Goal: Task Accomplishment & Management: Use online tool/utility

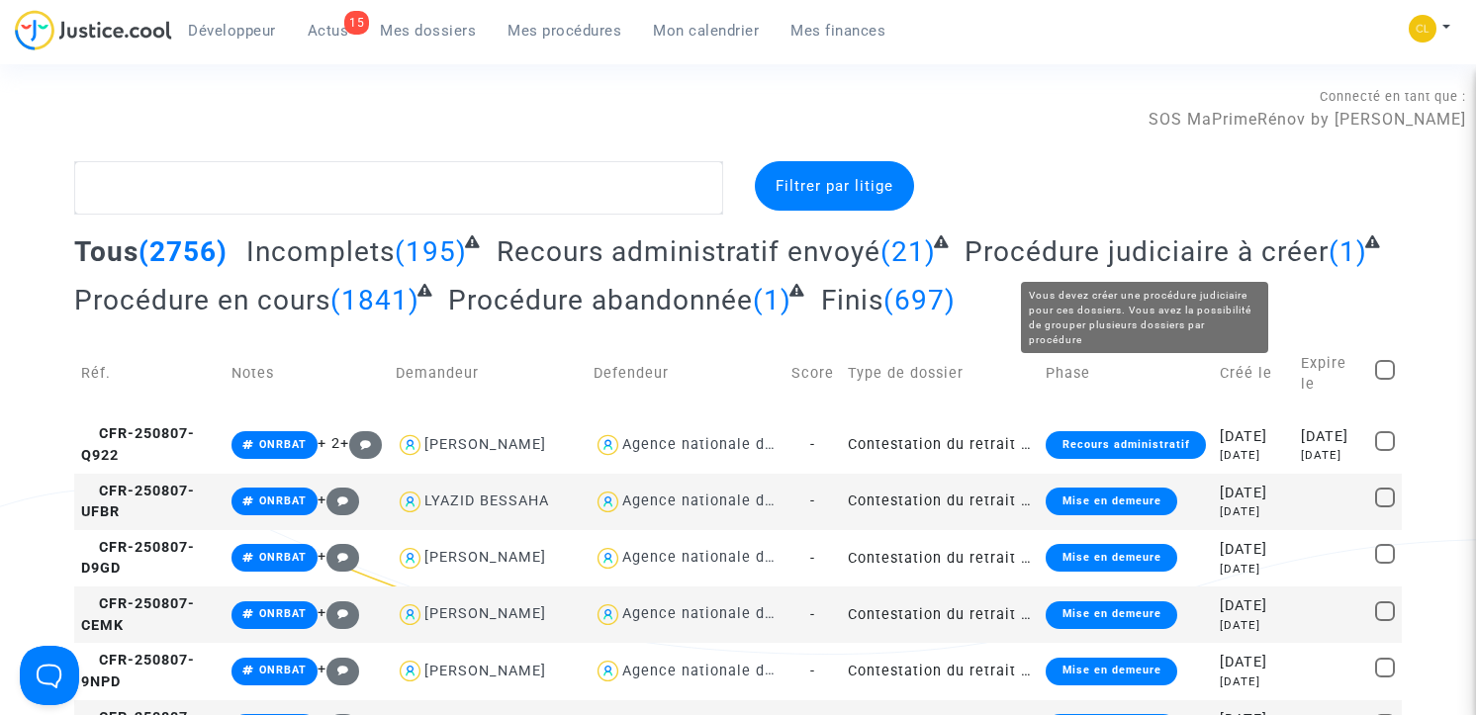
click at [1077, 245] on span "Procédure judiciaire à créer" at bounding box center [1146, 251] width 364 height 33
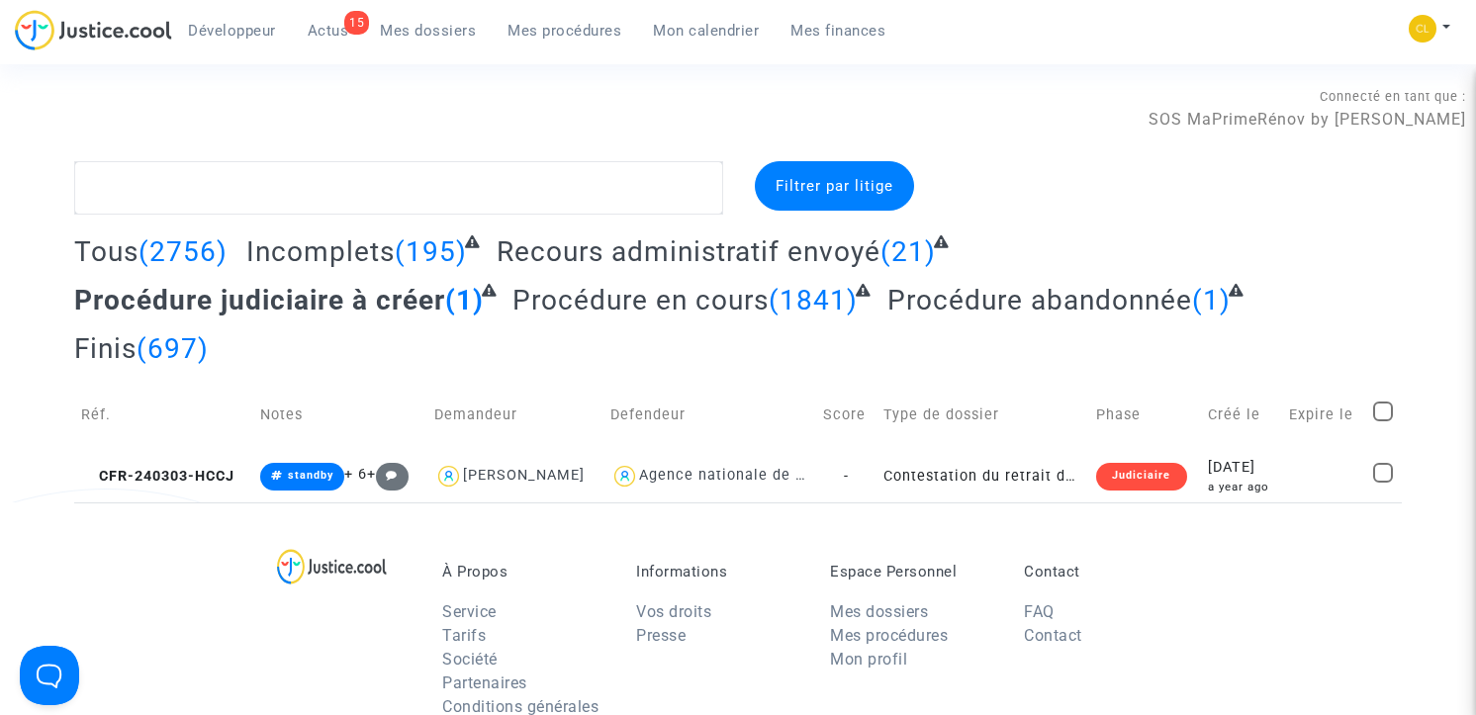
click at [528, 26] on span "Mes procédures" at bounding box center [564, 31] width 114 height 18
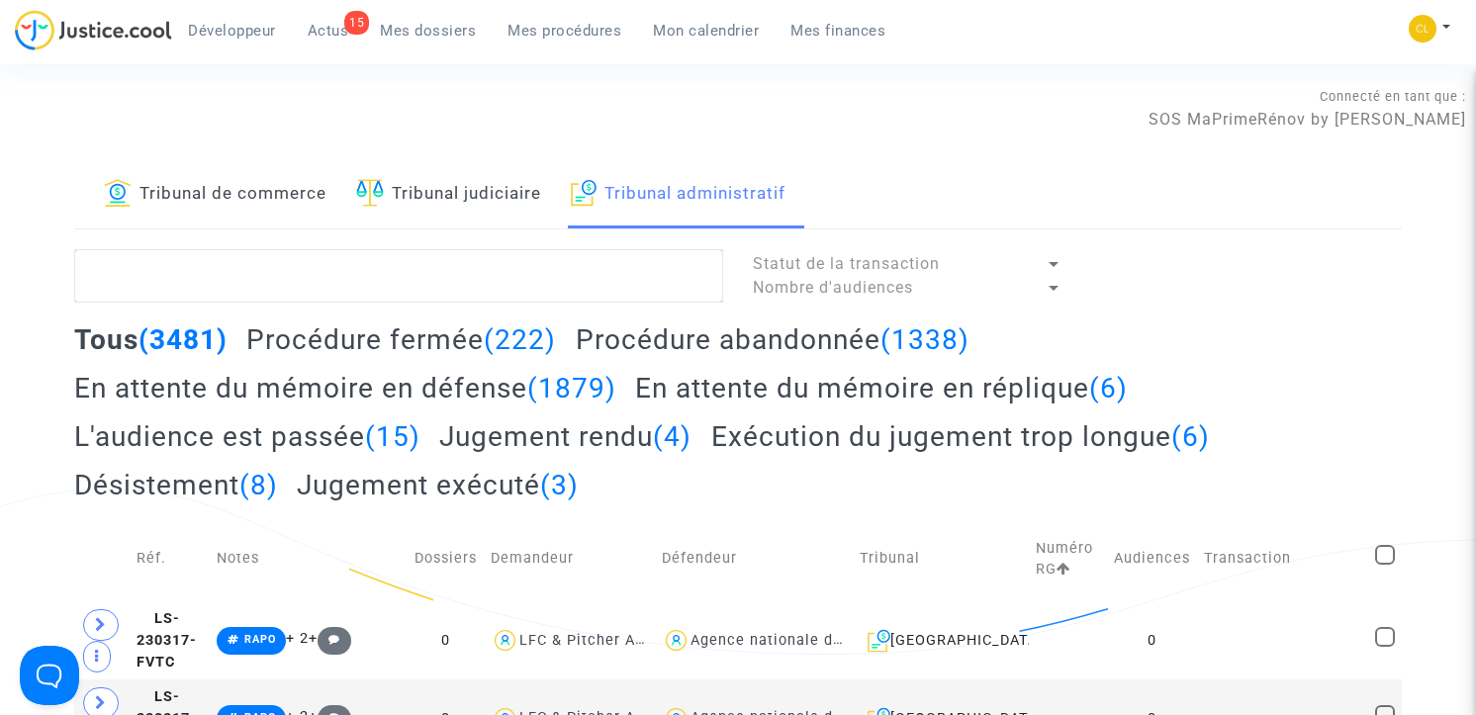
click at [451, 376] on h2 "En attente du mémoire en défense (1879)" at bounding box center [345, 388] width 542 height 35
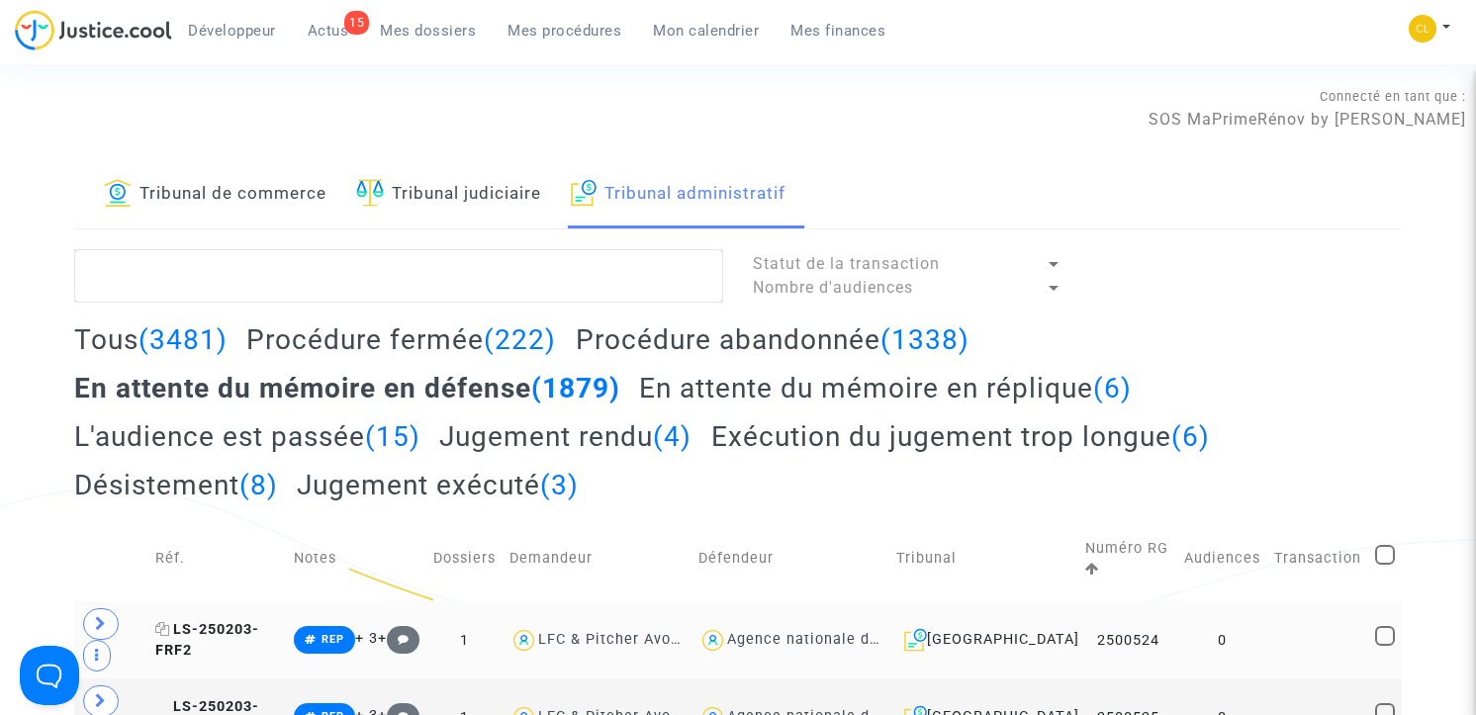
click at [216, 629] on span "LS-250203-FRF2" at bounding box center [207, 640] width 104 height 39
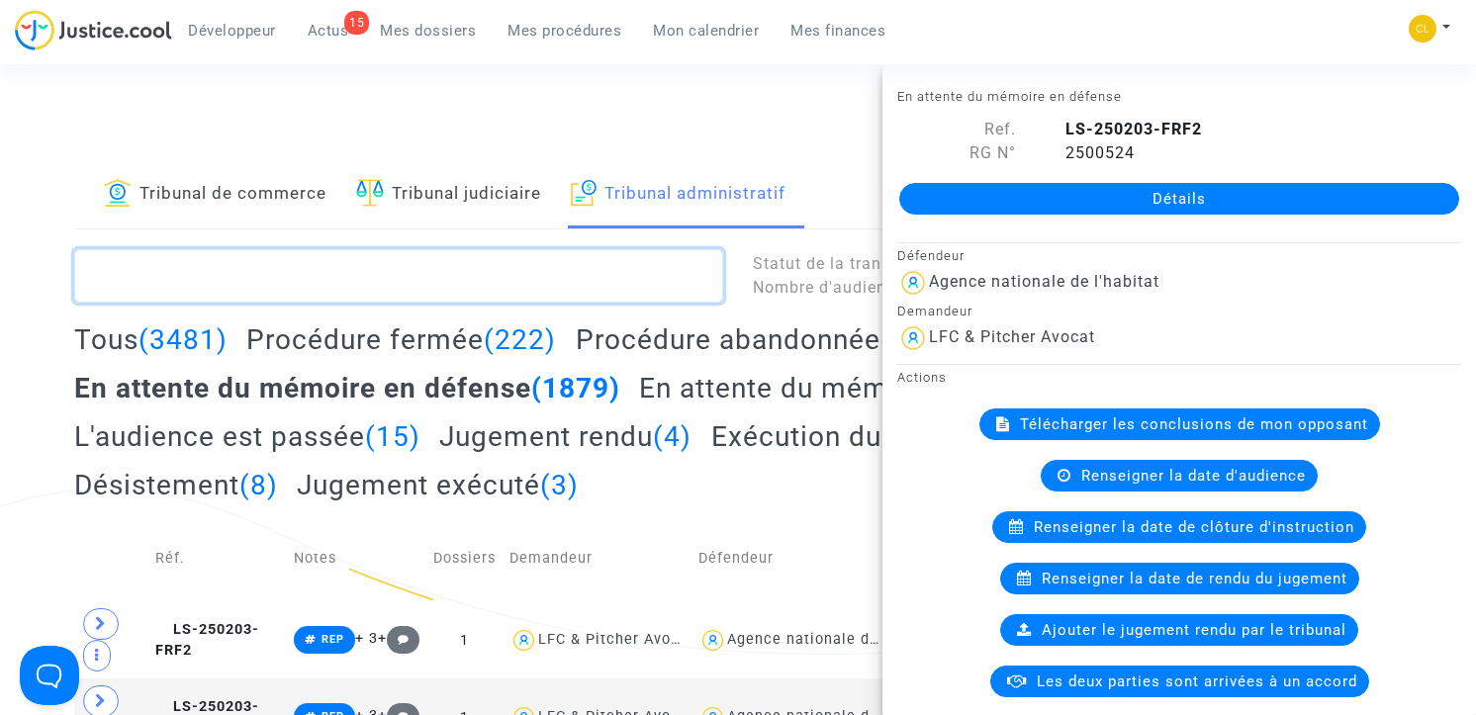
click at [391, 268] on textarea at bounding box center [398, 275] width 649 height 53
paste textarea "LS-250826-9HZJ"
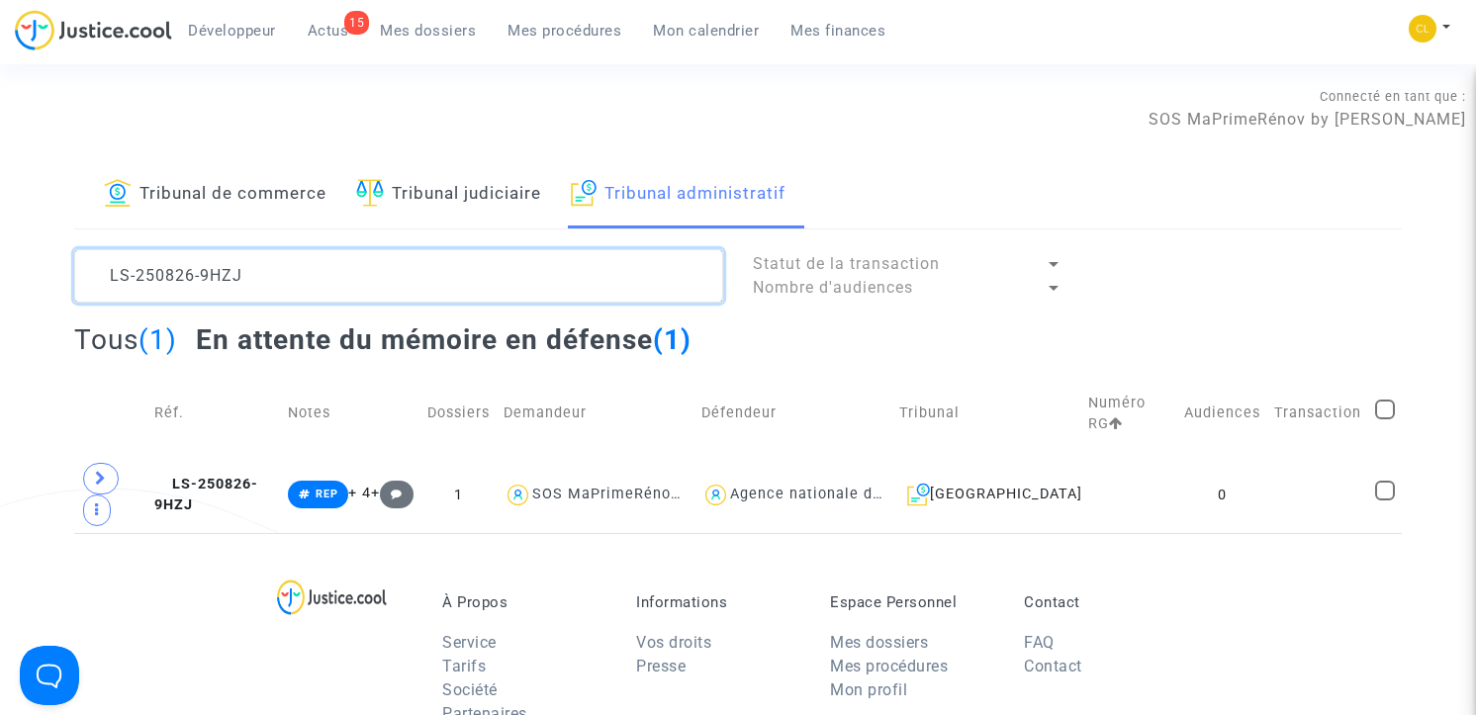
scroll to position [24, 0]
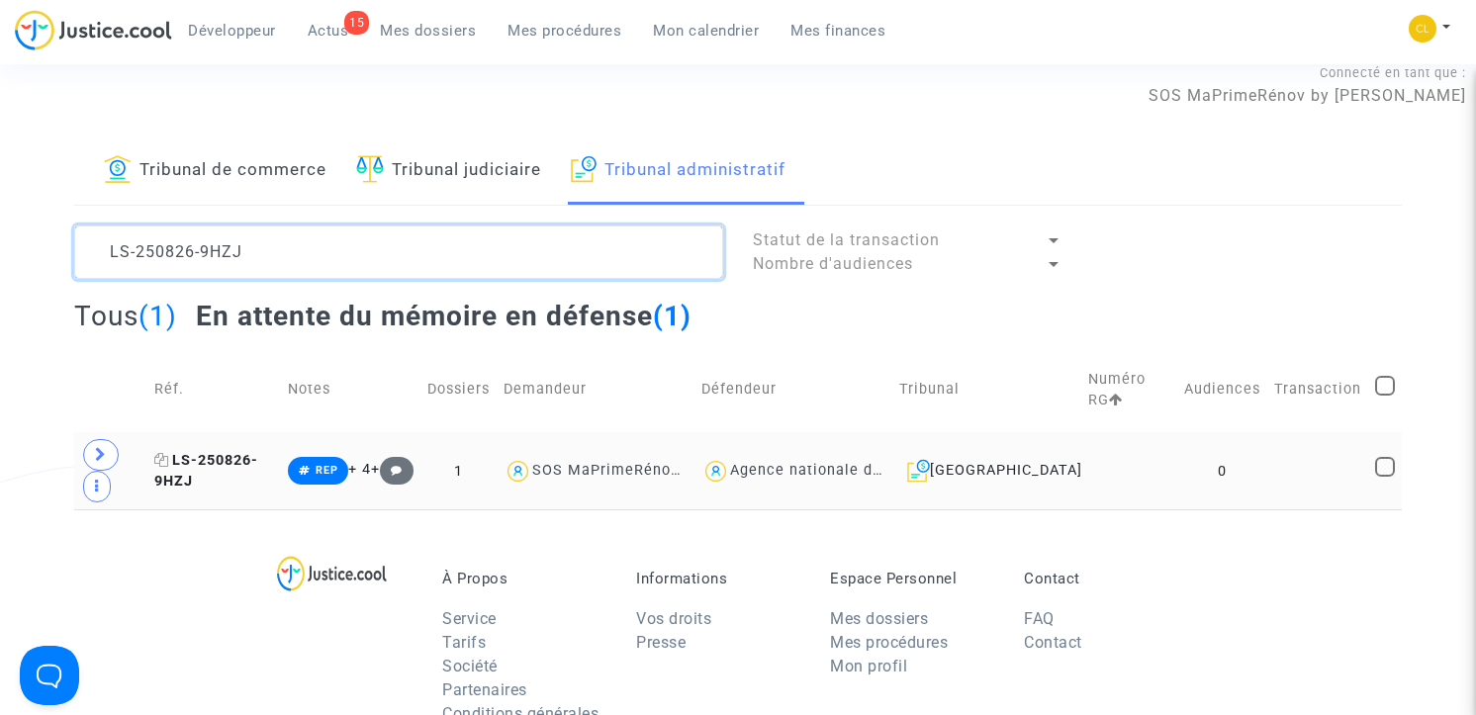
type textarea "LS-250826-9HZJ"
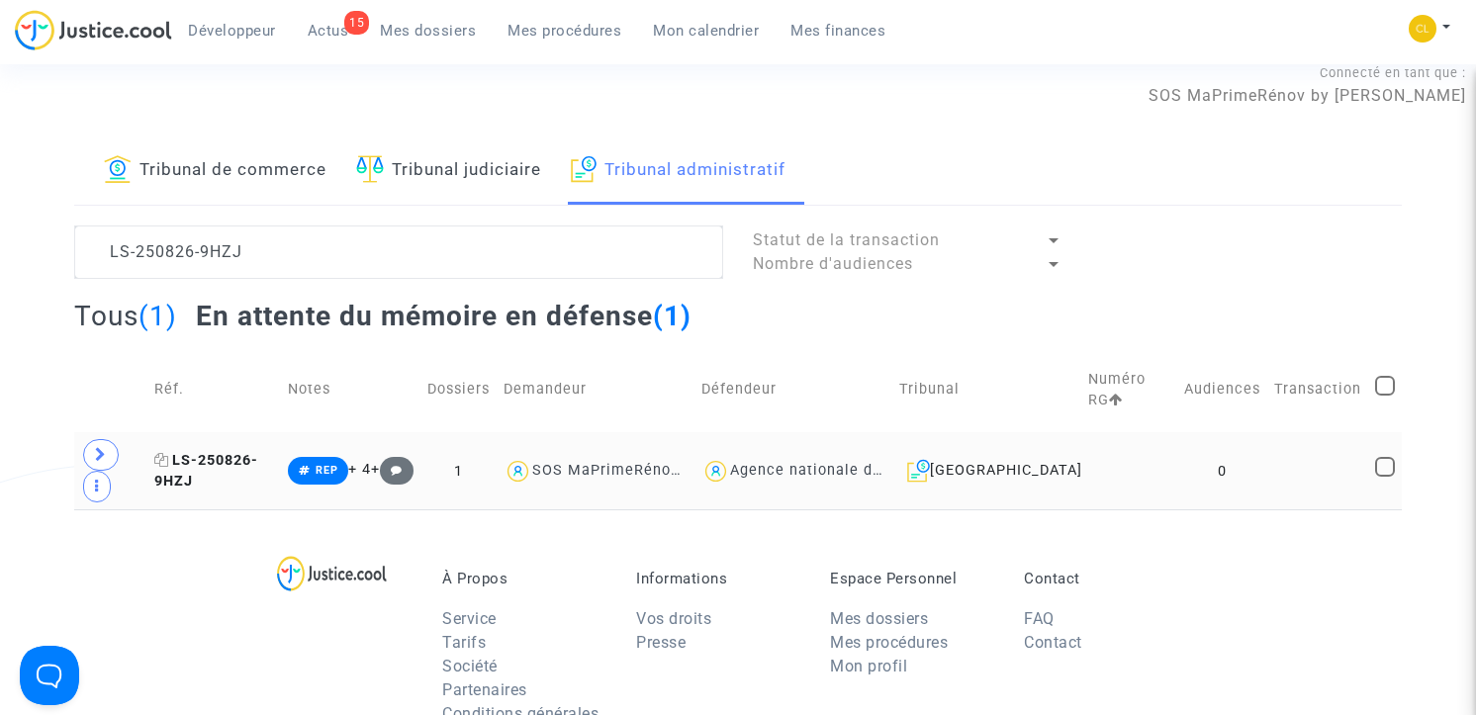
click at [258, 454] on span "LS-250826-9HZJ" at bounding box center [206, 471] width 104 height 39
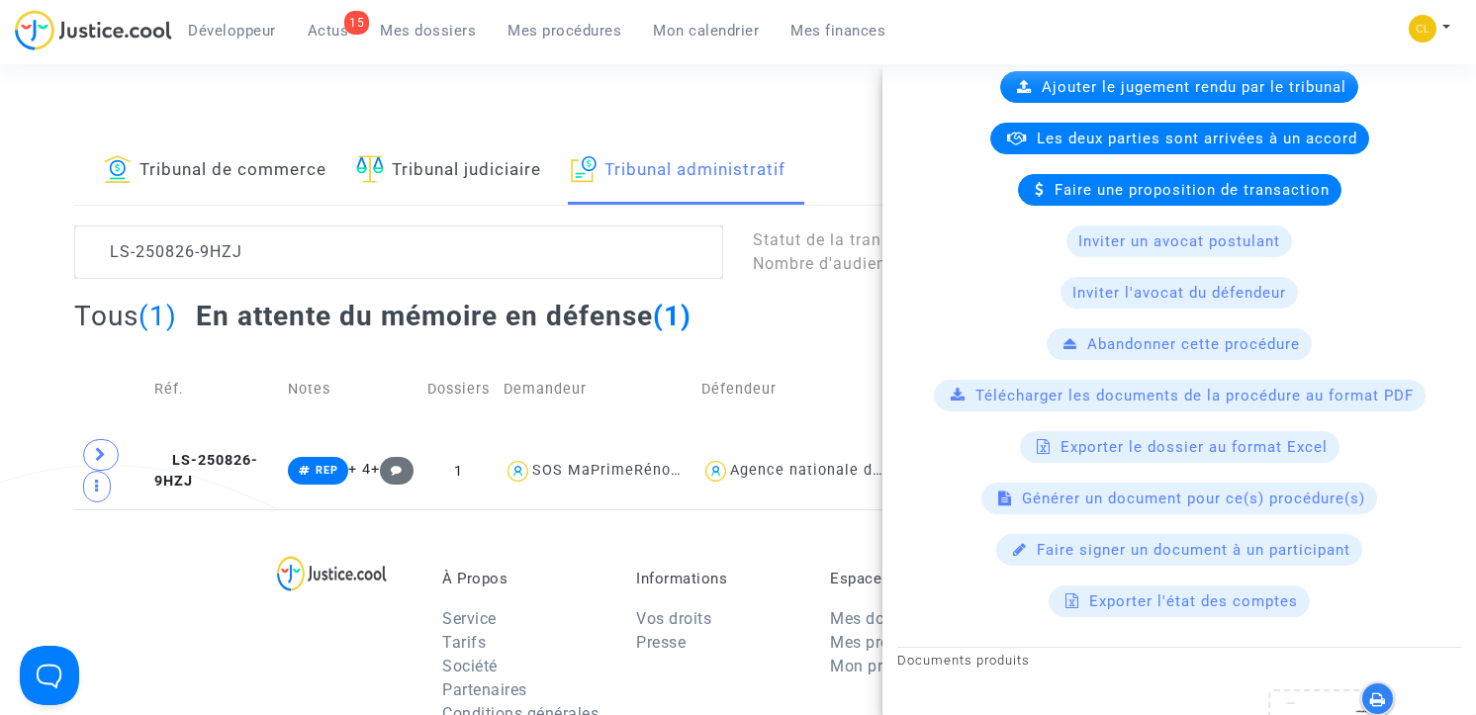
scroll to position [520, 0]
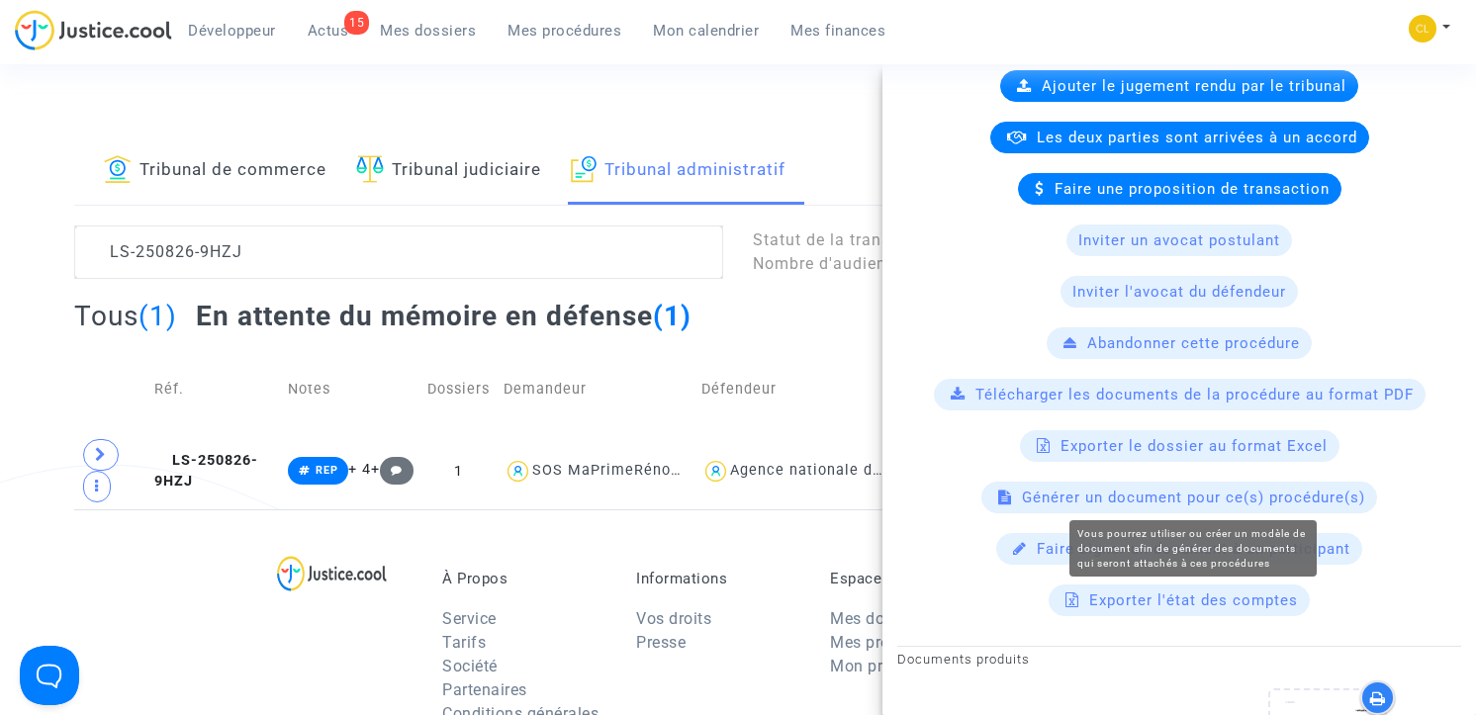
click at [1147, 497] on span "Générer un document pour ce(s) procédure(s)" at bounding box center [1193, 498] width 343 height 18
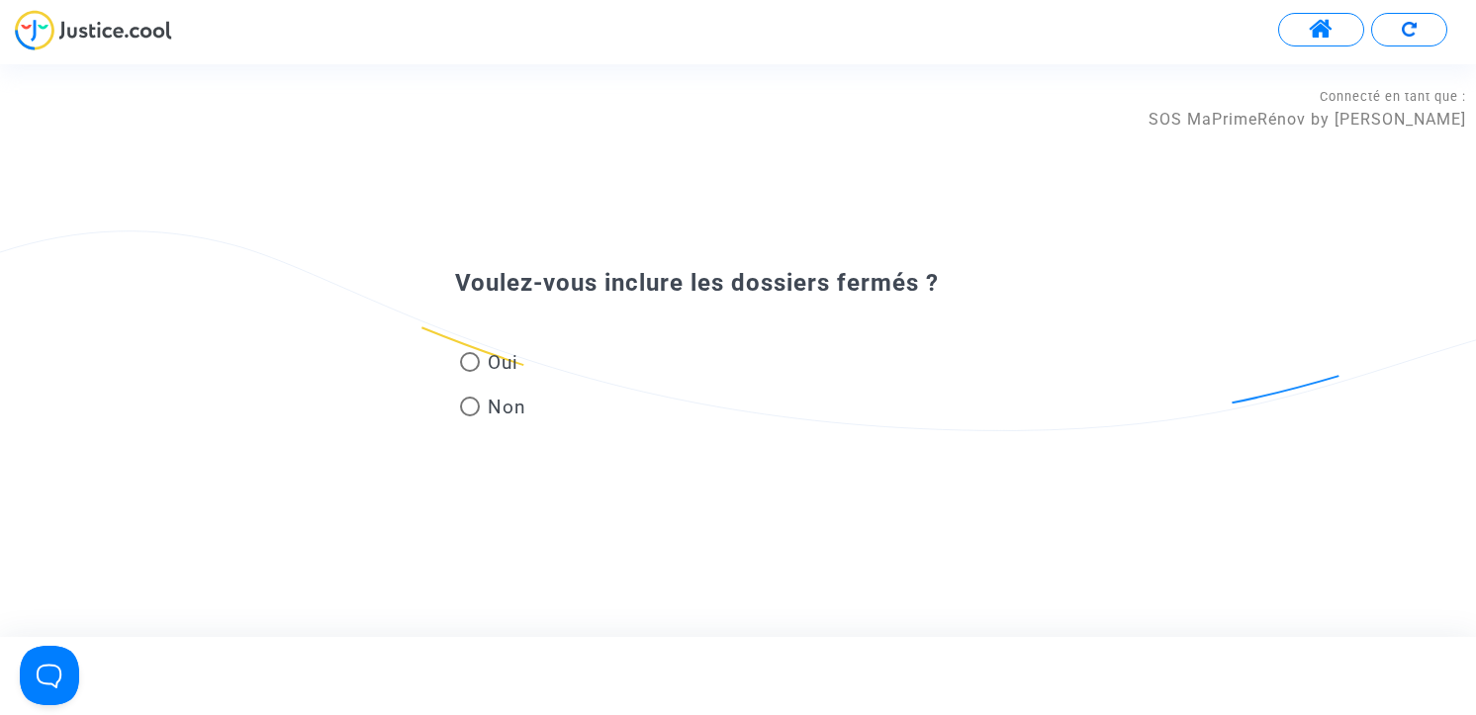
click at [497, 360] on span "Oui" at bounding box center [499, 362] width 39 height 27
click at [470, 372] on input "Oui" at bounding box center [469, 372] width 1 height 1
radio input "true"
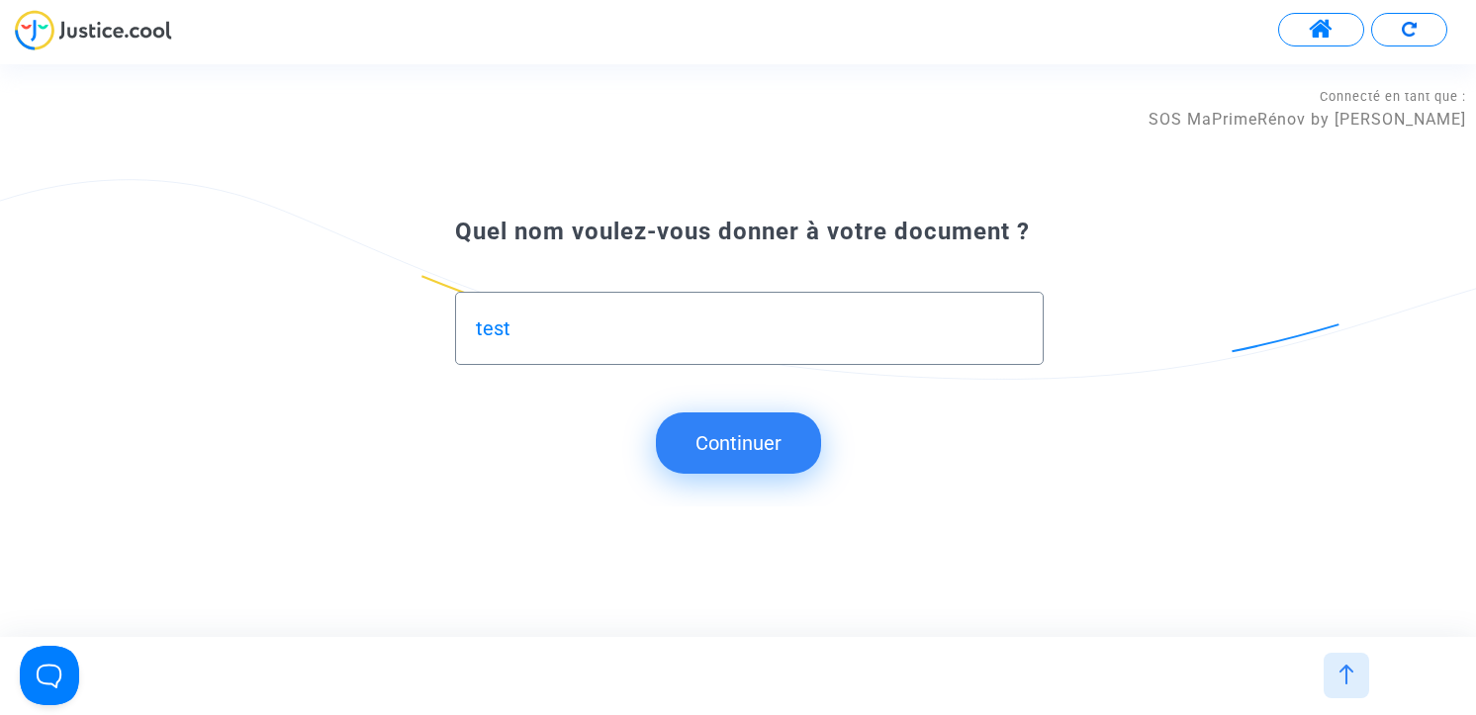
type input "test"
click at [744, 447] on button "Continuer" at bounding box center [738, 442] width 165 height 61
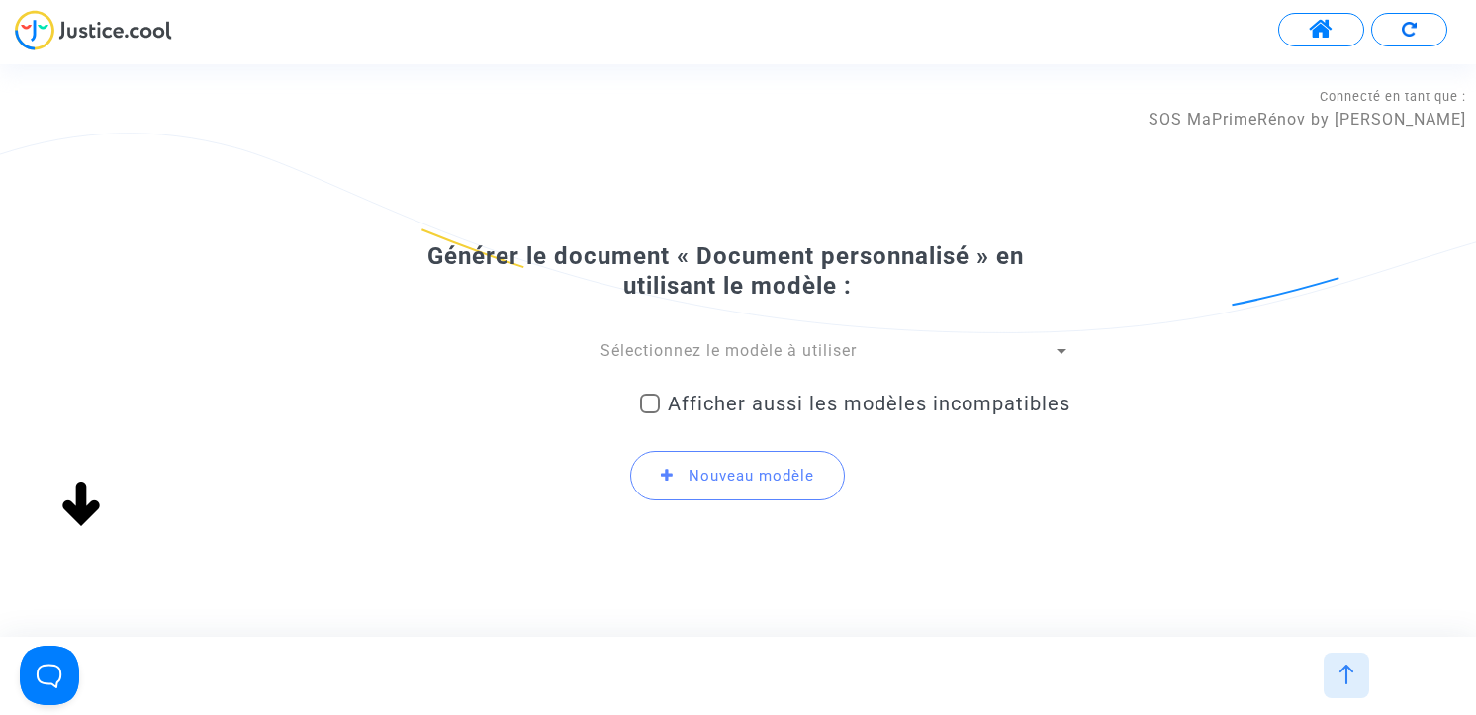
click at [684, 343] on span "Sélectionnez le modèle à utiliser" at bounding box center [728, 350] width 256 height 19
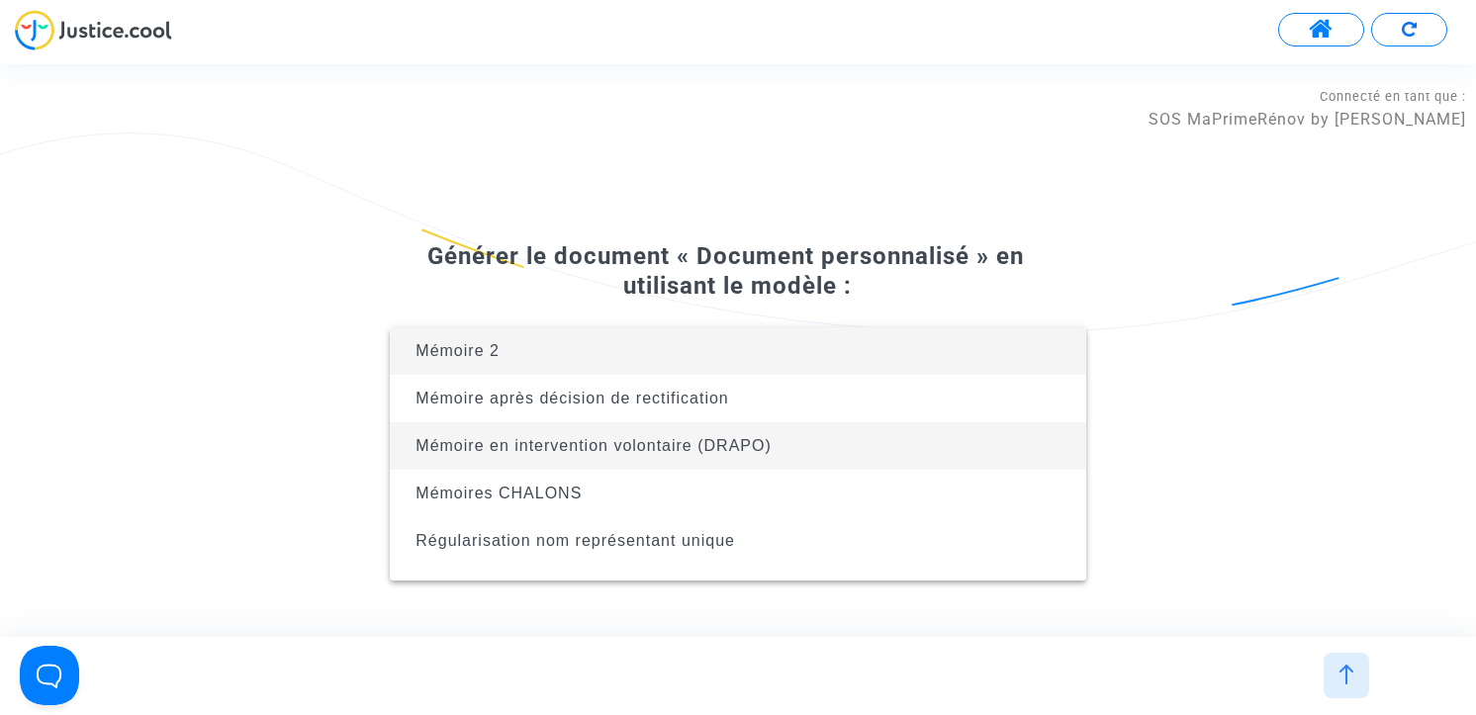
scroll to position [32, 0]
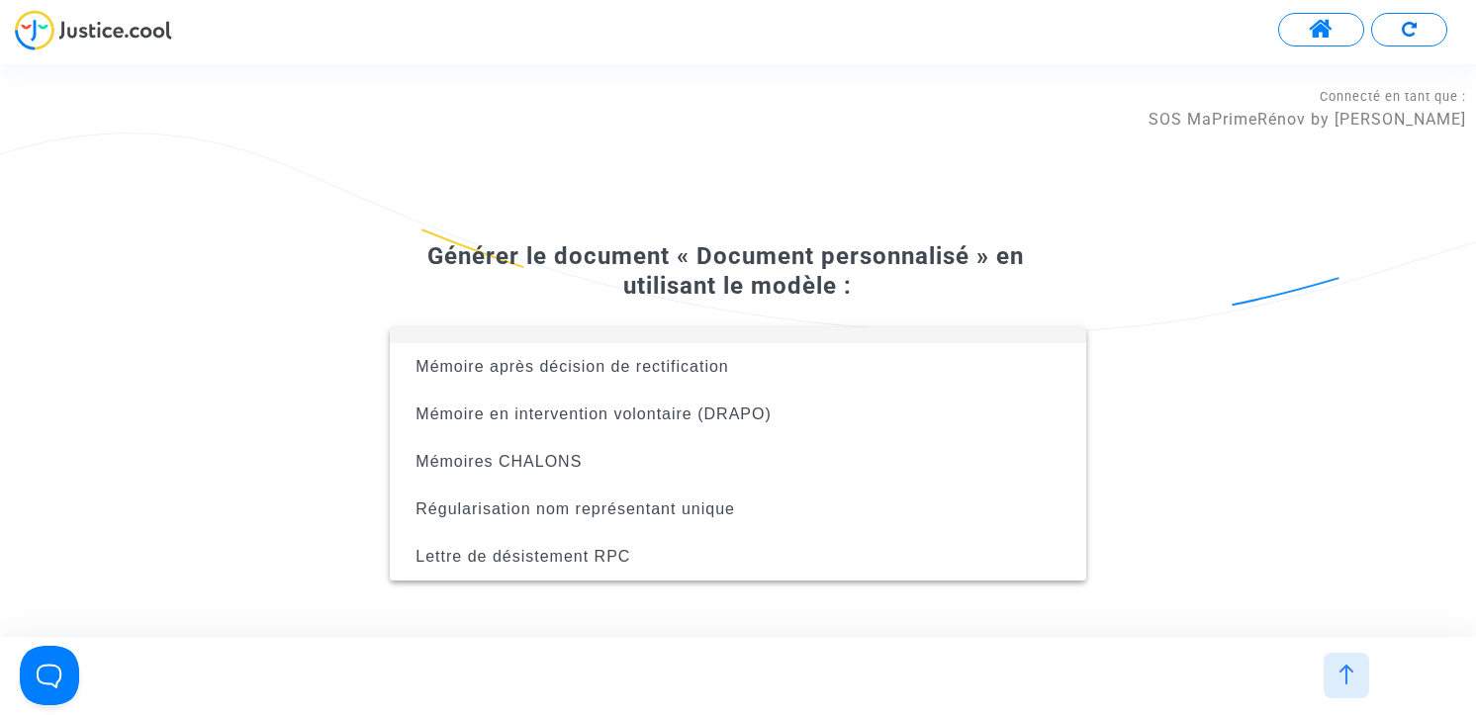
click at [763, 205] on div at bounding box center [738, 357] width 1476 height 715
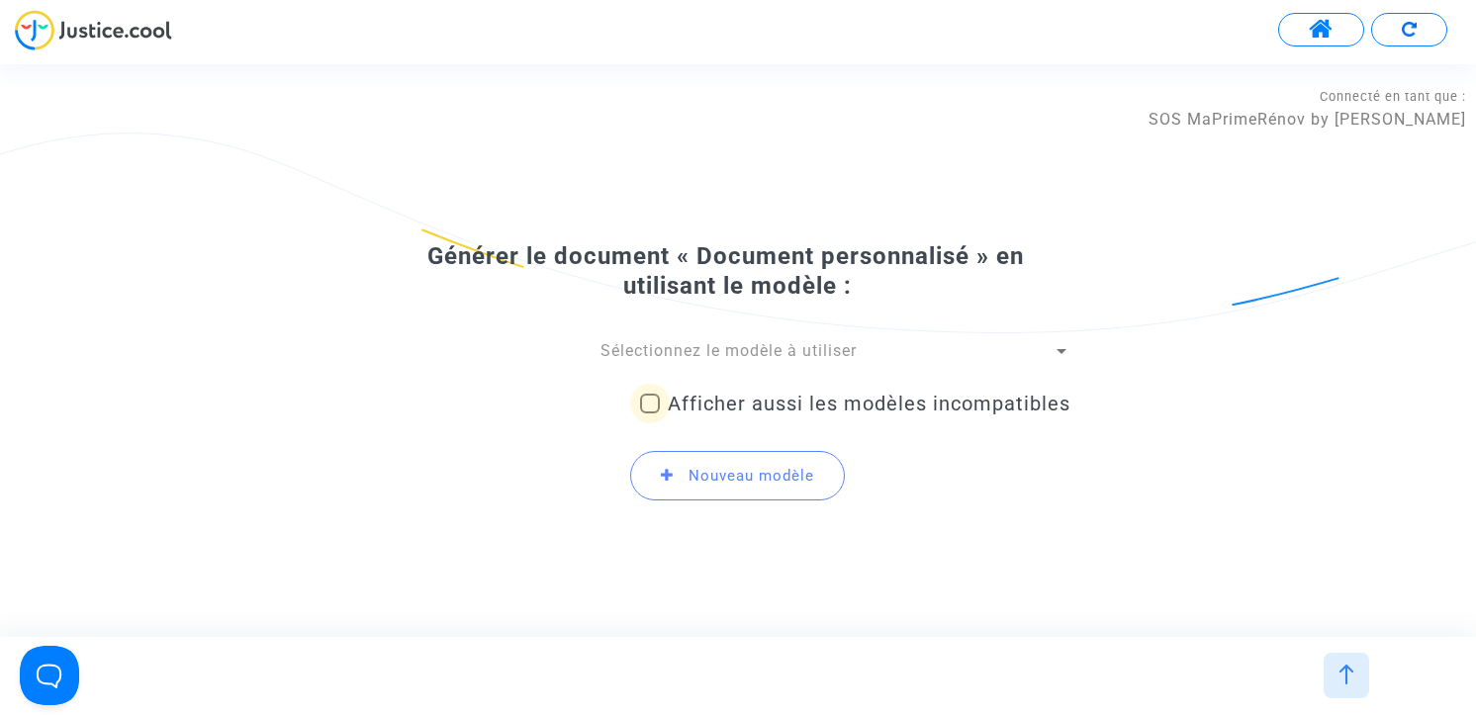
click at [749, 402] on span "Afficher aussi les modèles incompatibles" at bounding box center [869, 404] width 403 height 24
click at [650, 413] on input "Afficher aussi les modèles incompatibles" at bounding box center [649, 413] width 1 height 1
checkbox input "true"
click at [690, 348] on span "Sélectionnez le modèle à utiliser" at bounding box center [728, 350] width 256 height 19
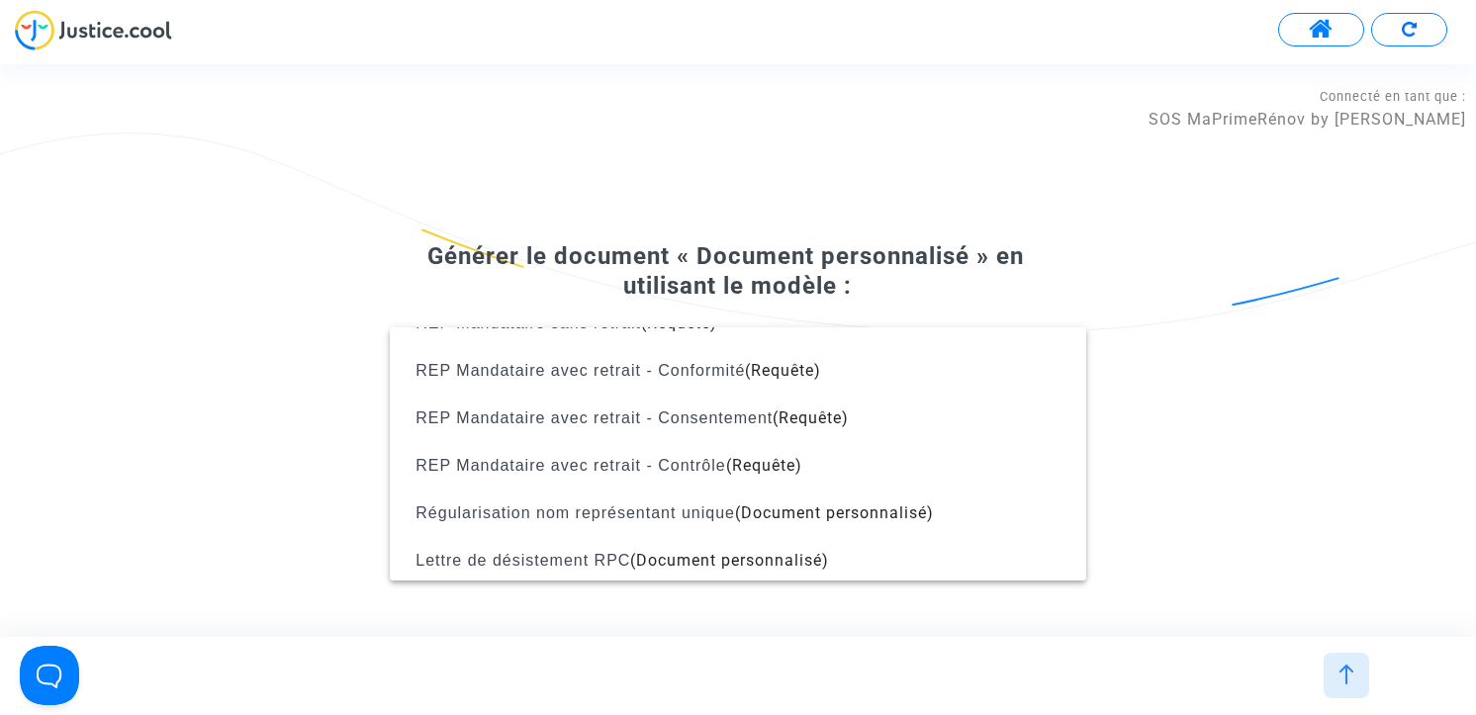
scroll to position [1978, 0]
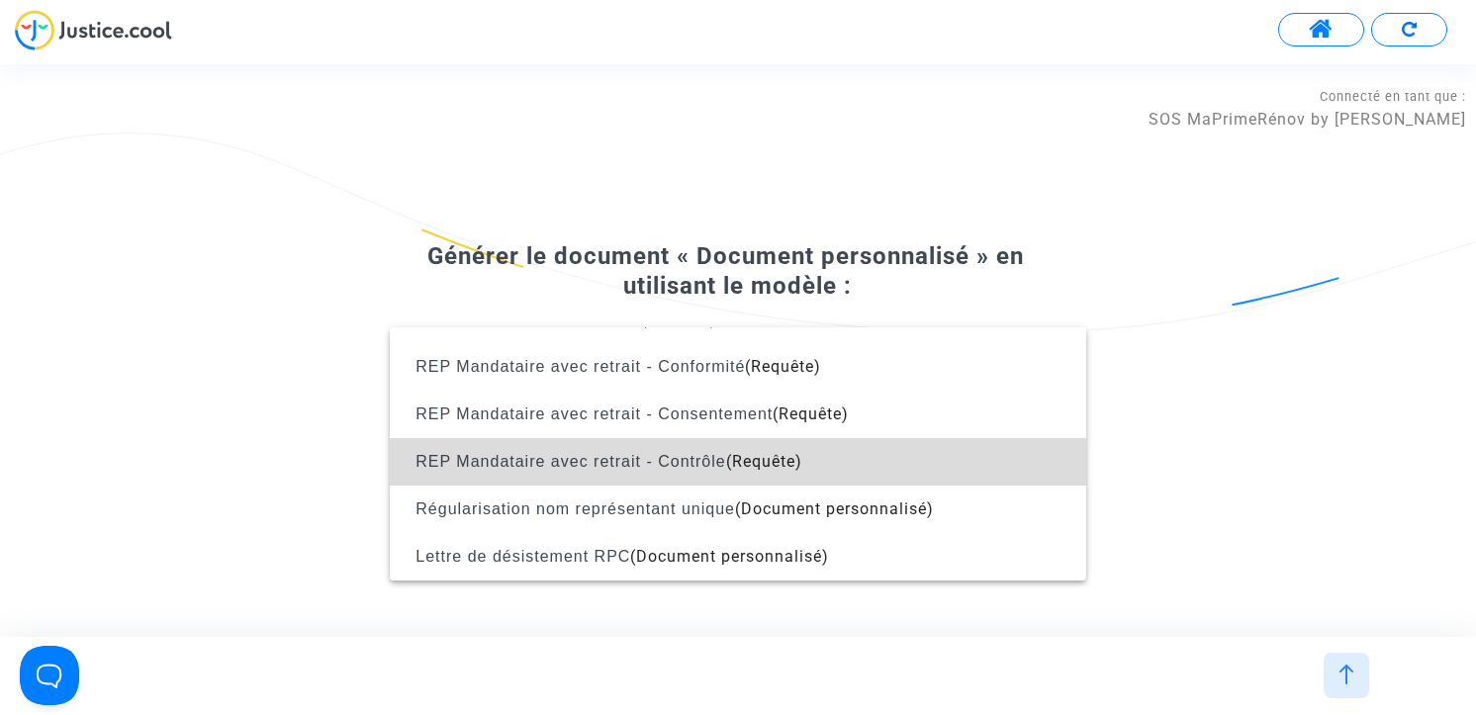
click at [700, 459] on span "REP Mandataire avec retrait - Contrôle" at bounding box center [570, 461] width 310 height 17
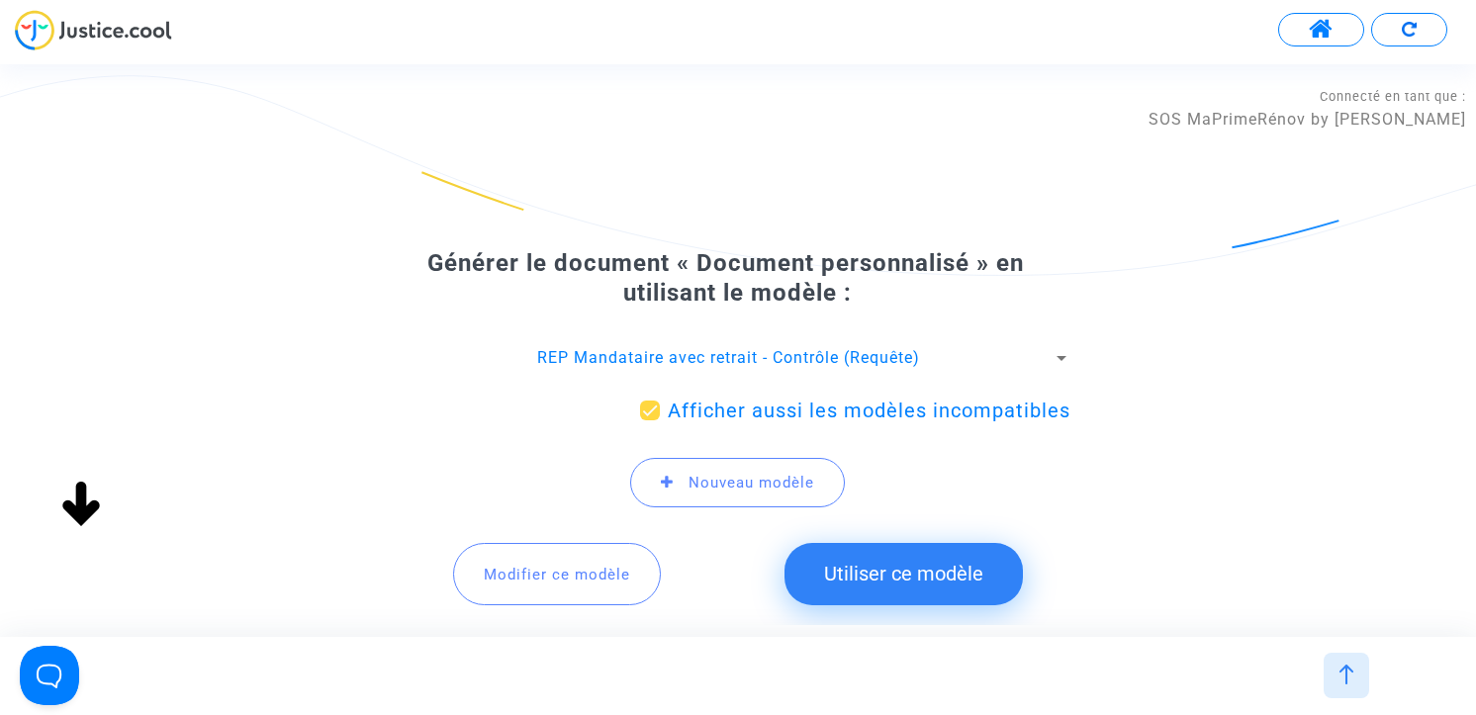
click at [561, 577] on span "Modifier ce modèle" at bounding box center [557, 575] width 146 height 18
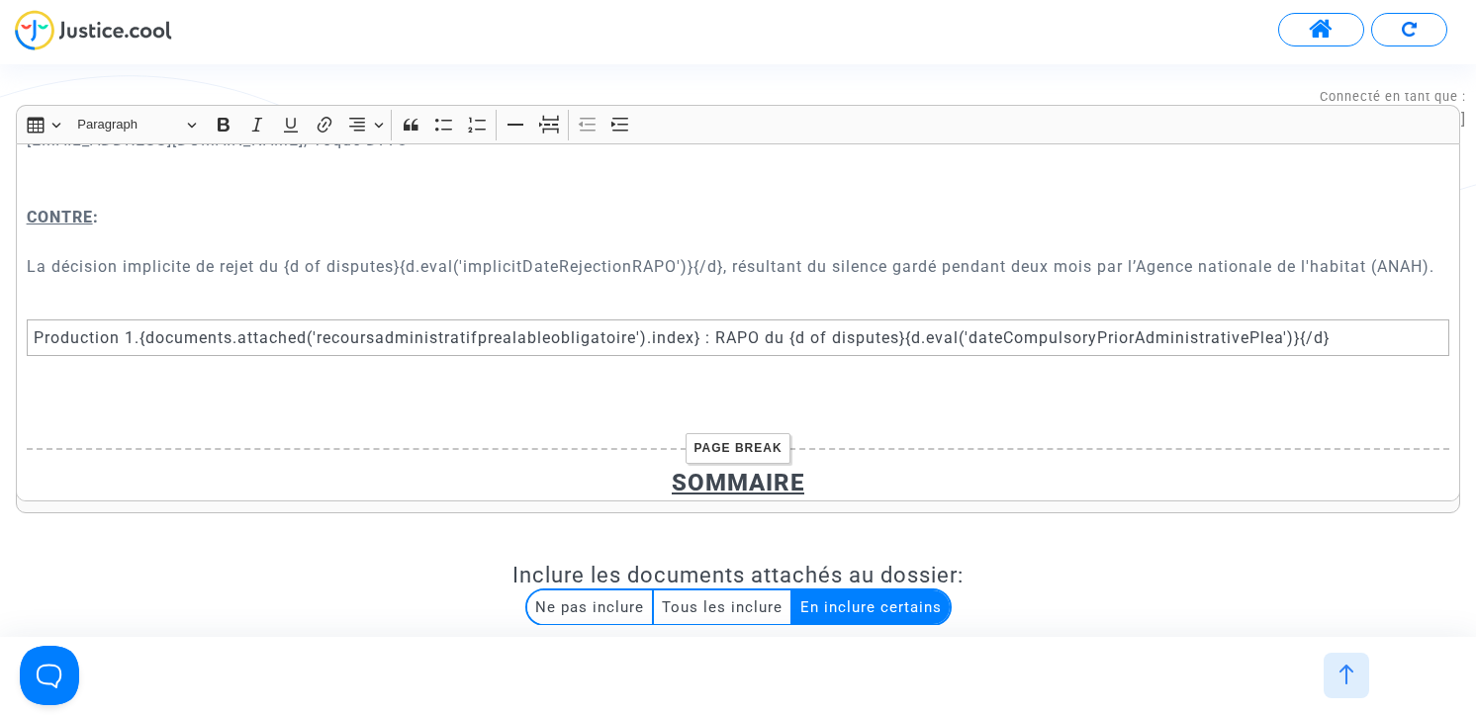
scroll to position [1011, 0]
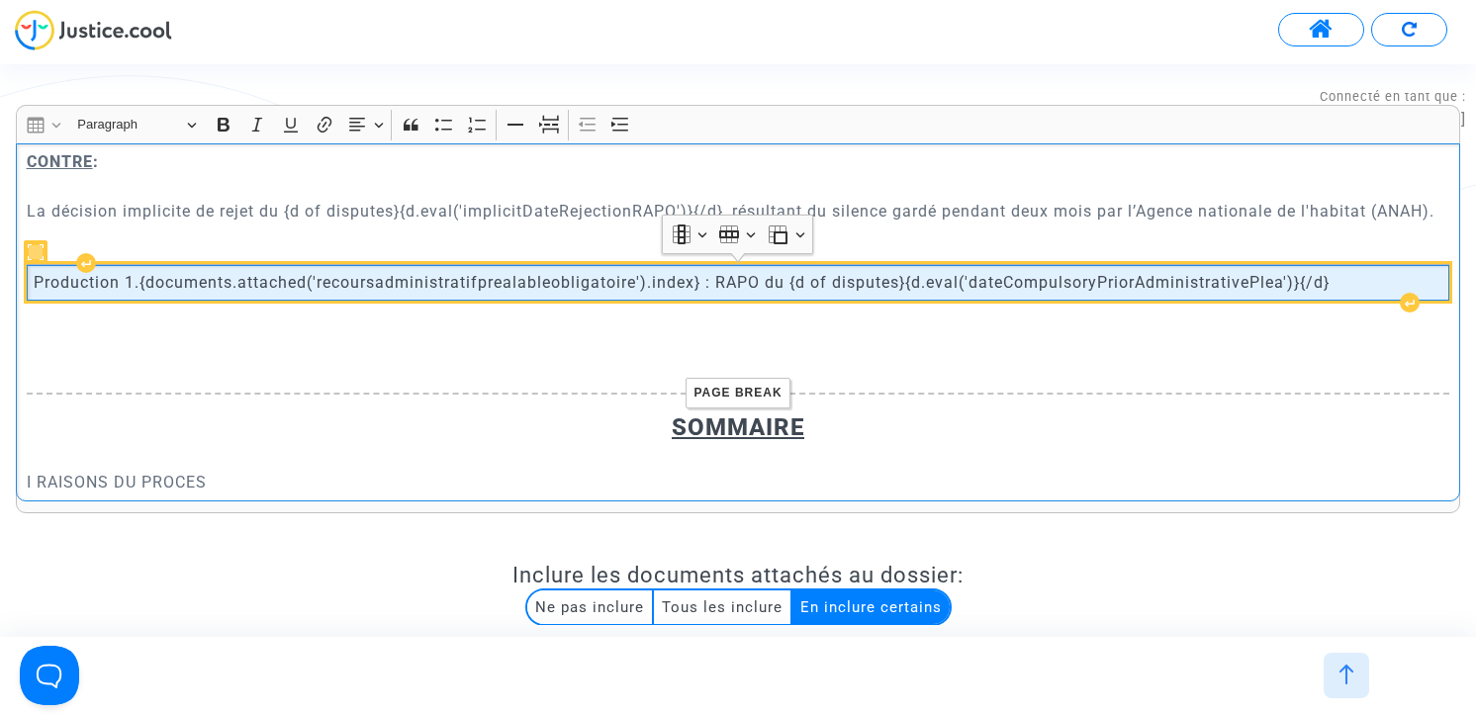
drag, startPoint x: 1310, startPoint y: 283, endPoint x: 912, endPoint y: 284, distance: 397.6
click at [912, 284] on span "Production 1.{documents.attached('recoursadministratifprealableobligatoire').in…" at bounding box center [682, 283] width 1296 height 22
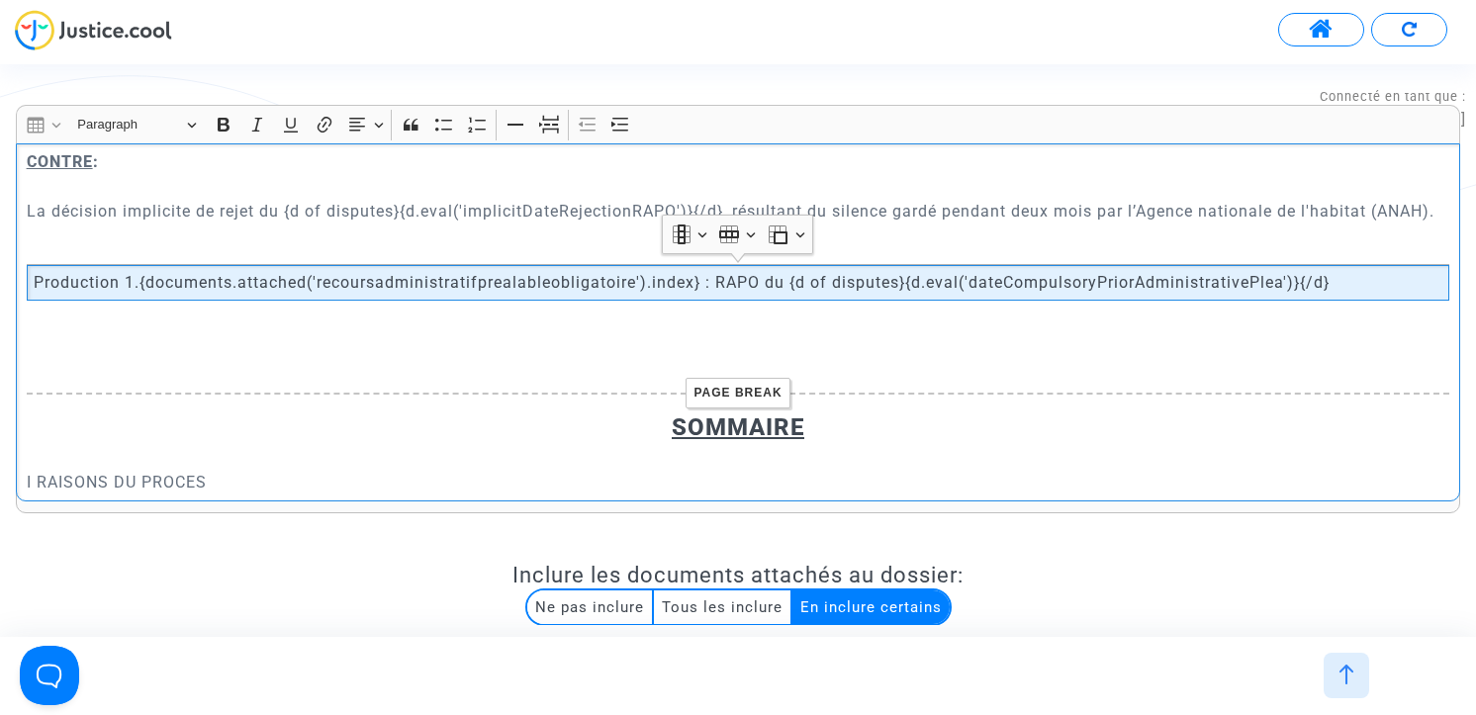
copy span "{d.eval('dateCompulsoryPriorAdministrativePlea')}"
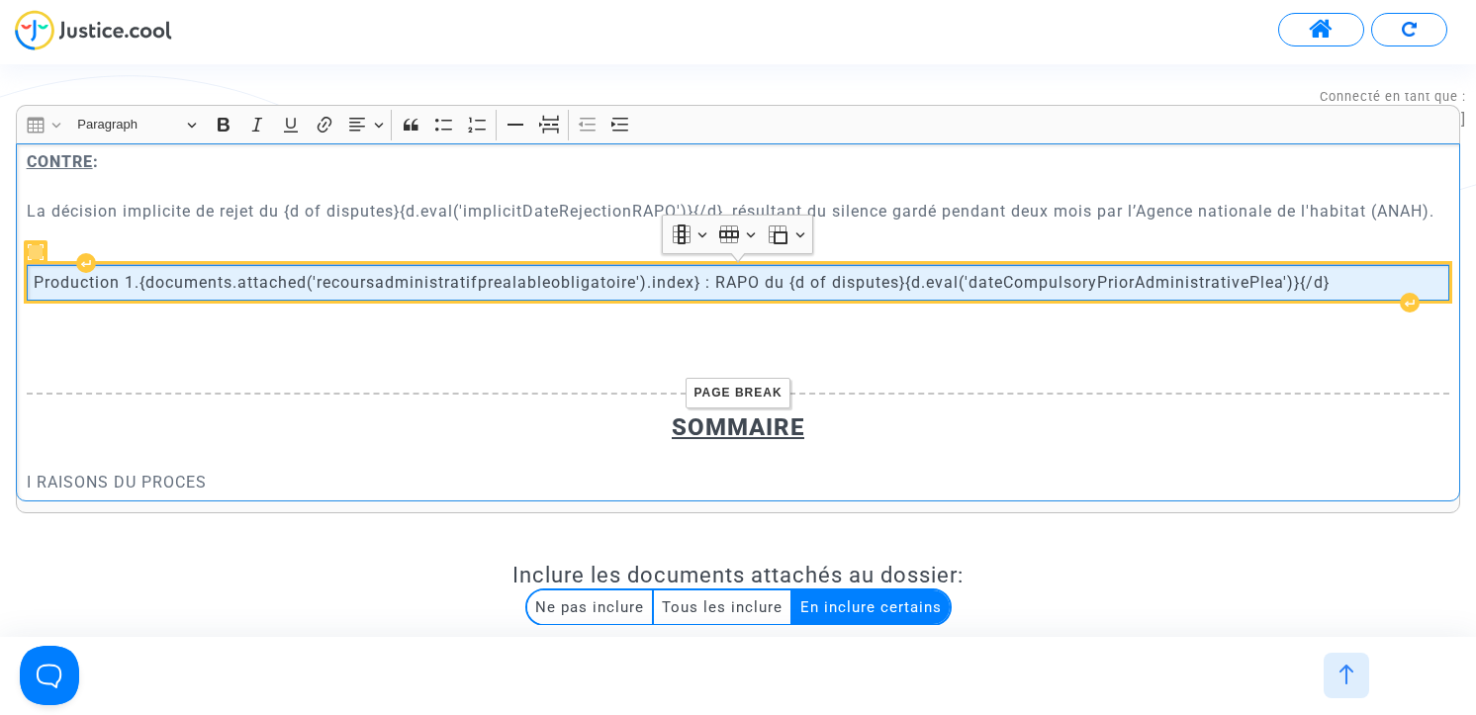
click at [1315, 277] on span "Production 1.{documents.attached('recoursadministratifprealableobligatoire').in…" at bounding box center [682, 283] width 1296 height 22
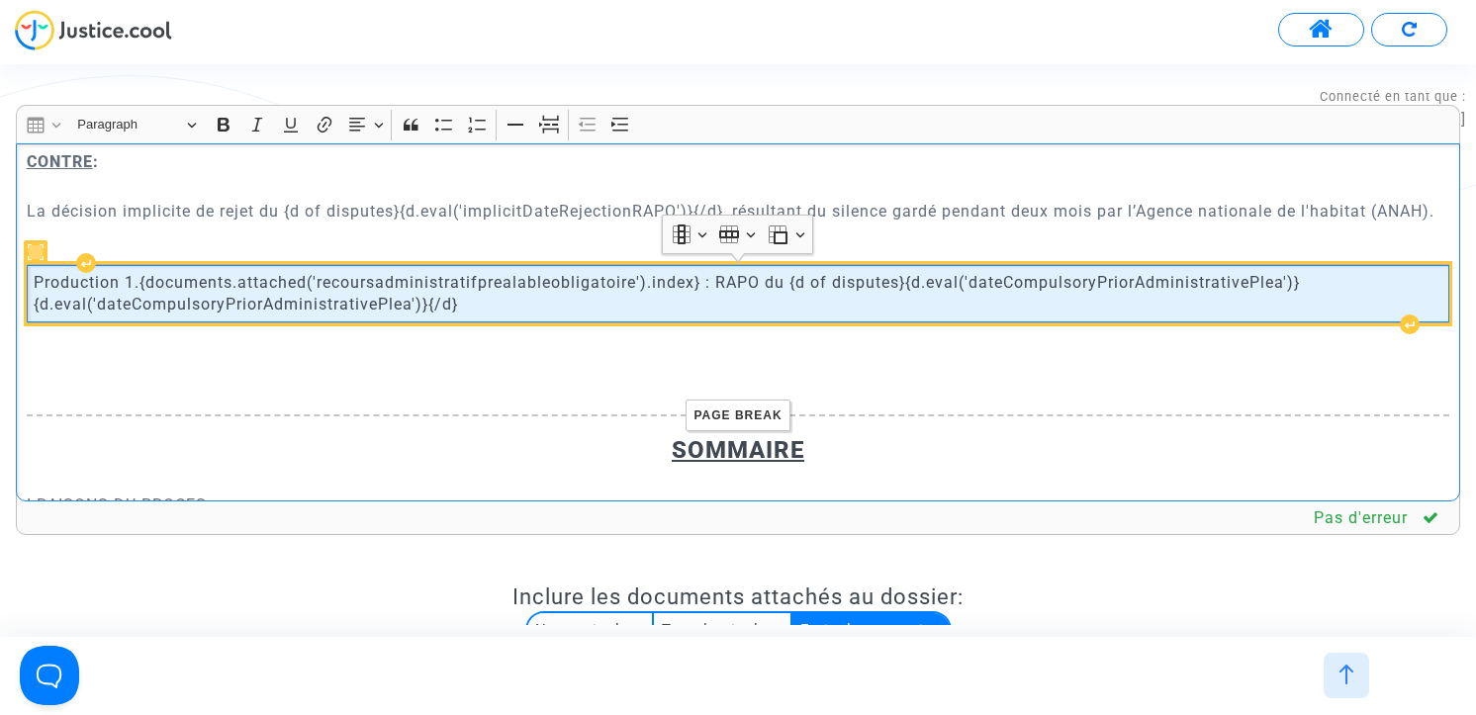
drag, startPoint x: 56, startPoint y: 303, endPoint x: 422, endPoint y: 308, distance: 366.0
click at [422, 308] on span "Production 1.{documents.attached('recoursadministratifprealableobligatoire').in…" at bounding box center [738, 294] width 1408 height 45
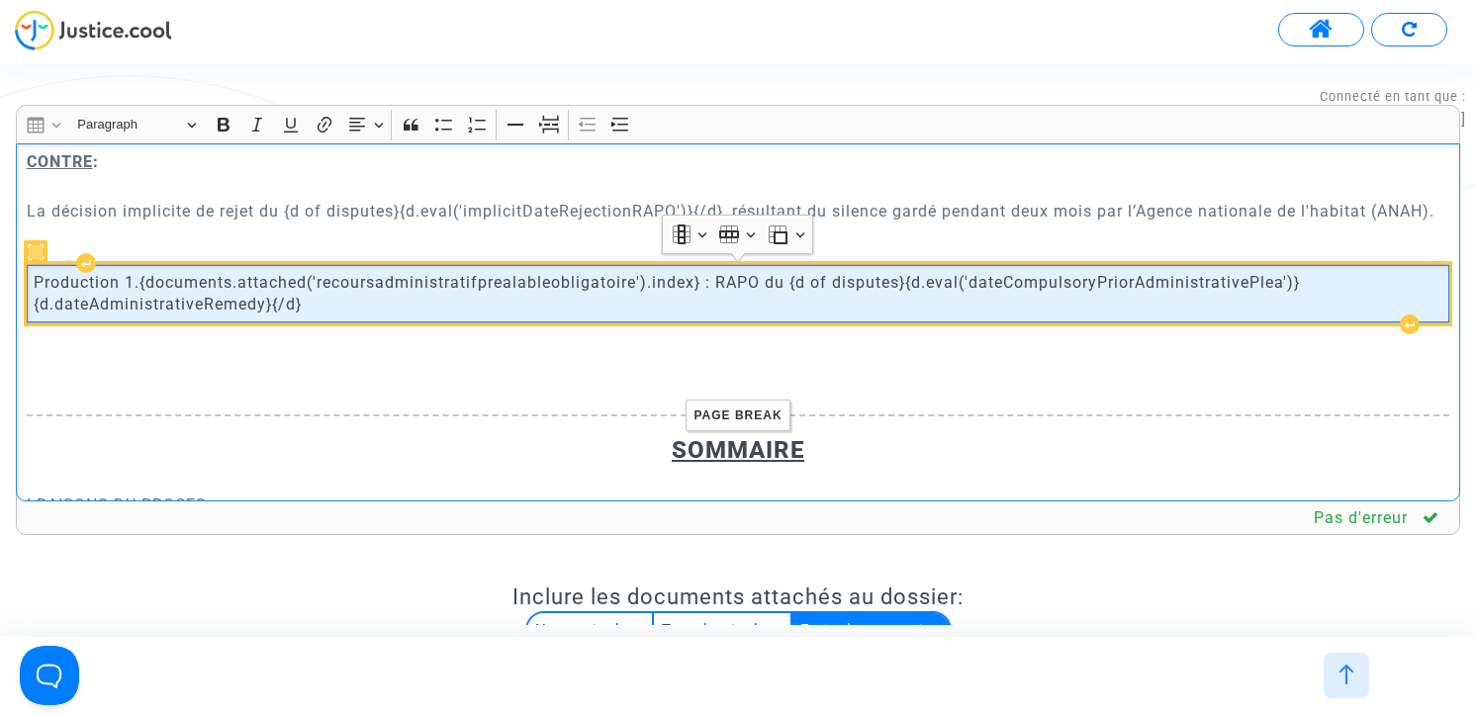
click at [1054, 283] on span "Production 1.{documents.attached('recoursadministratifprealableobligatoire').in…" at bounding box center [738, 294] width 1408 height 45
copy span "dateCompulsoryPriorAdministrativePlea"
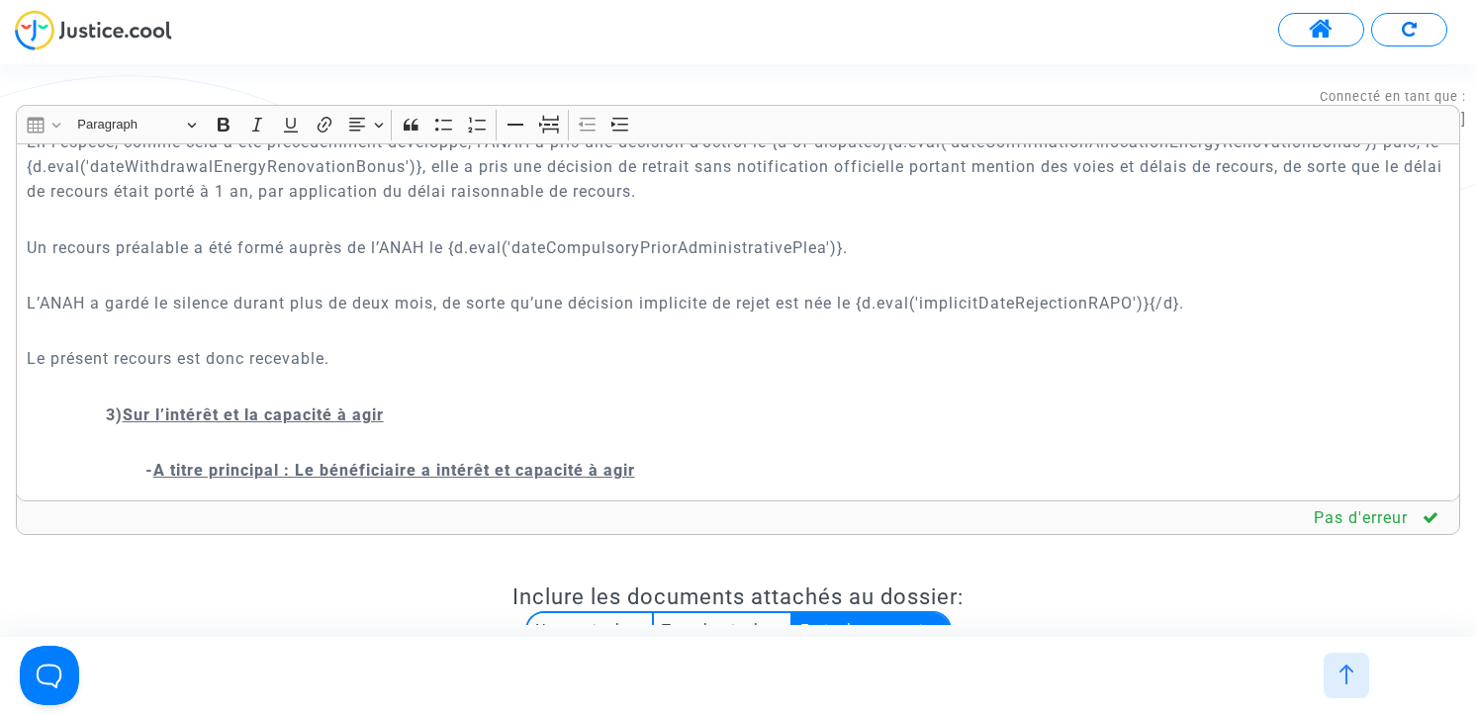
scroll to position [970, 0]
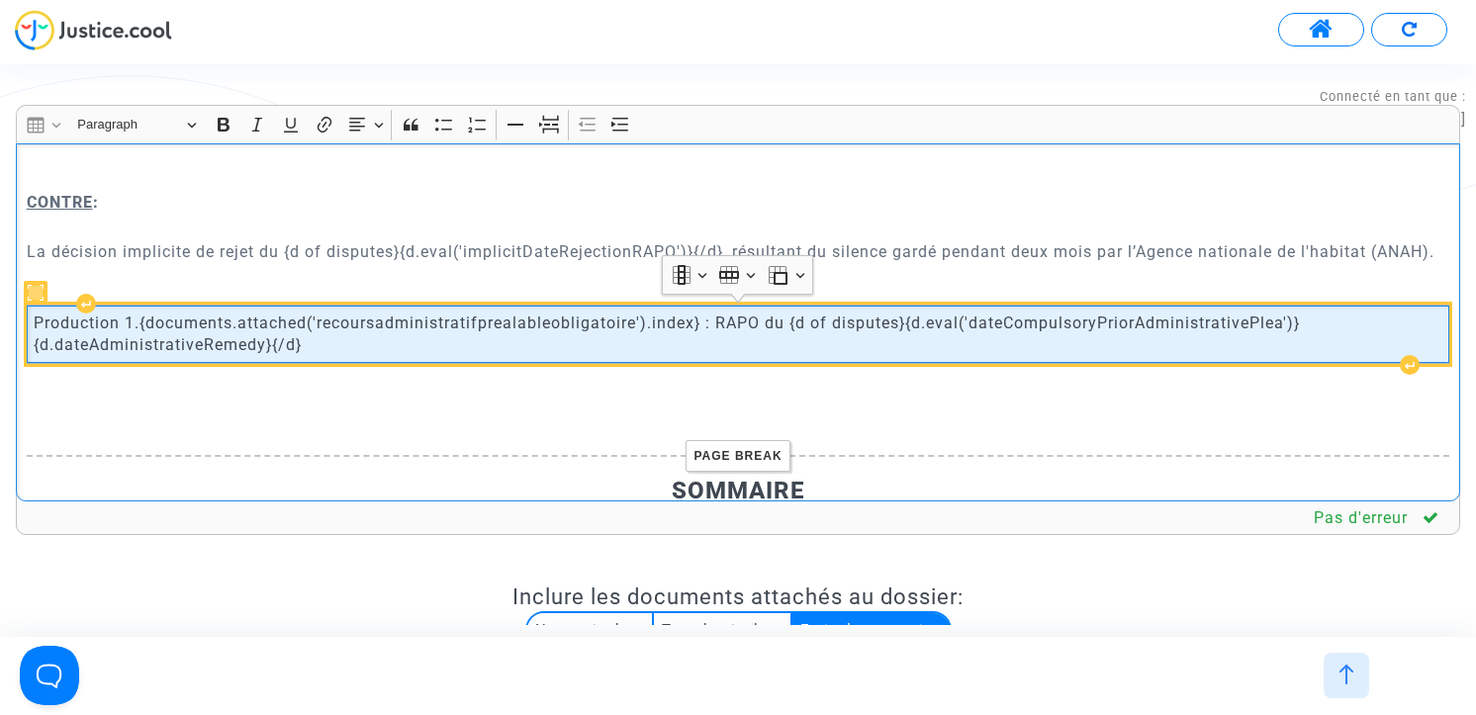
click at [275, 342] on span "Production 1.{documents.attached('recoursadministratifprealableobligatoire').in…" at bounding box center [738, 335] width 1408 height 45
drag, startPoint x: 274, startPoint y: 343, endPoint x: 36, endPoint y: 347, distance: 238.4
click at [36, 347] on span "Production 1.{documents.attached('recoursadministratifprealableobligatoire').in…" at bounding box center [738, 335] width 1408 height 45
copy span "{d.dateAdministrativeRemedy}"
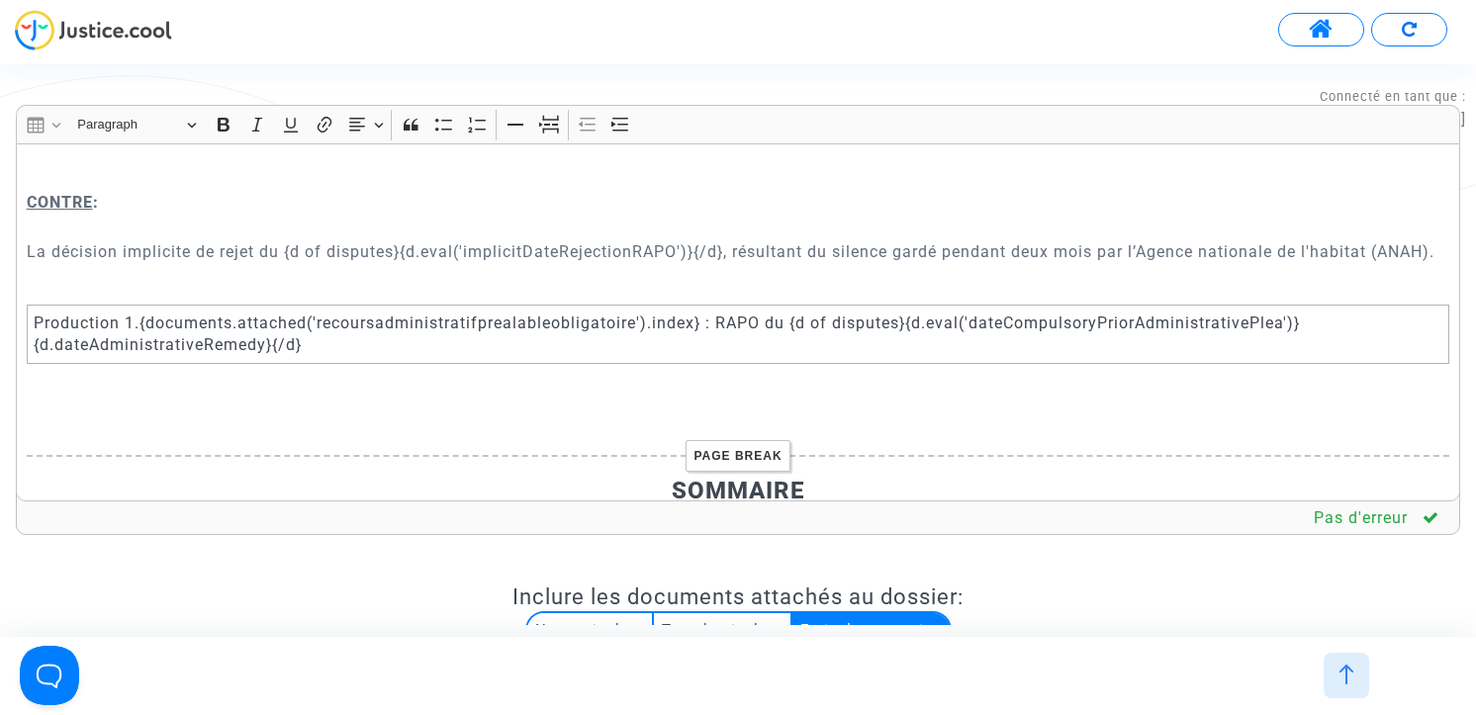
scroll to position [6556, 0]
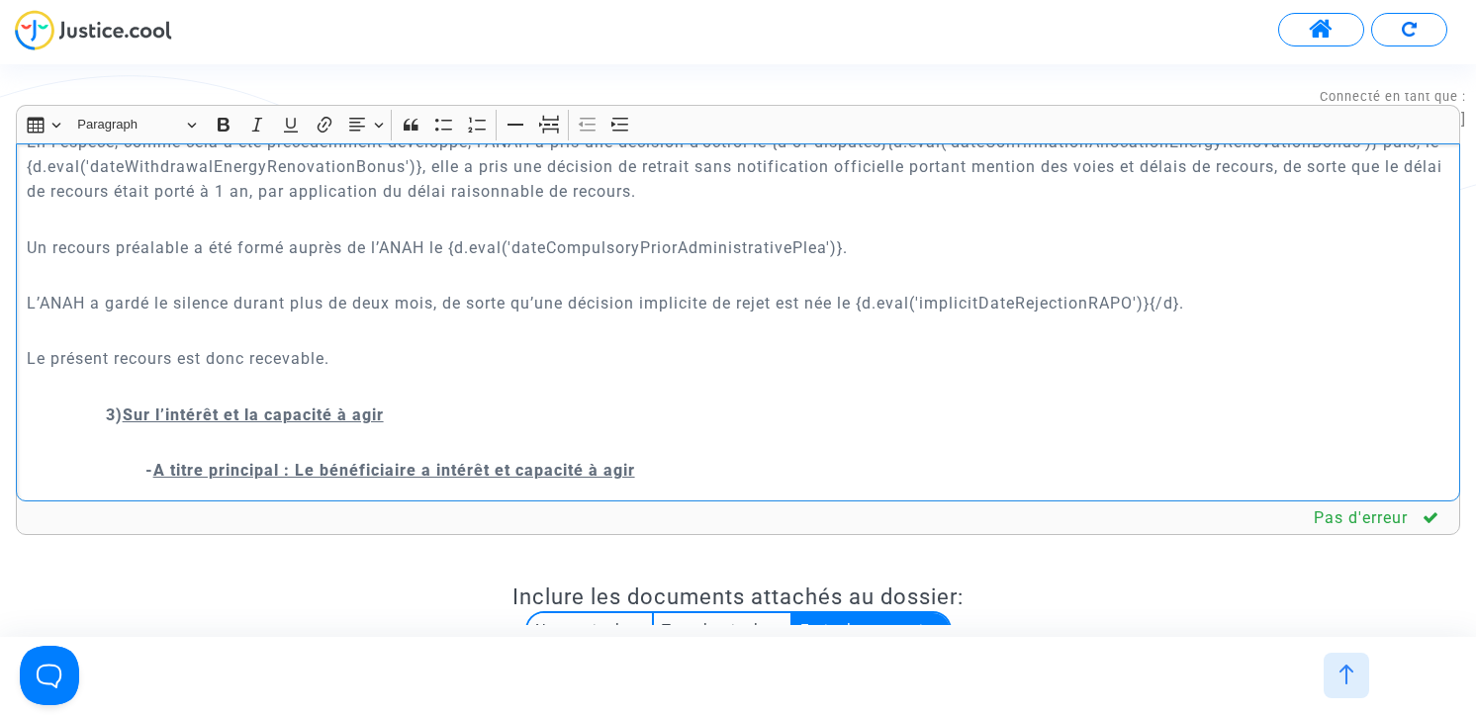
click at [852, 260] on p "Un recours préalable a été formé auprès de l’ANAH le {d.eval('dateCompulsoryPri…" at bounding box center [738, 247] width 1423 height 25
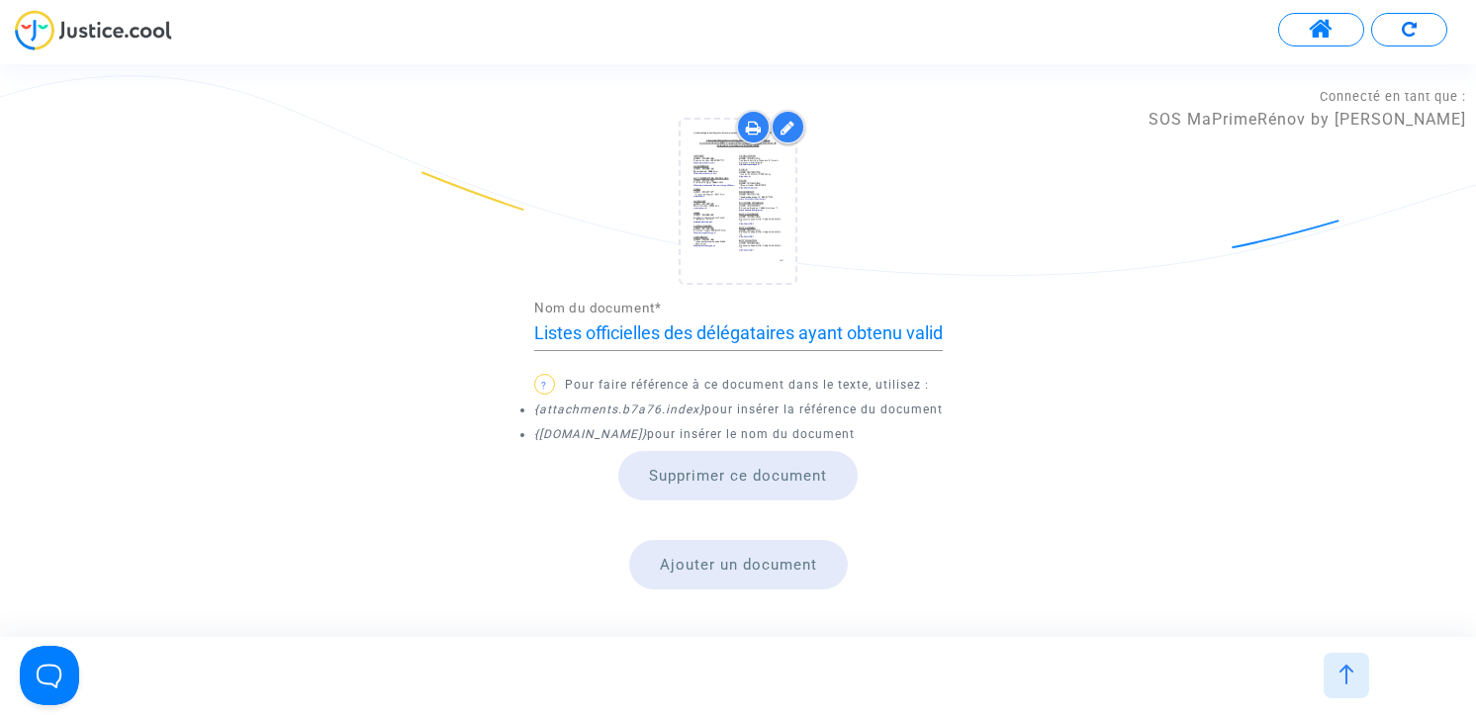
scroll to position [1615, 0]
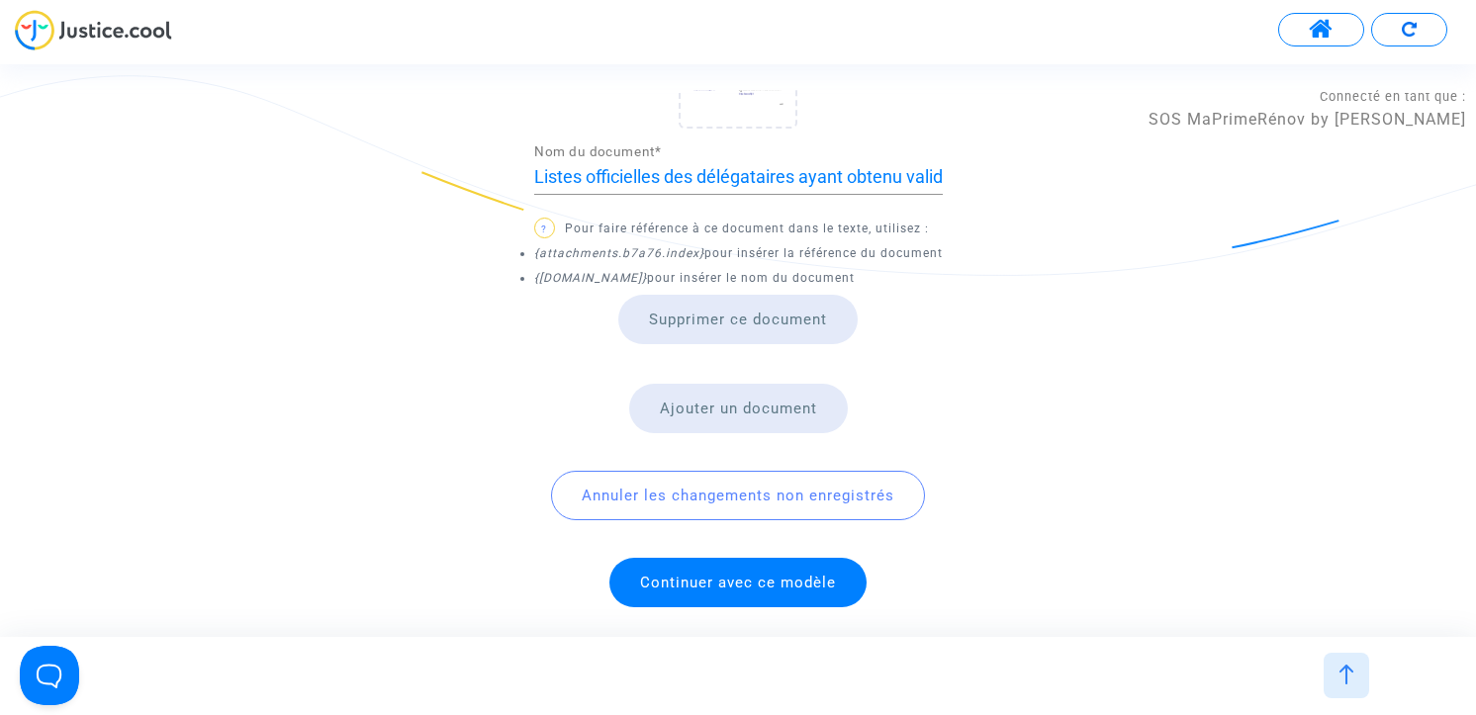
click at [748, 579] on span "Continuer avec ce modèle" at bounding box center [738, 583] width 196 height 18
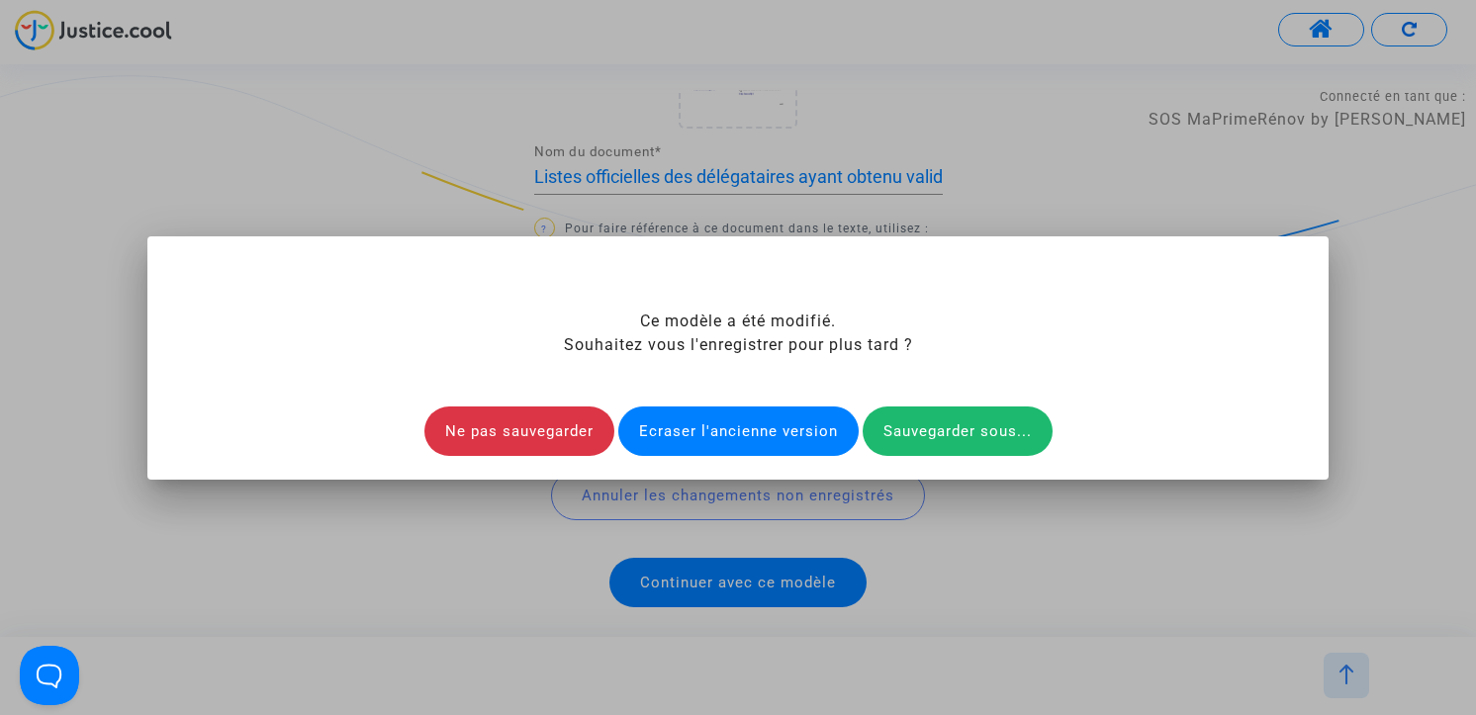
click at [747, 425] on div "Ecraser l'ancienne version" at bounding box center [738, 431] width 240 height 49
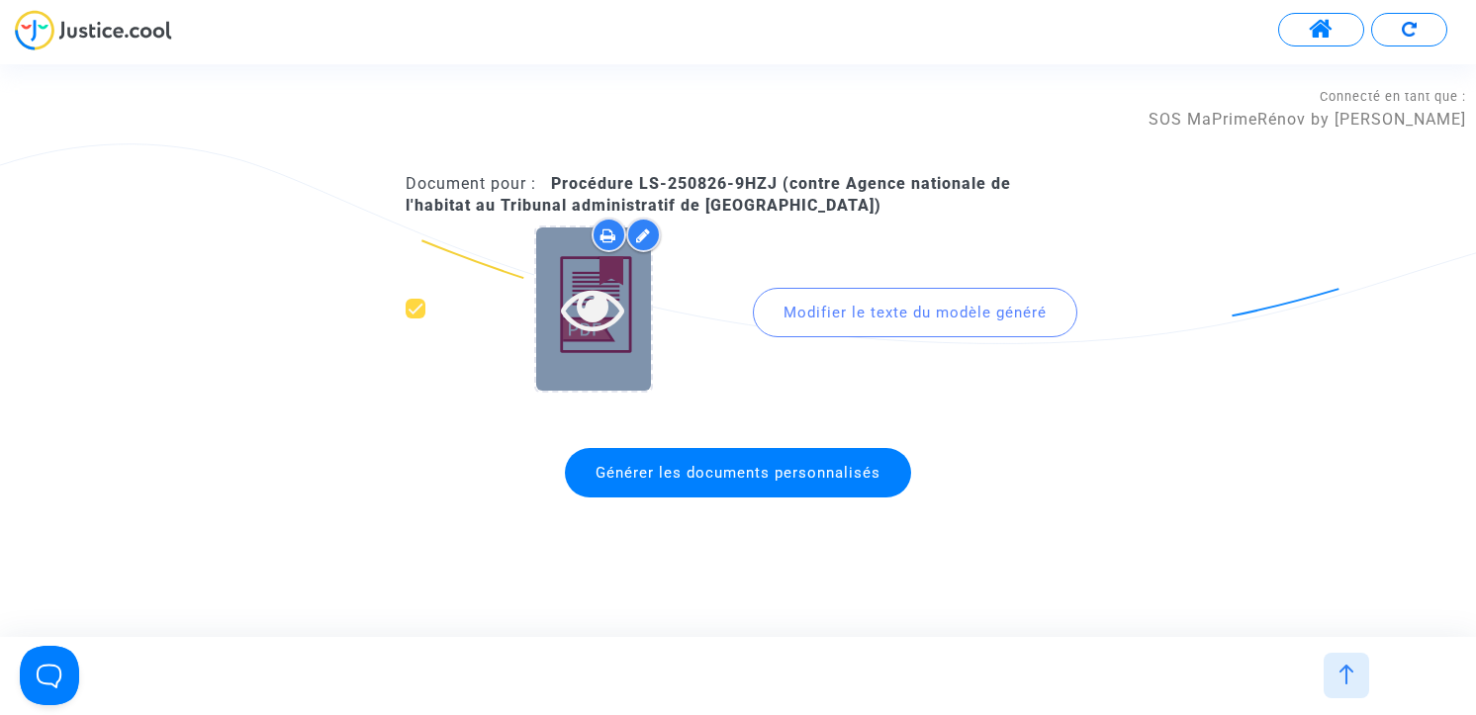
click at [605, 307] on icon at bounding box center [593, 308] width 64 height 63
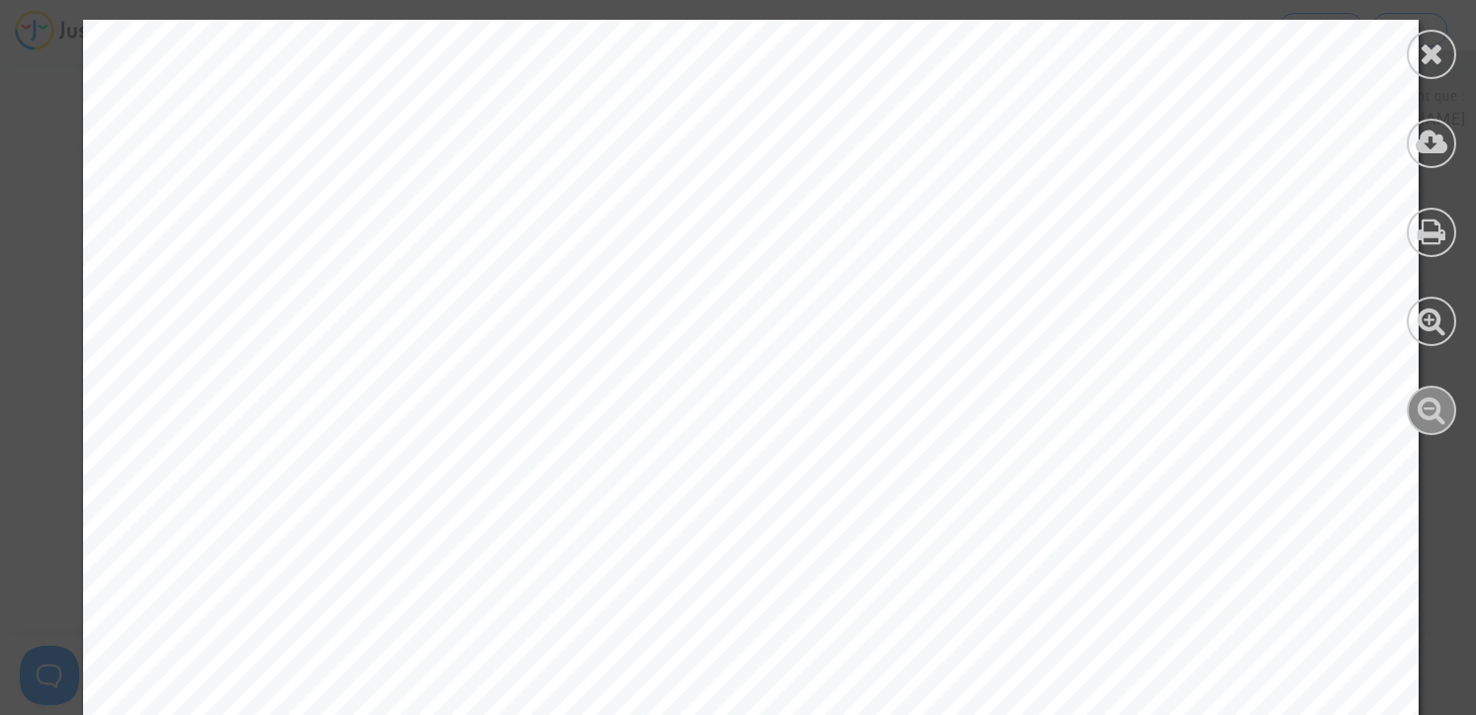
click at [1451, 417] on div at bounding box center [1431, 410] width 49 height 49
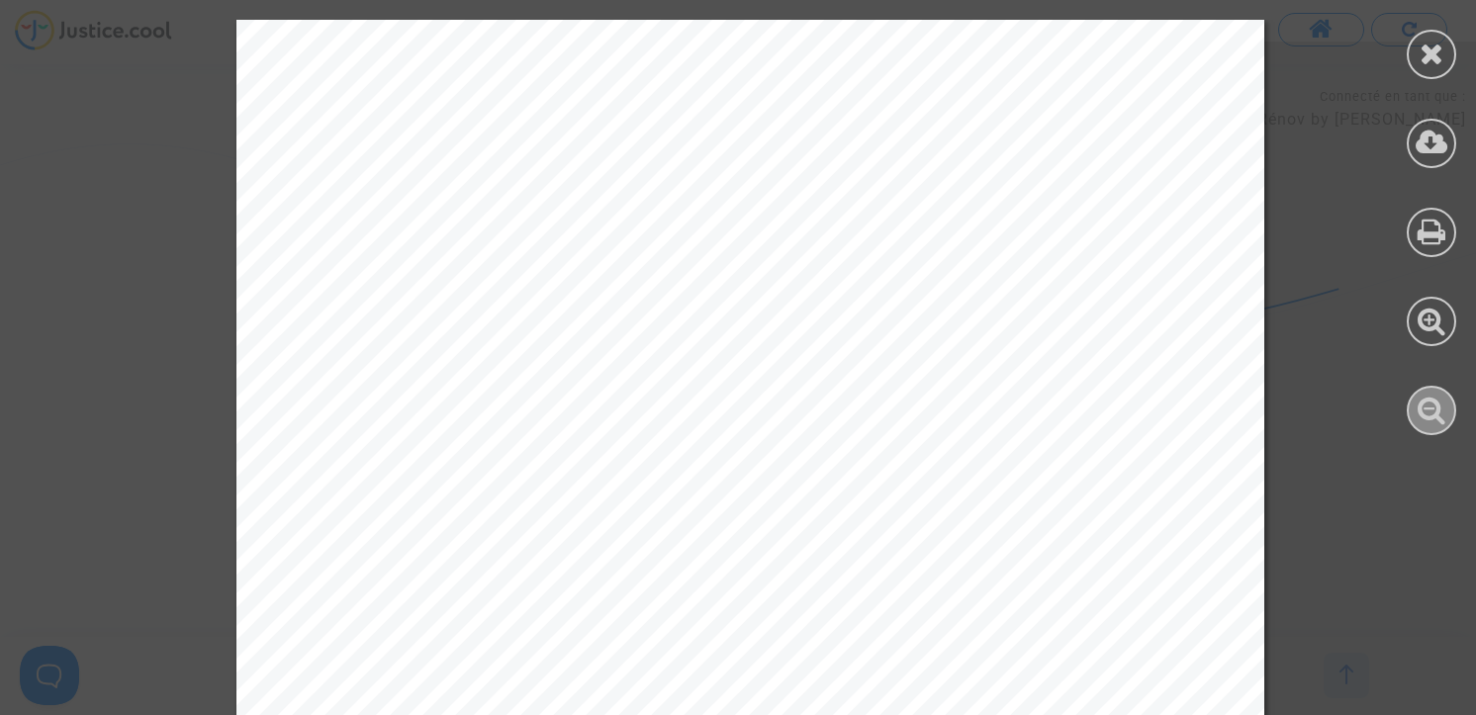
click at [1451, 417] on div at bounding box center [1431, 410] width 49 height 49
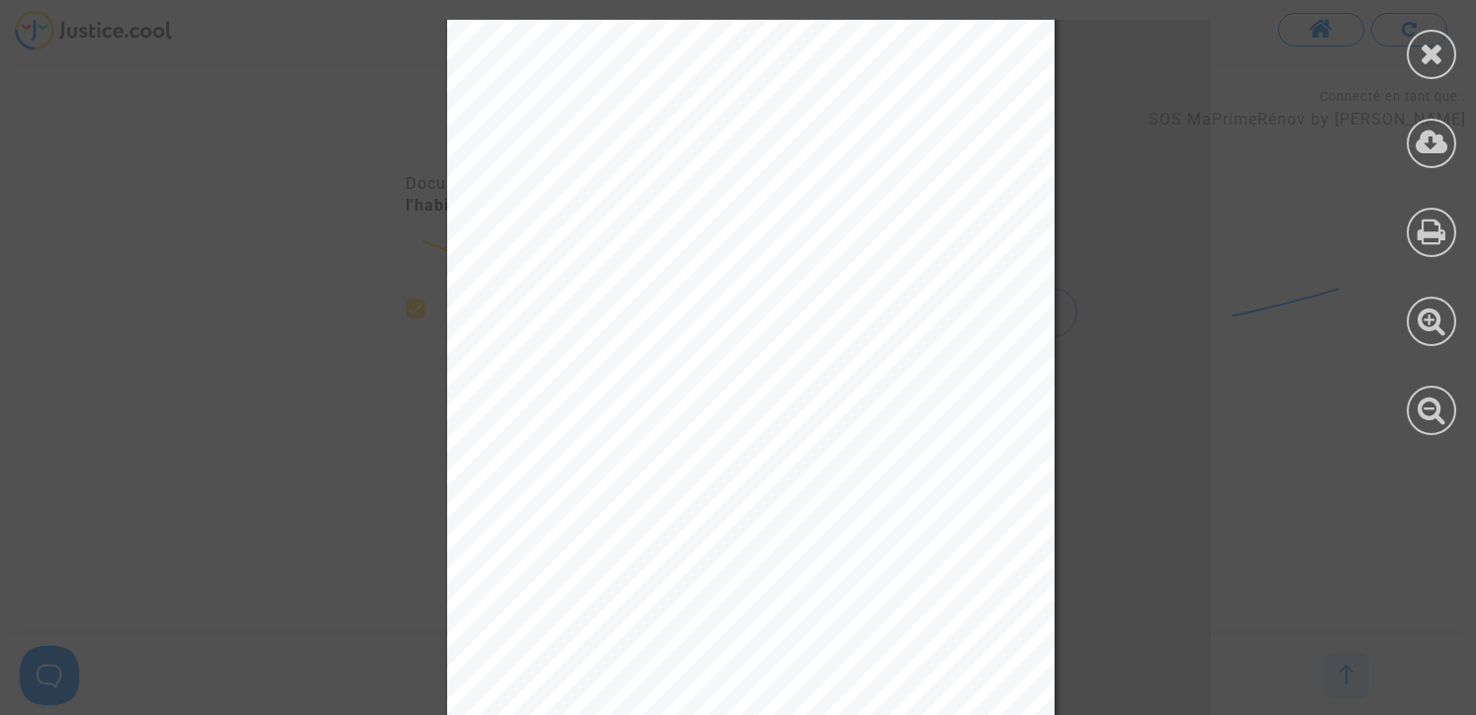
scroll to position [11565, 0]
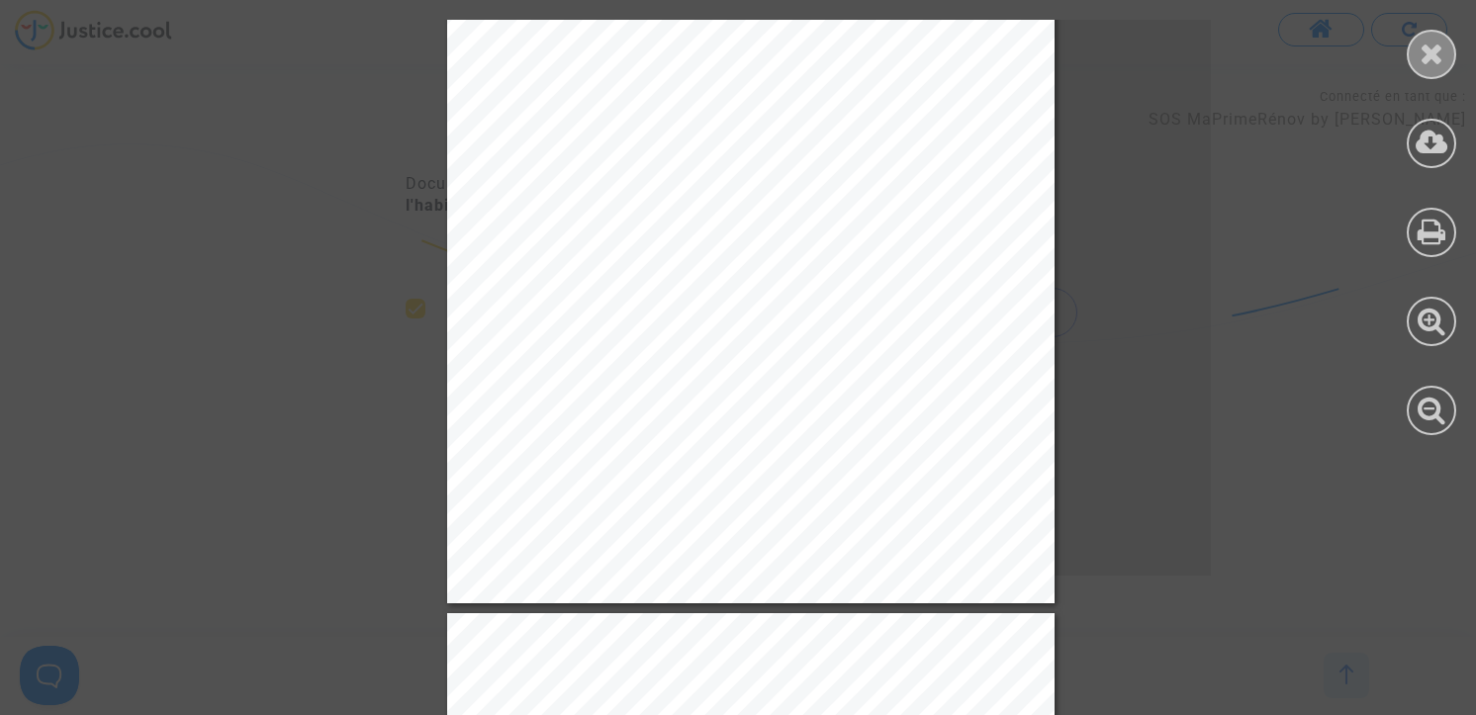
click at [1441, 66] on icon at bounding box center [1431, 54] width 25 height 30
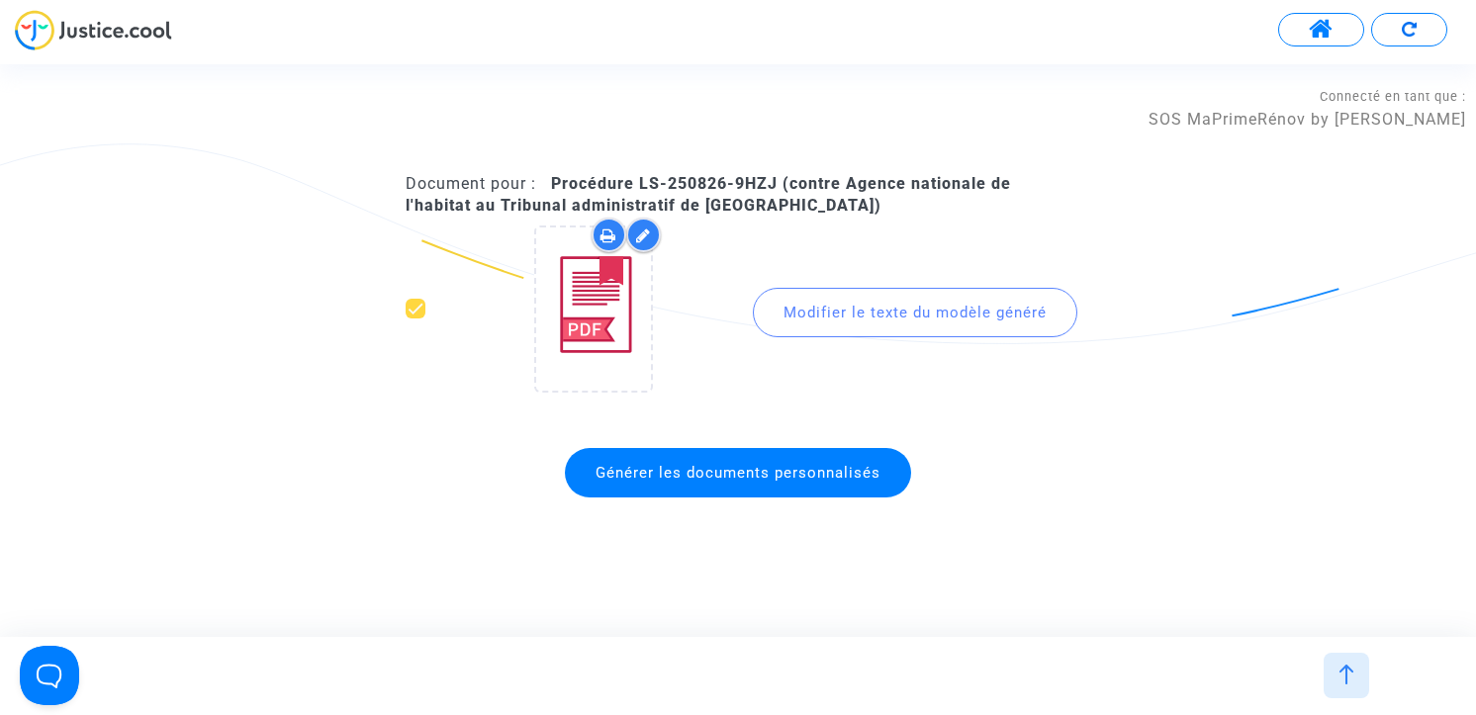
click at [1347, 682] on img at bounding box center [1346, 675] width 20 height 20
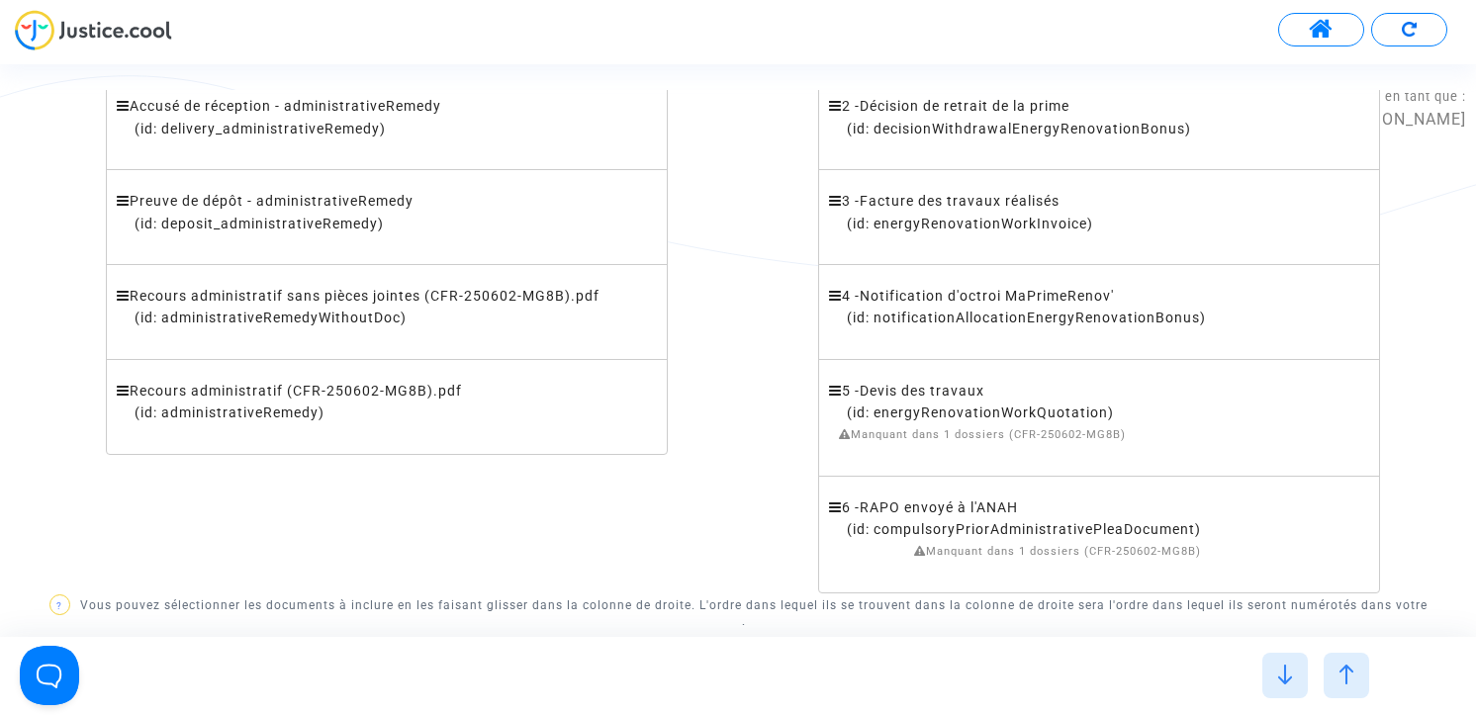
scroll to position [780, 0]
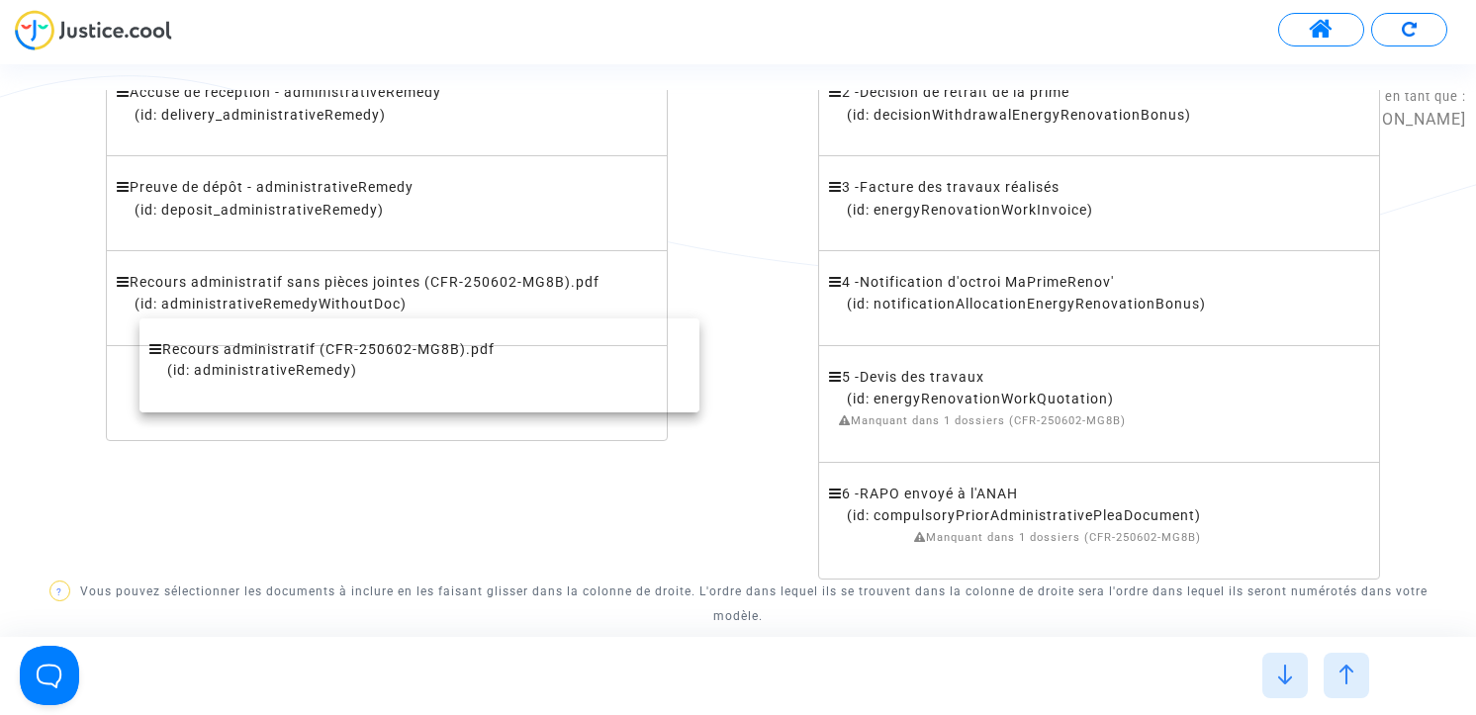
drag, startPoint x: 399, startPoint y: 401, endPoint x: 424, endPoint y: 378, distance: 34.3
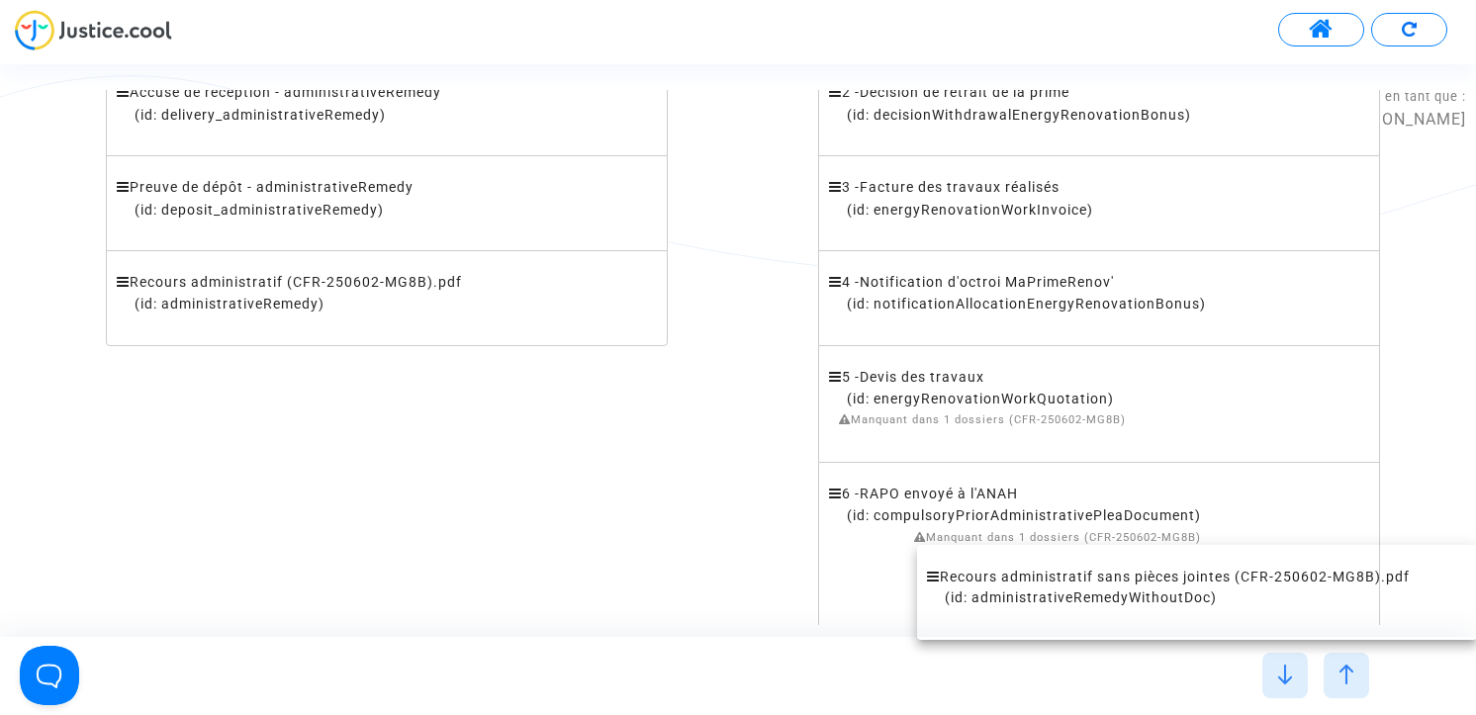
drag, startPoint x: 352, startPoint y: 287, endPoint x: 1149, endPoint y: 582, distance: 850.0
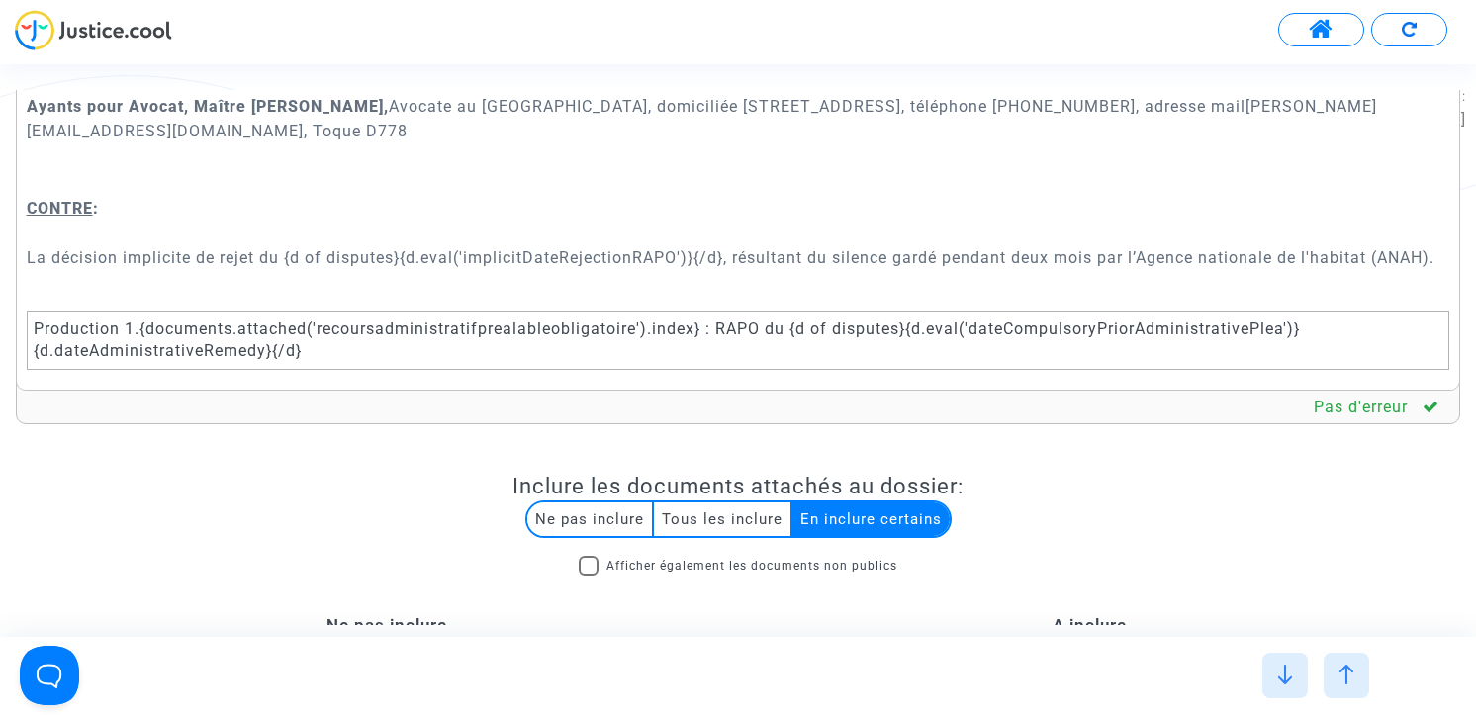
scroll to position [0, 0]
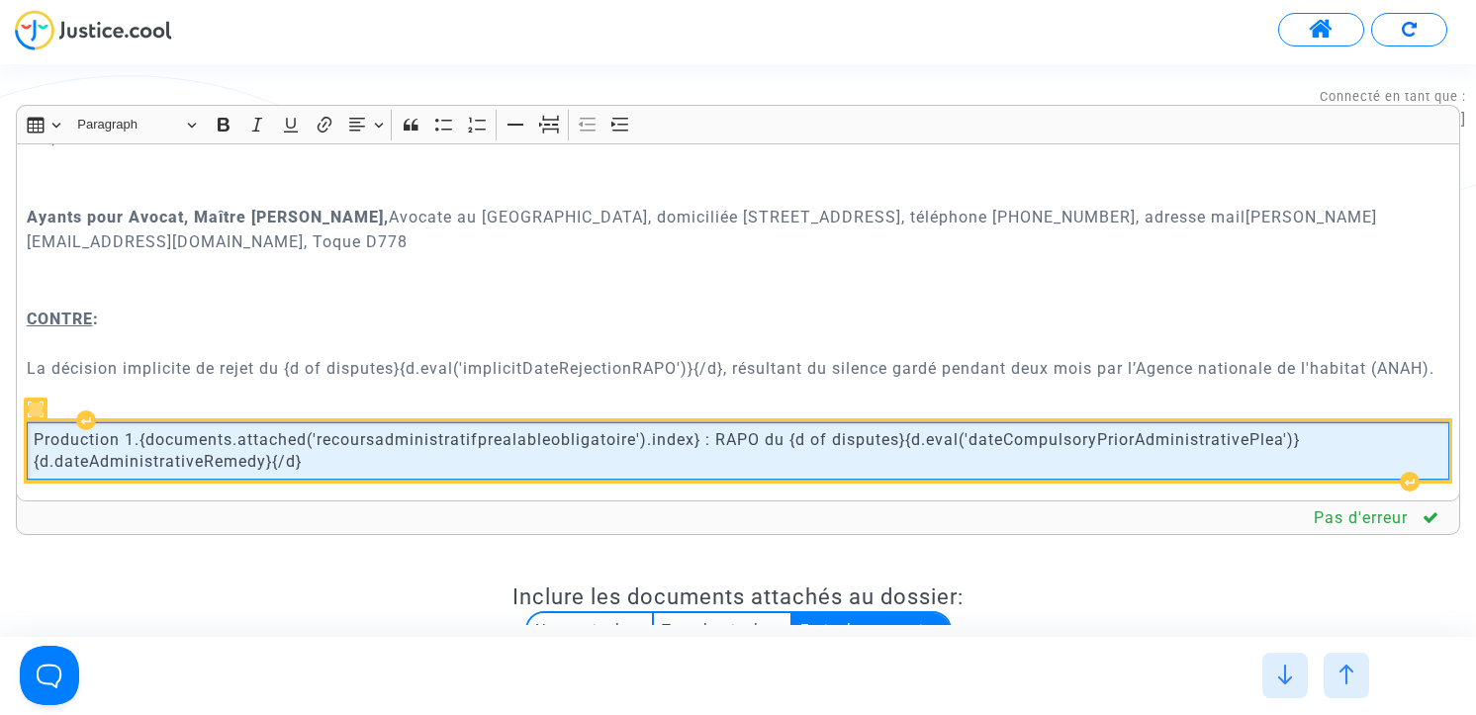
click at [438, 436] on span "Production 1.{documents.attached('recoursadministratifprealableobligatoire').in…" at bounding box center [738, 451] width 1408 height 45
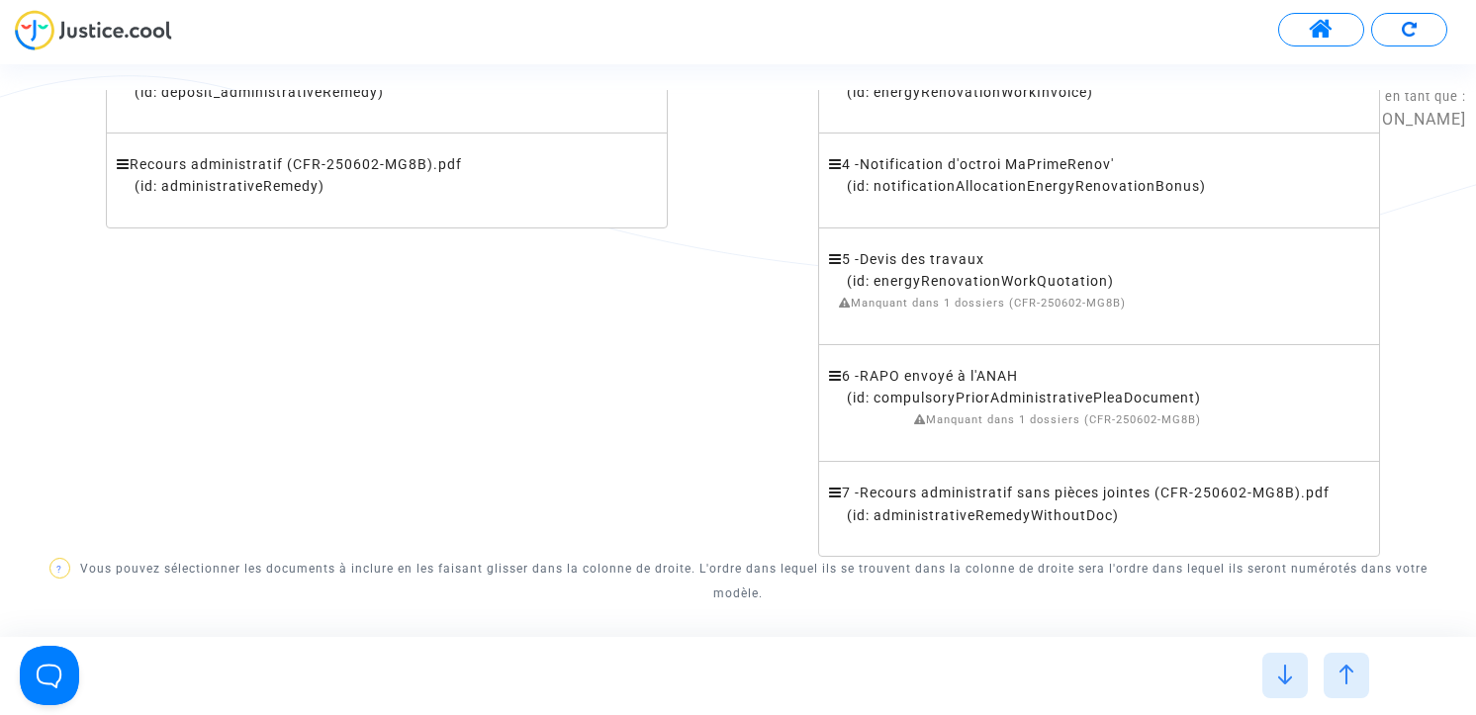
scroll to position [875, 0]
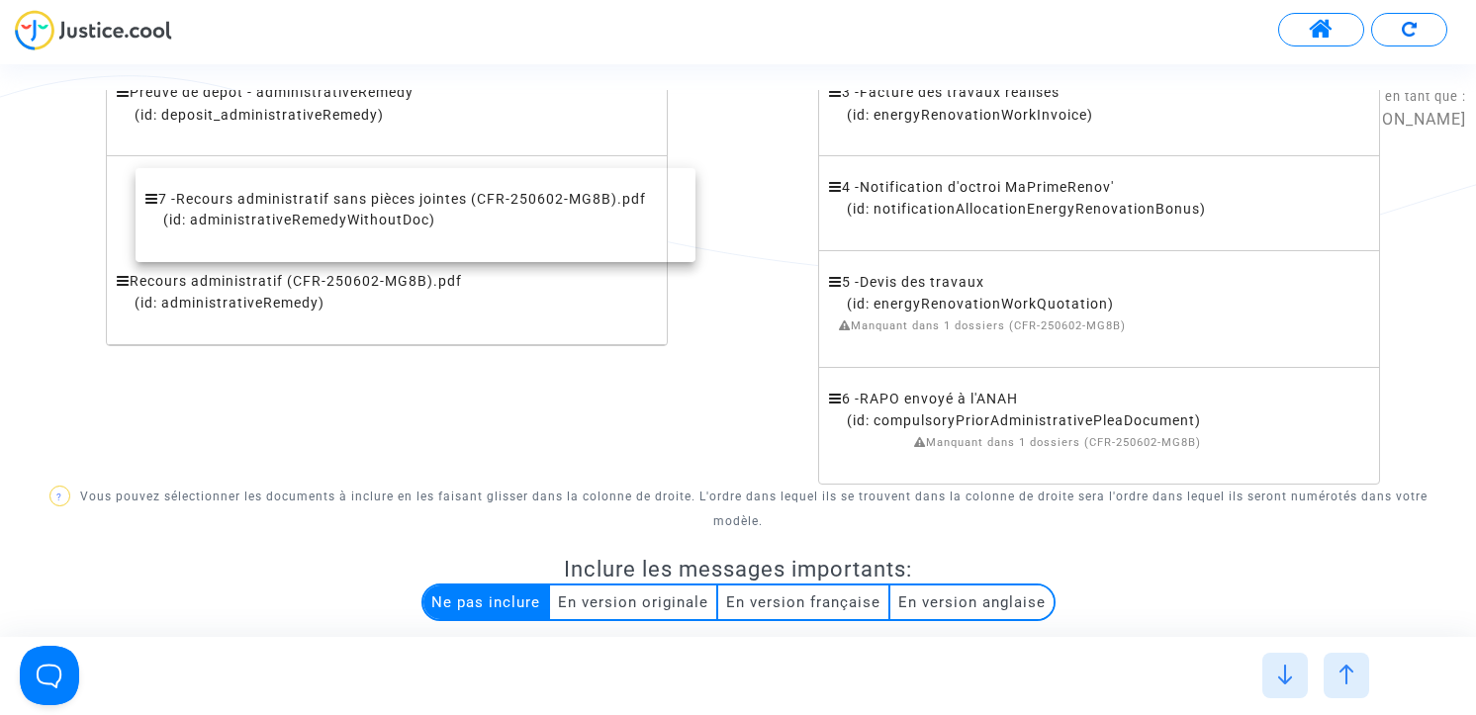
drag, startPoint x: 989, startPoint y: 513, endPoint x: 305, endPoint y: 216, distance: 746.4
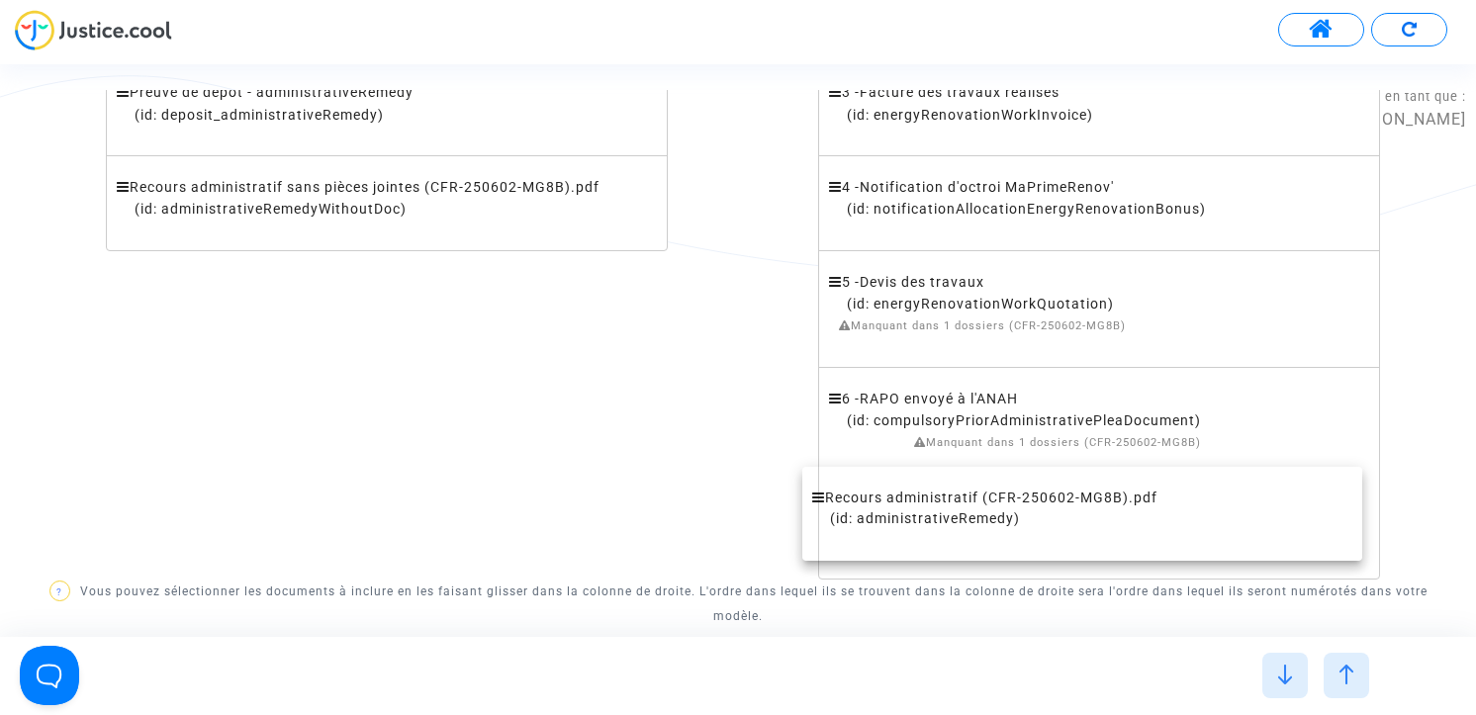
drag, startPoint x: 276, startPoint y: 278, endPoint x: 971, endPoint y: 495, distance: 728.3
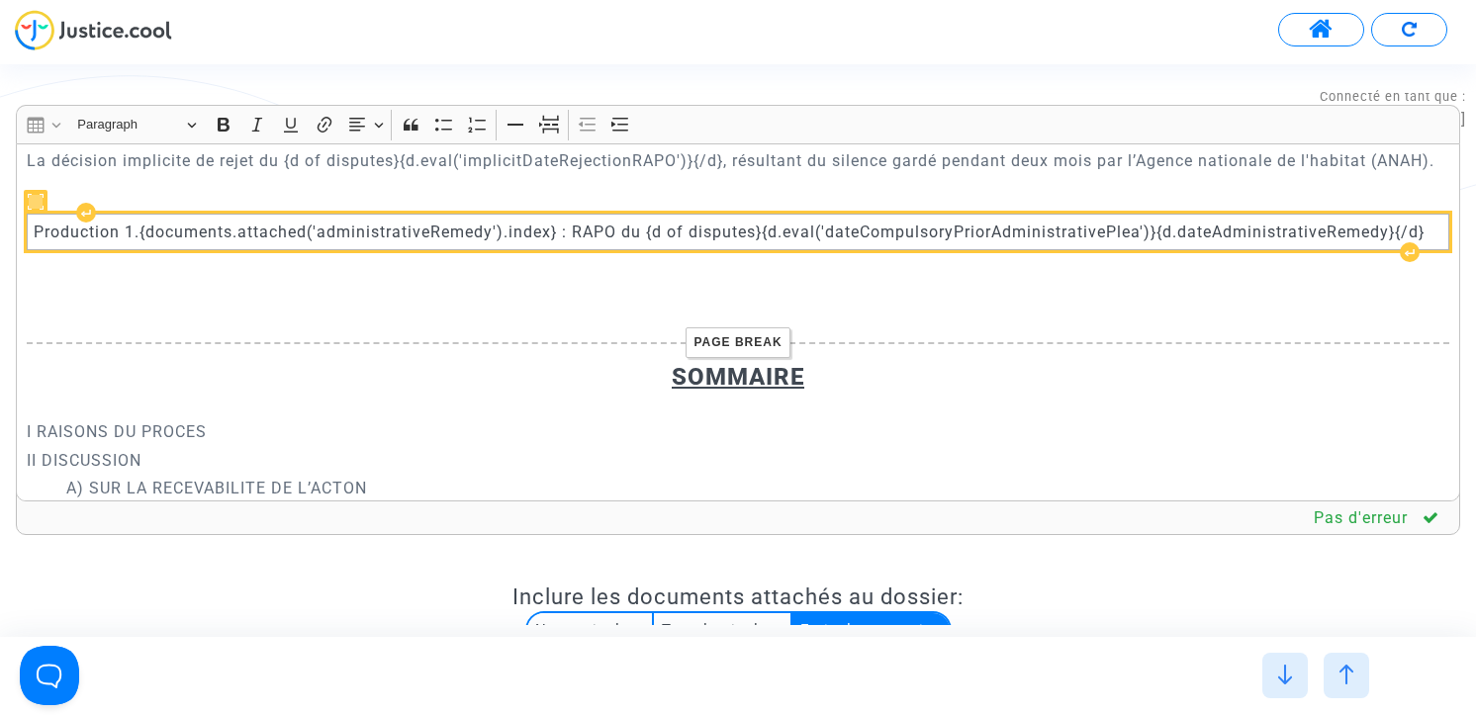
scroll to position [929, 0]
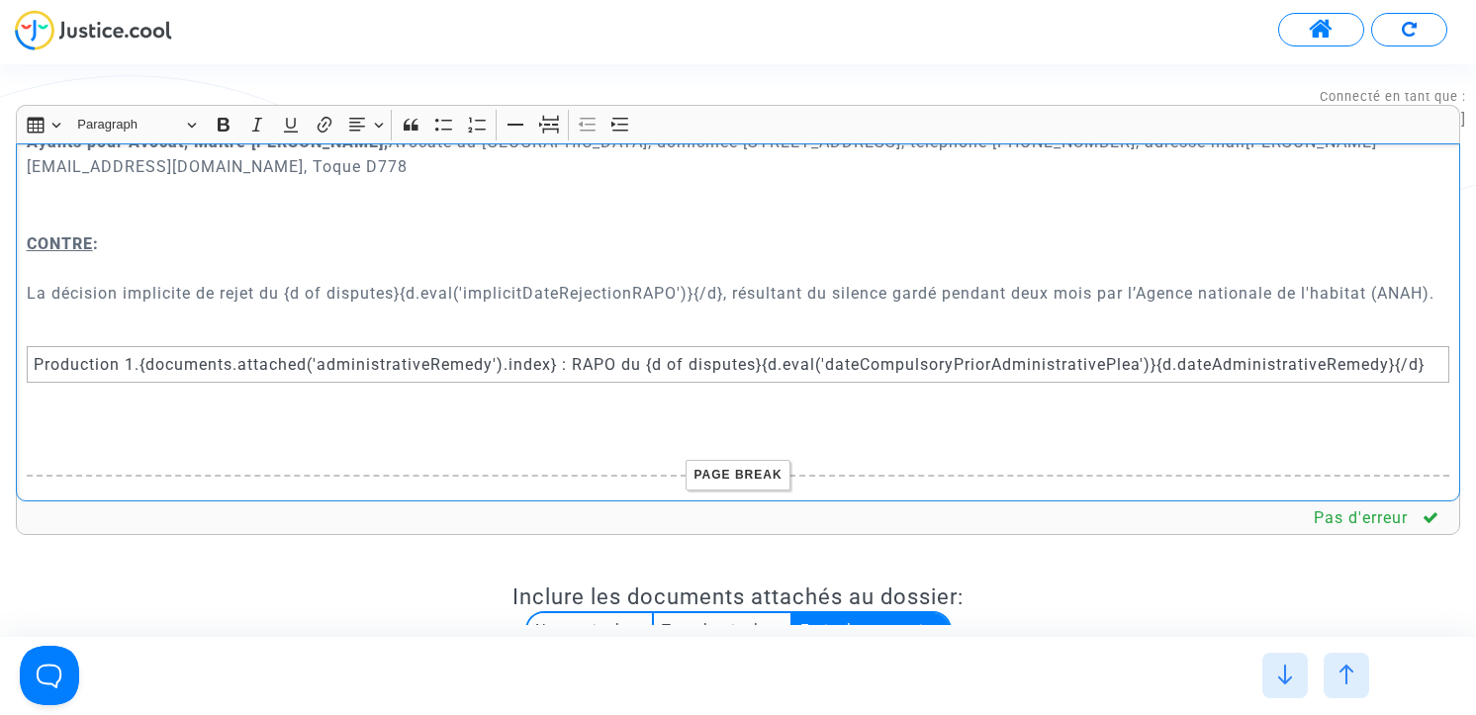
click at [625, 318] on p "CONTRE : La décision implicite de rejet du {d of disputes}{d.eval('implicitDate…" at bounding box center [738, 280] width 1423 height 99
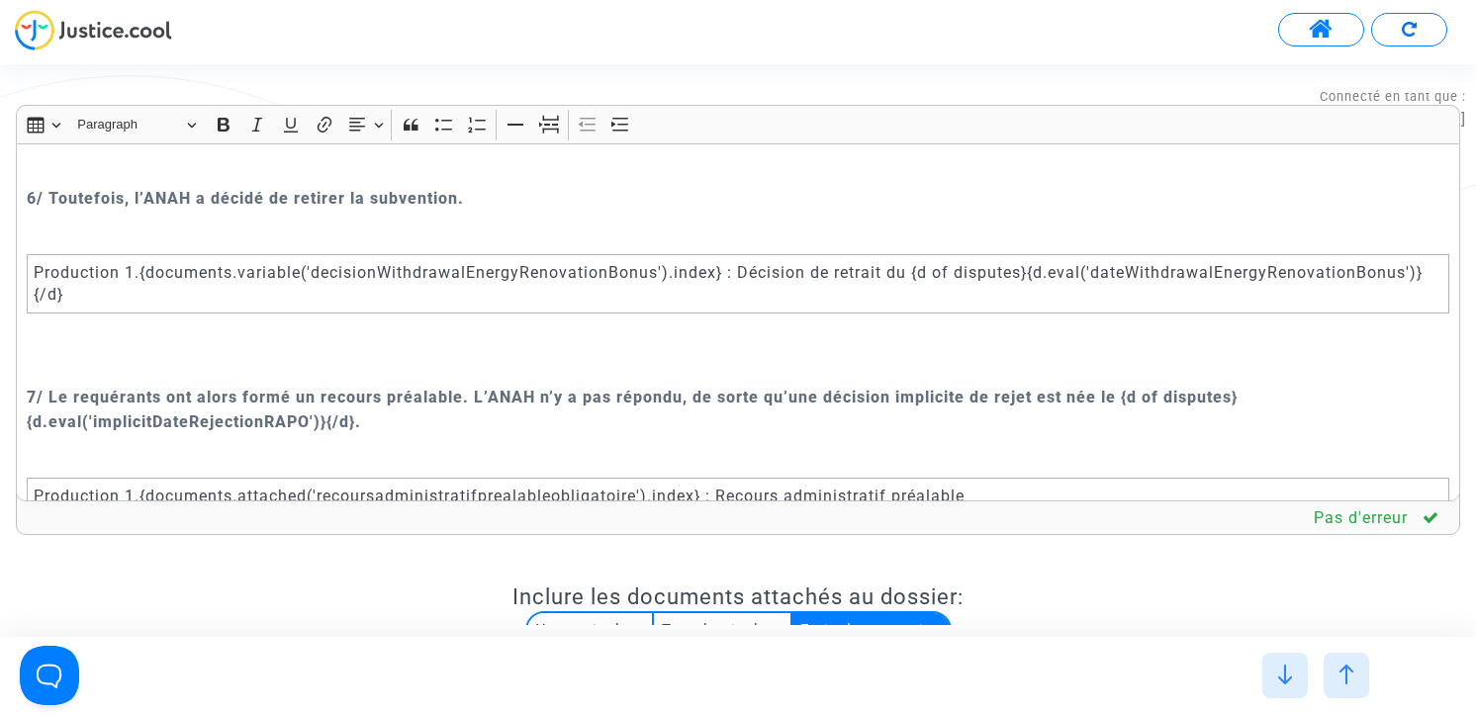
scroll to position [4869, 0]
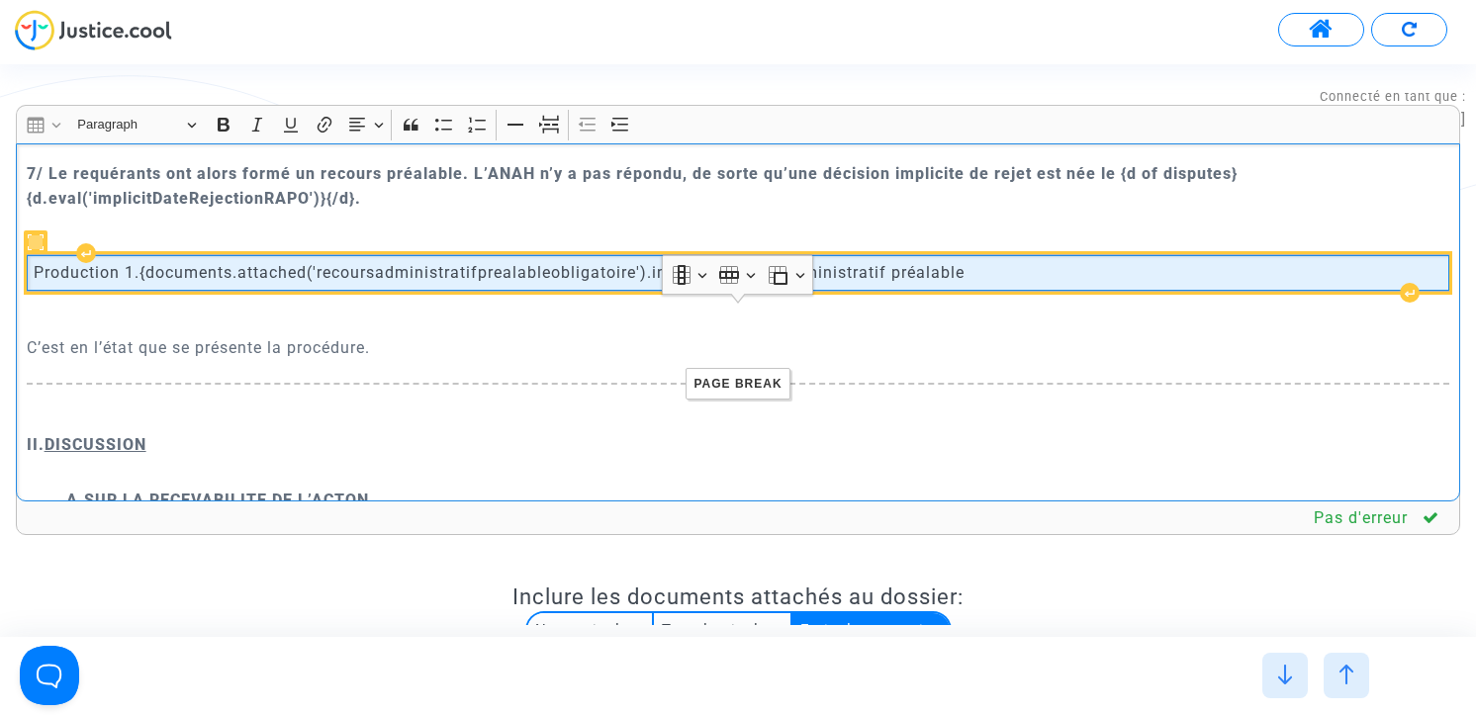
click at [527, 284] on span "Production 1.{documents.attached('recoursadministratifprealableobligatoire').in…" at bounding box center [499, 273] width 931 height 22
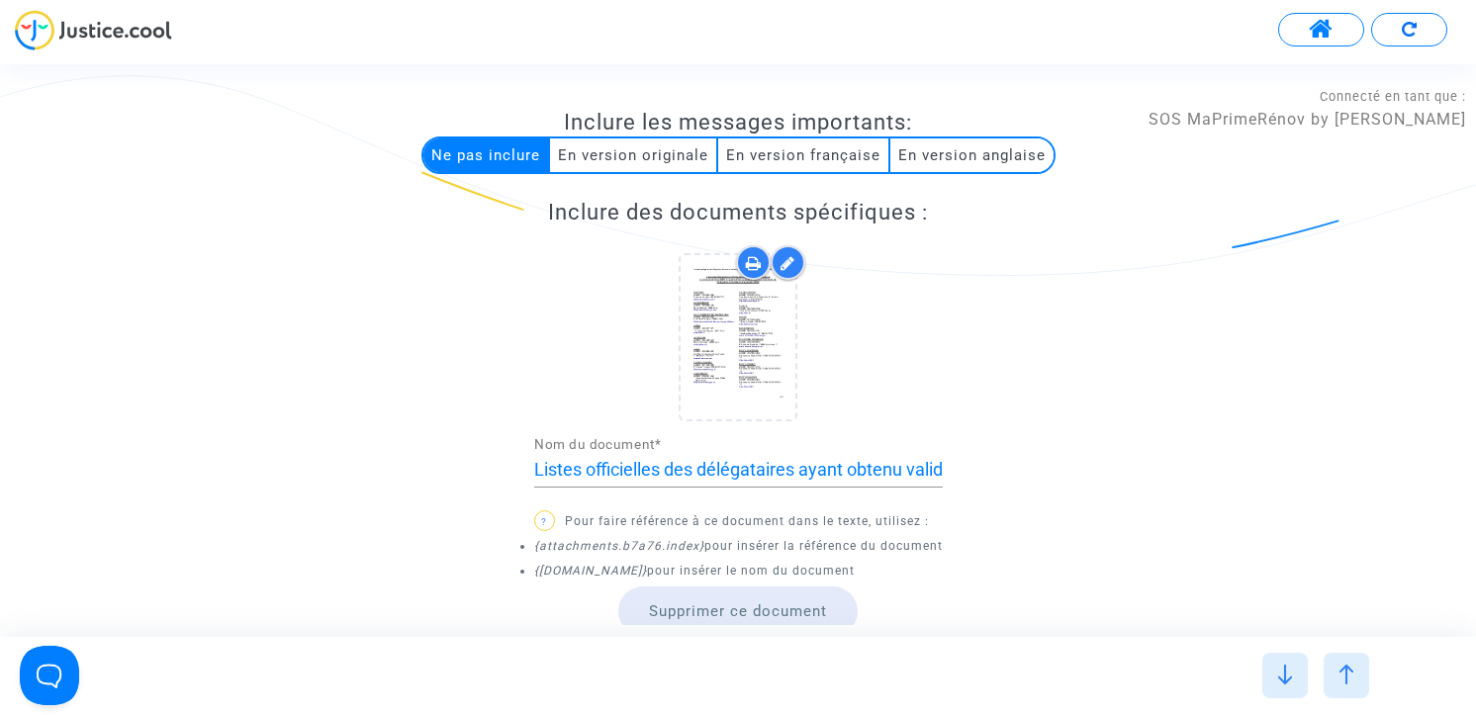
scroll to position [1710, 0]
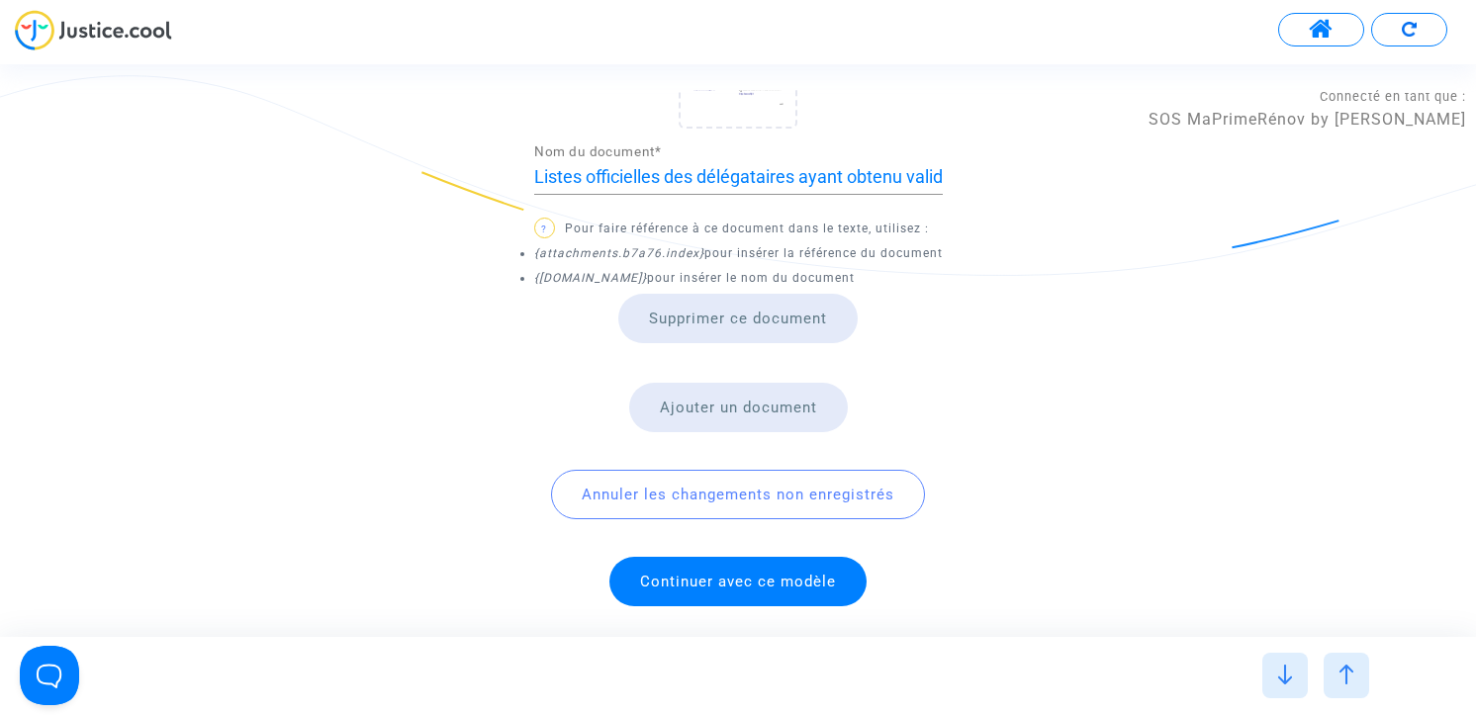
click at [758, 586] on span "Continuer avec ce modèle" at bounding box center [738, 582] width 196 height 18
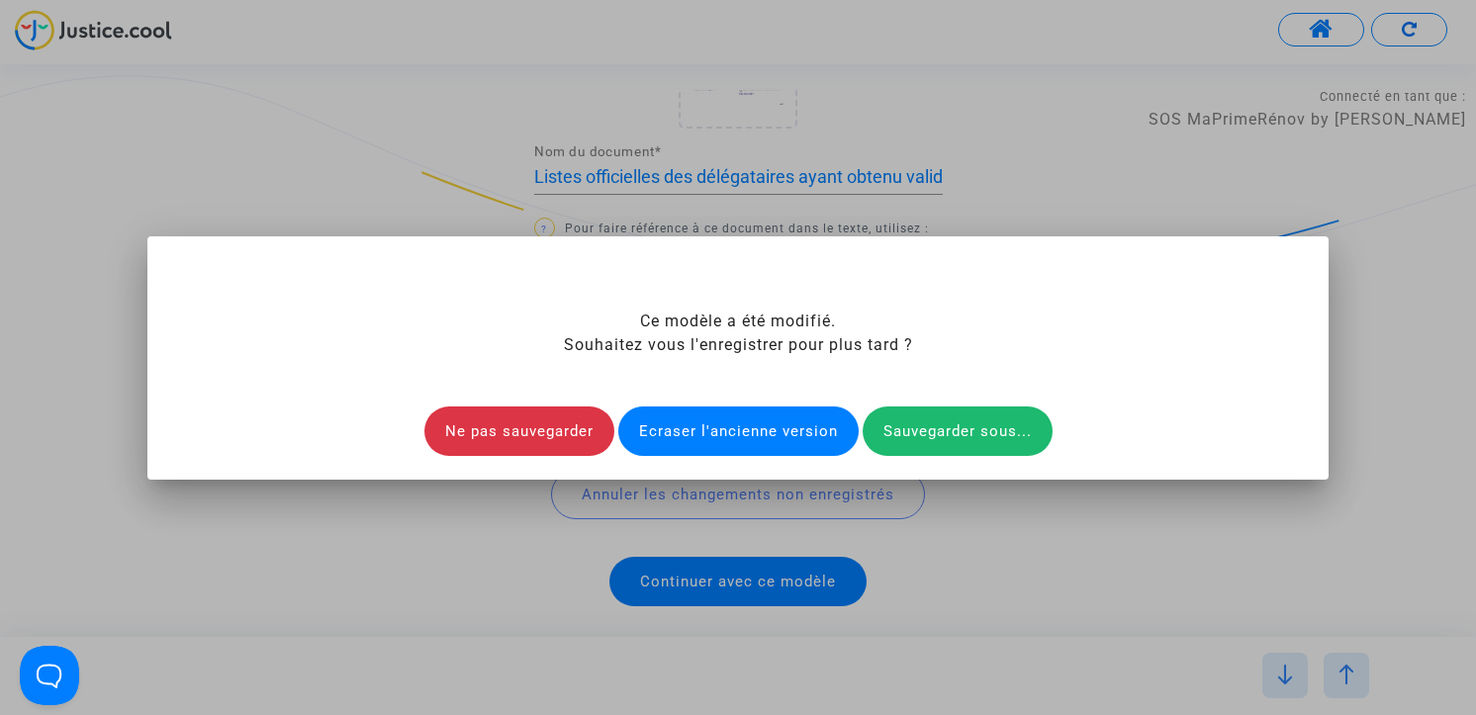
click at [734, 435] on div "Ecraser l'ancienne version" at bounding box center [738, 431] width 240 height 49
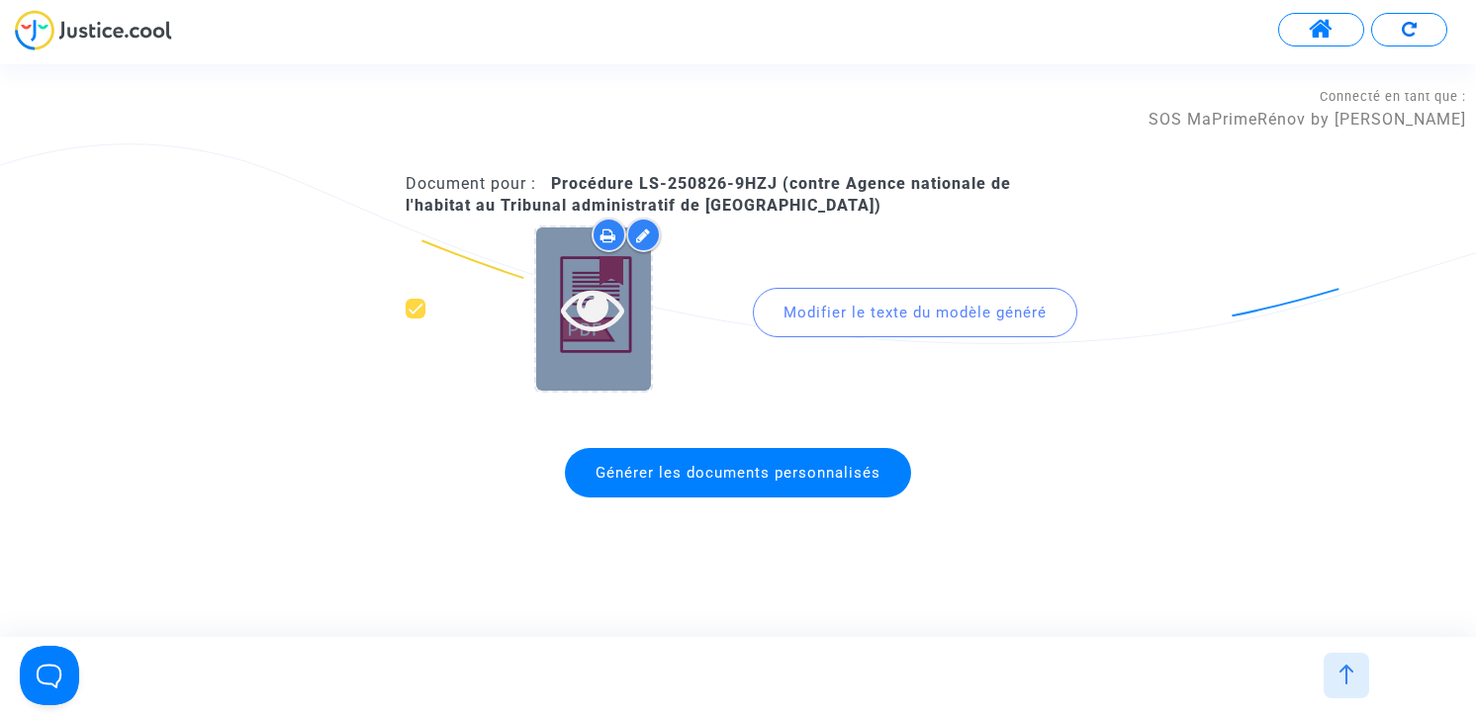
click at [595, 313] on icon at bounding box center [593, 308] width 64 height 63
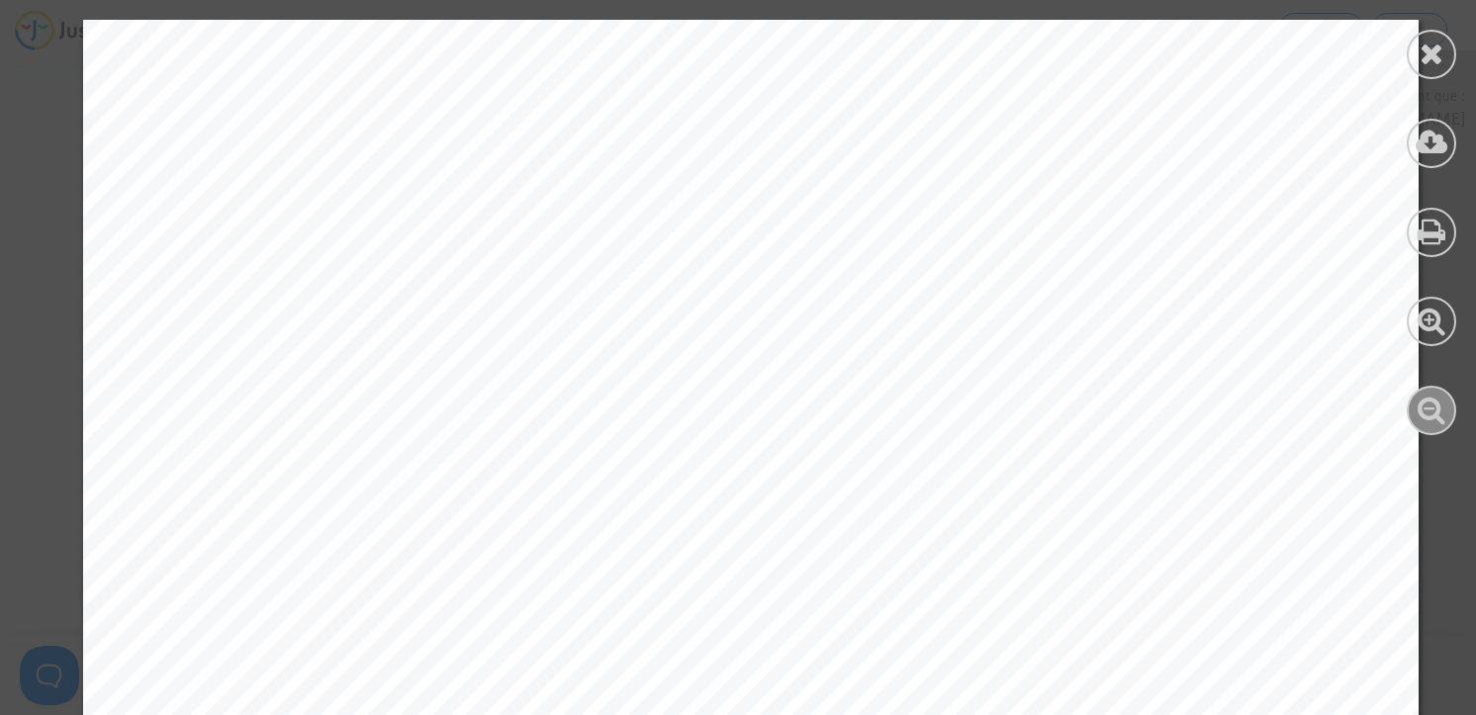
click at [1442, 412] on icon at bounding box center [1431, 410] width 29 height 30
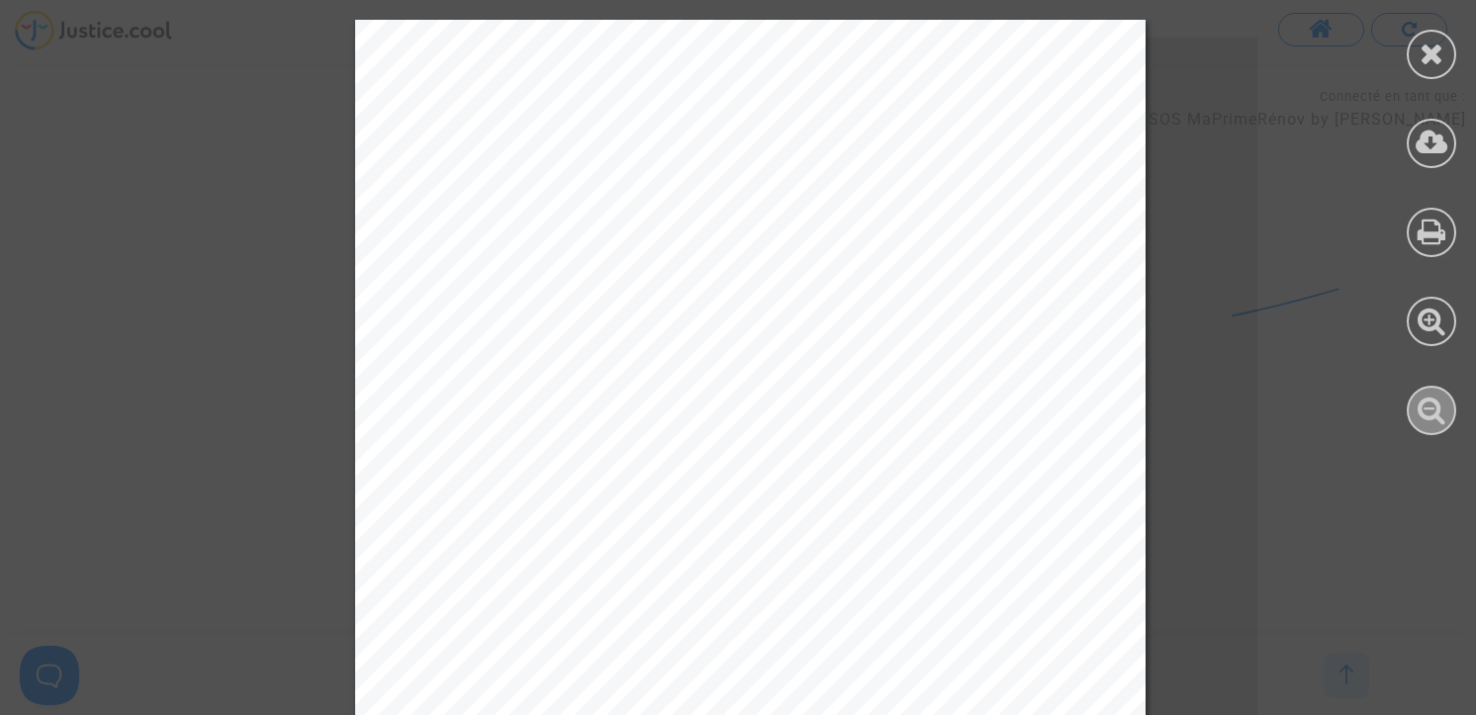
click at [1442, 412] on icon at bounding box center [1431, 410] width 29 height 30
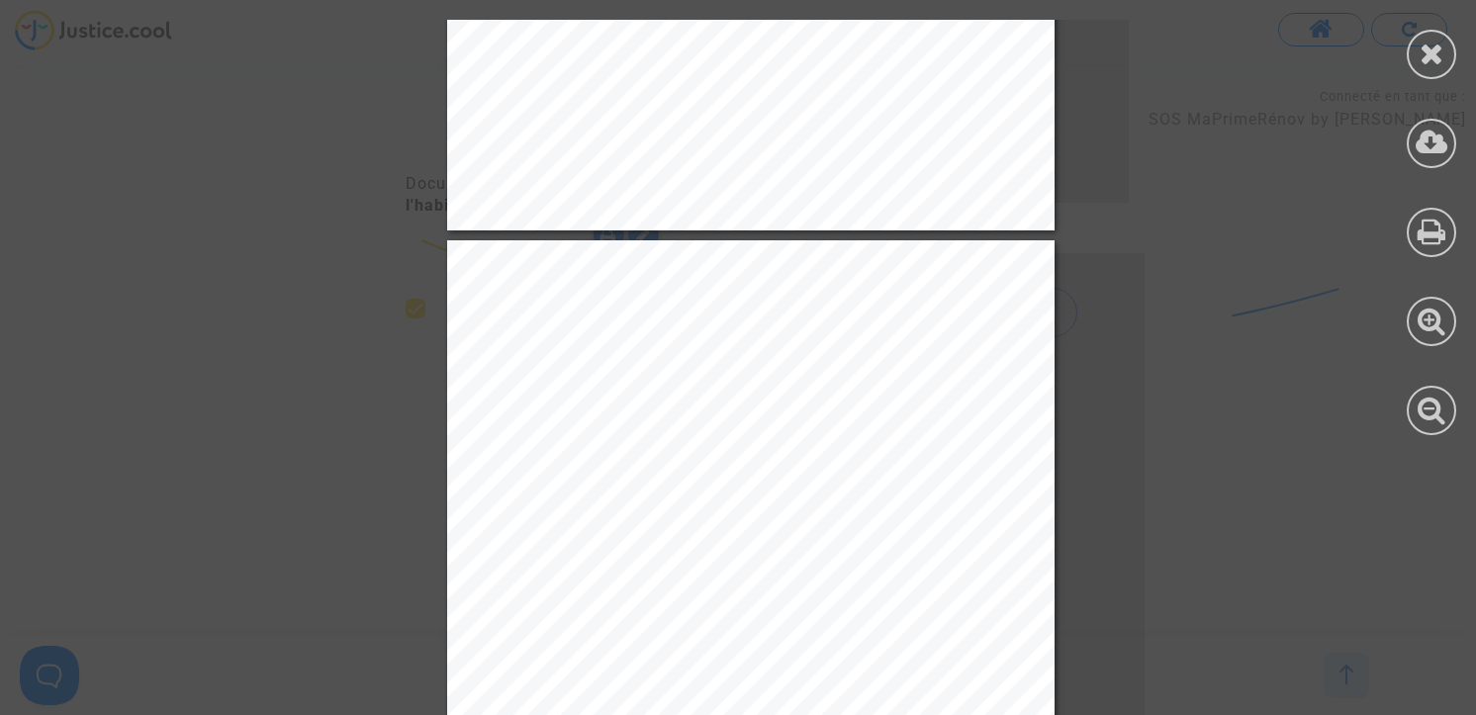
scroll to position [6457, 0]
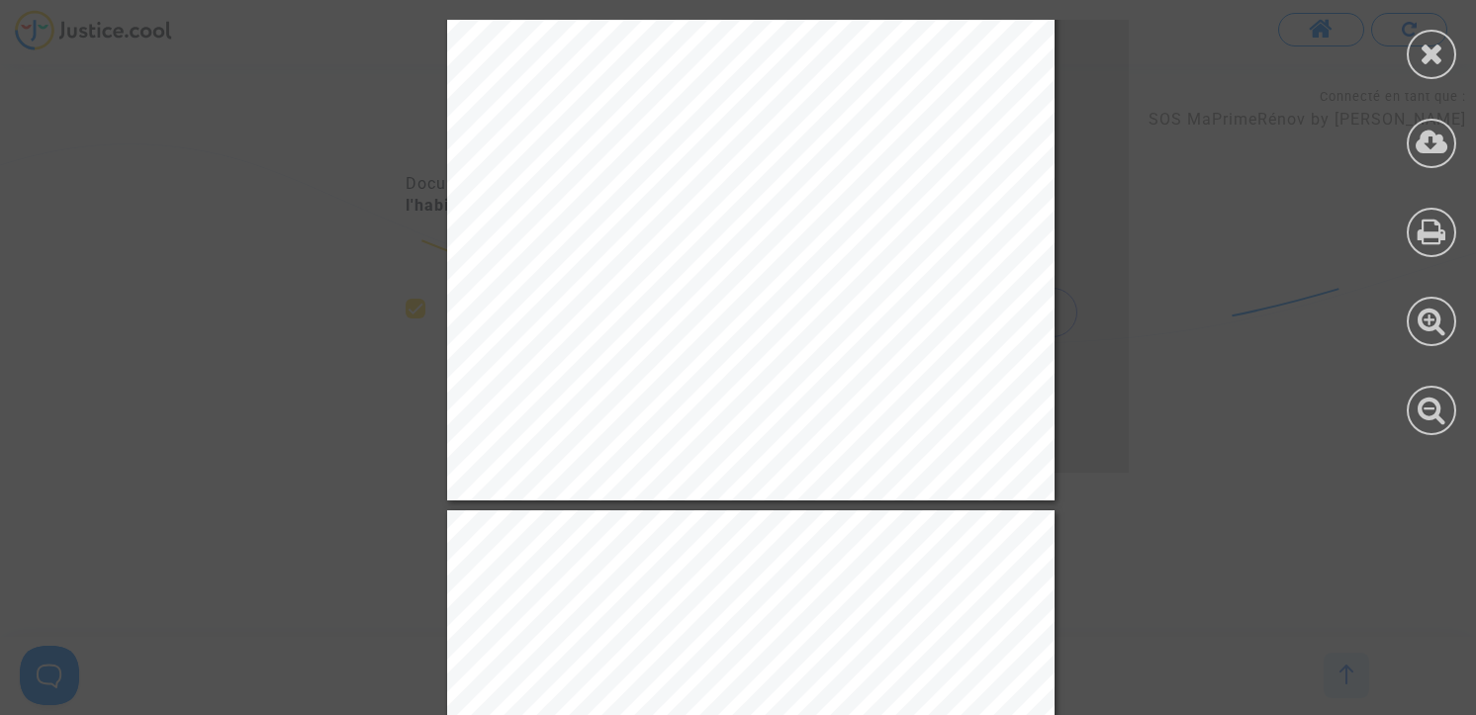
click at [934, 255] on div "Selon le Conseil d’Etat : « Le principe de sécurité juridique, qui implique que…" at bounding box center [750, 71] width 607 height 859
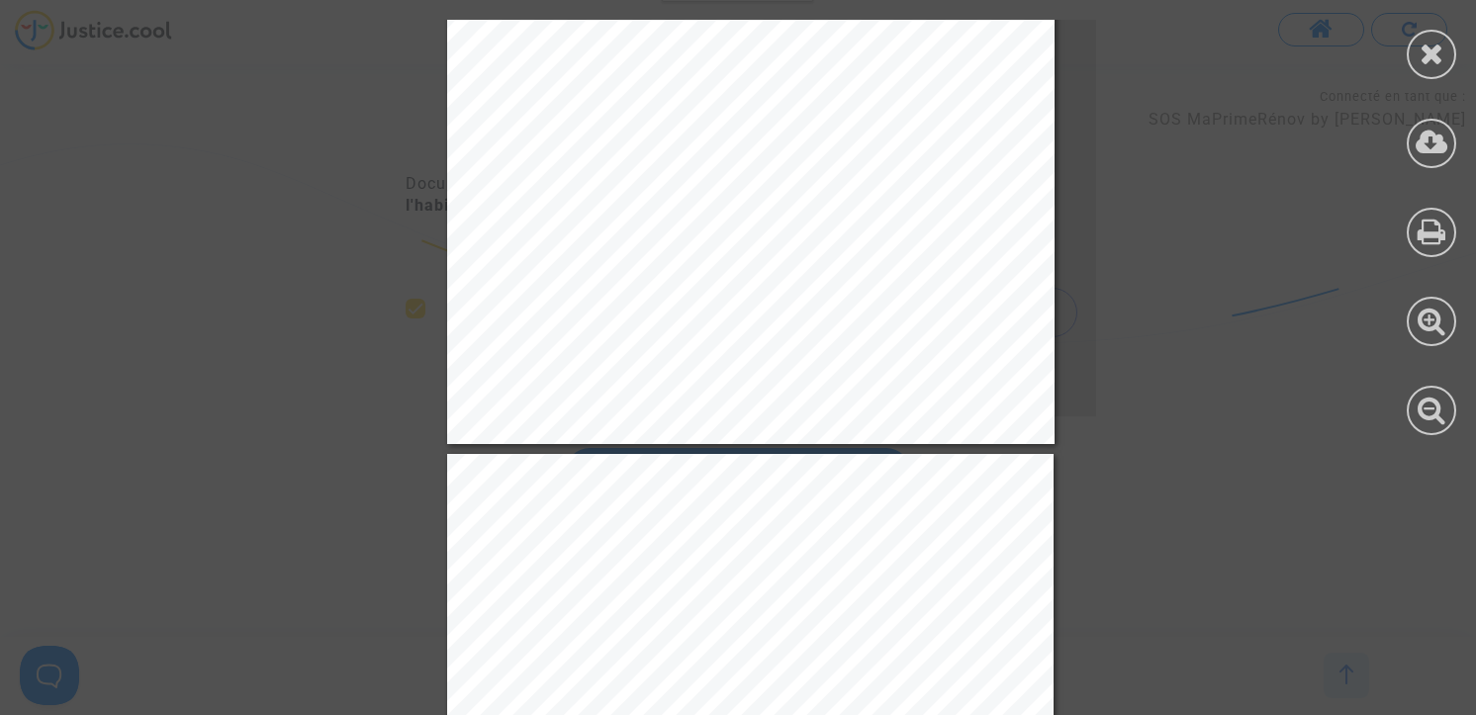
scroll to position [15236, 0]
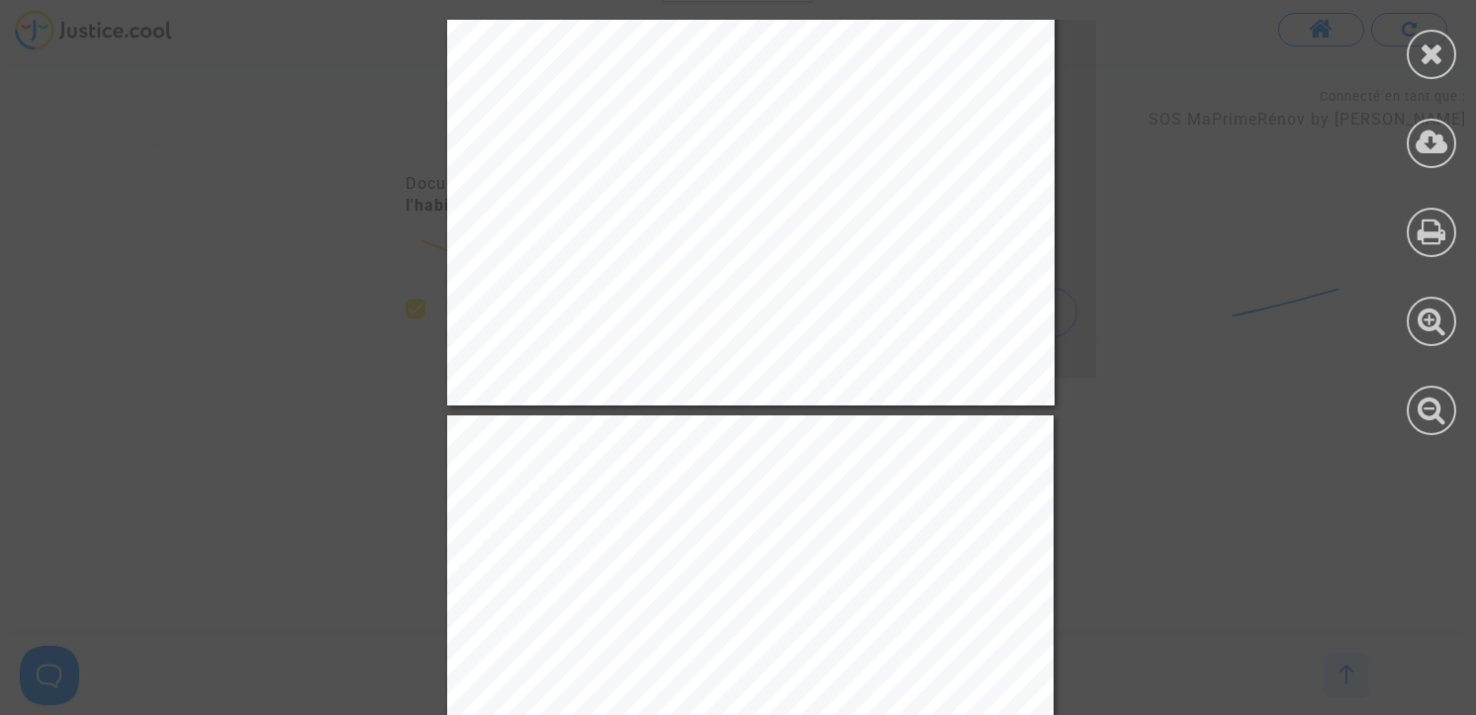
drag, startPoint x: 1425, startPoint y: 52, endPoint x: 1406, endPoint y: 66, distance: 24.1
click at [1425, 52] on icon at bounding box center [1431, 54] width 25 height 30
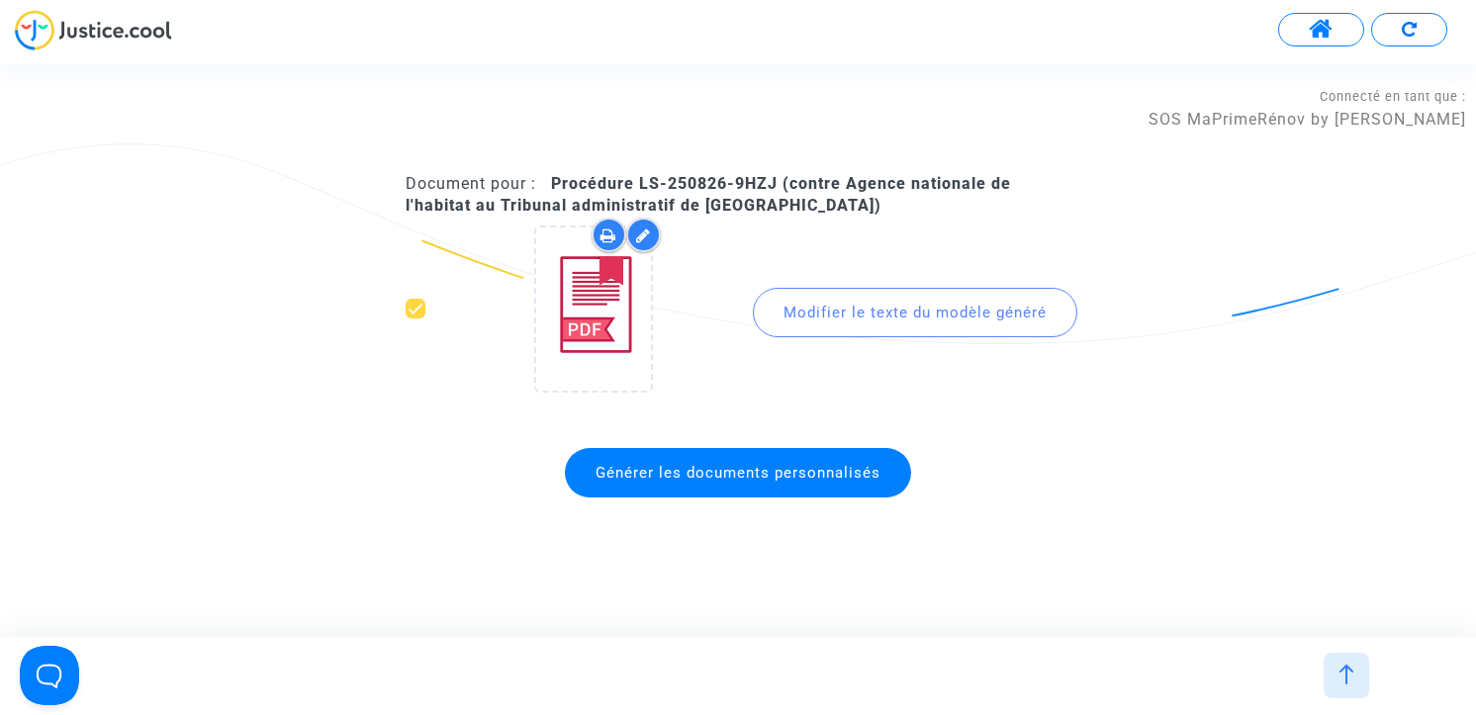
click at [1321, 34] on span at bounding box center [1321, 30] width 25 height 26
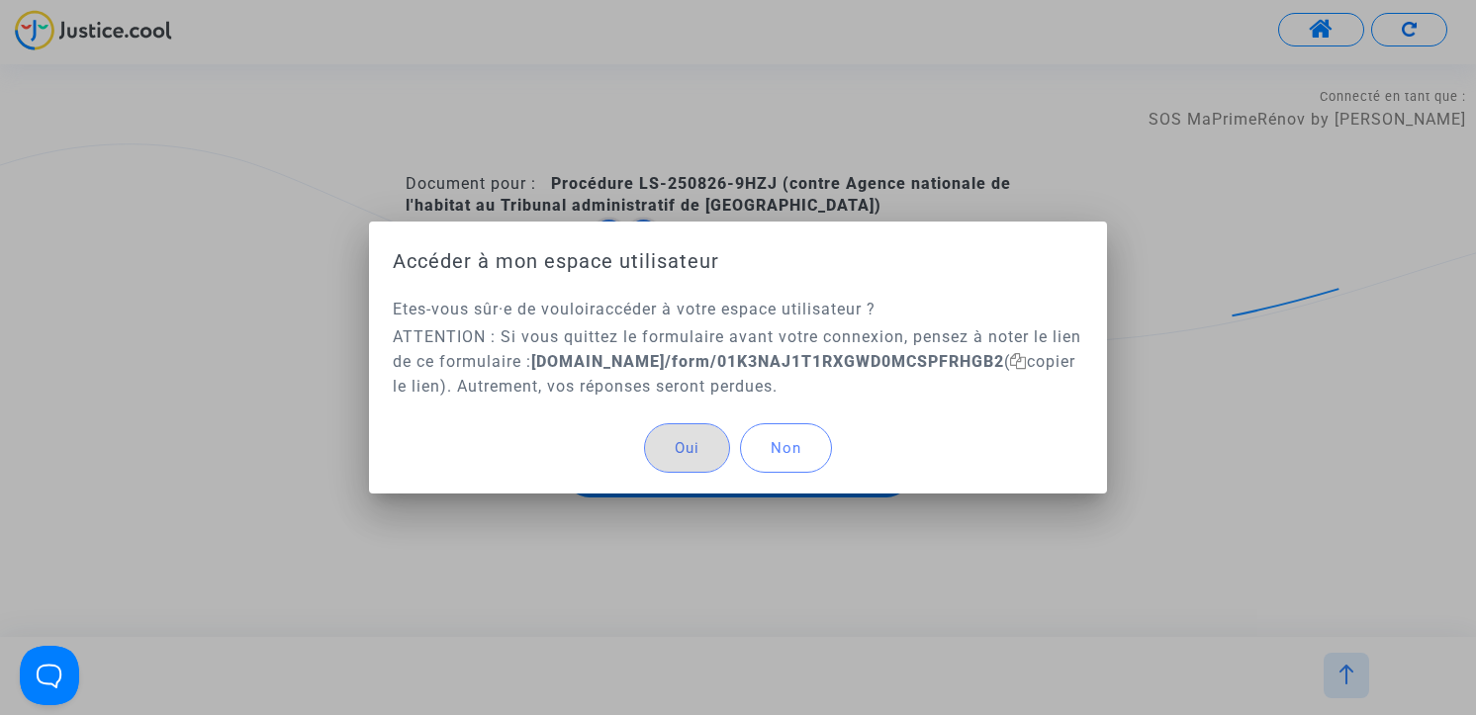
click at [806, 451] on button "Non" at bounding box center [786, 447] width 92 height 49
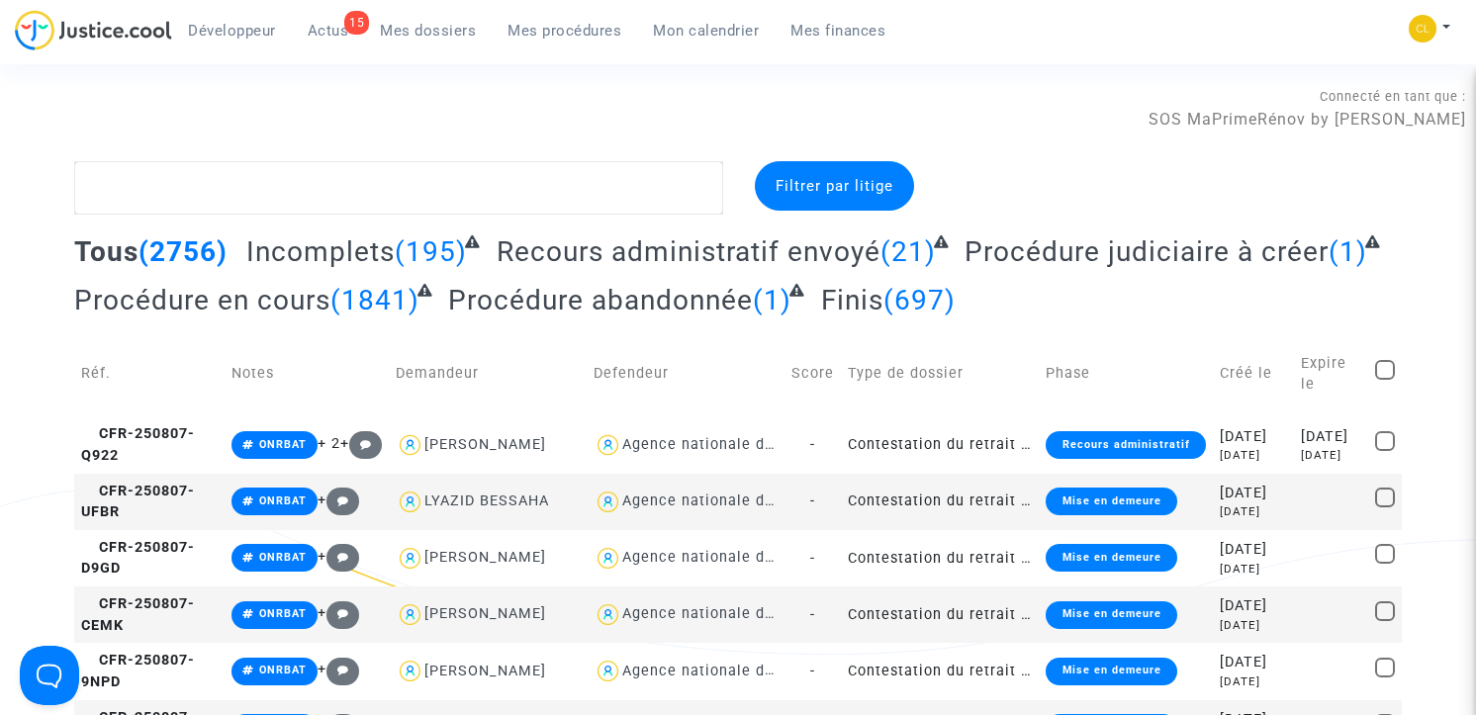
click at [1453, 31] on div "Mon profil Changer de compte Paramètres Déconnexion" at bounding box center [1434, 38] width 53 height 49
click at [1443, 27] on button at bounding box center [1430, 29] width 44 height 30
click at [1042, 123] on div "Connecté en tant que : SOS MaPrimeRénov by [PERSON_NAME]" at bounding box center [733, 107] width 1466 height 47
click at [712, 32] on span "Mon calendrier" at bounding box center [706, 31] width 106 height 18
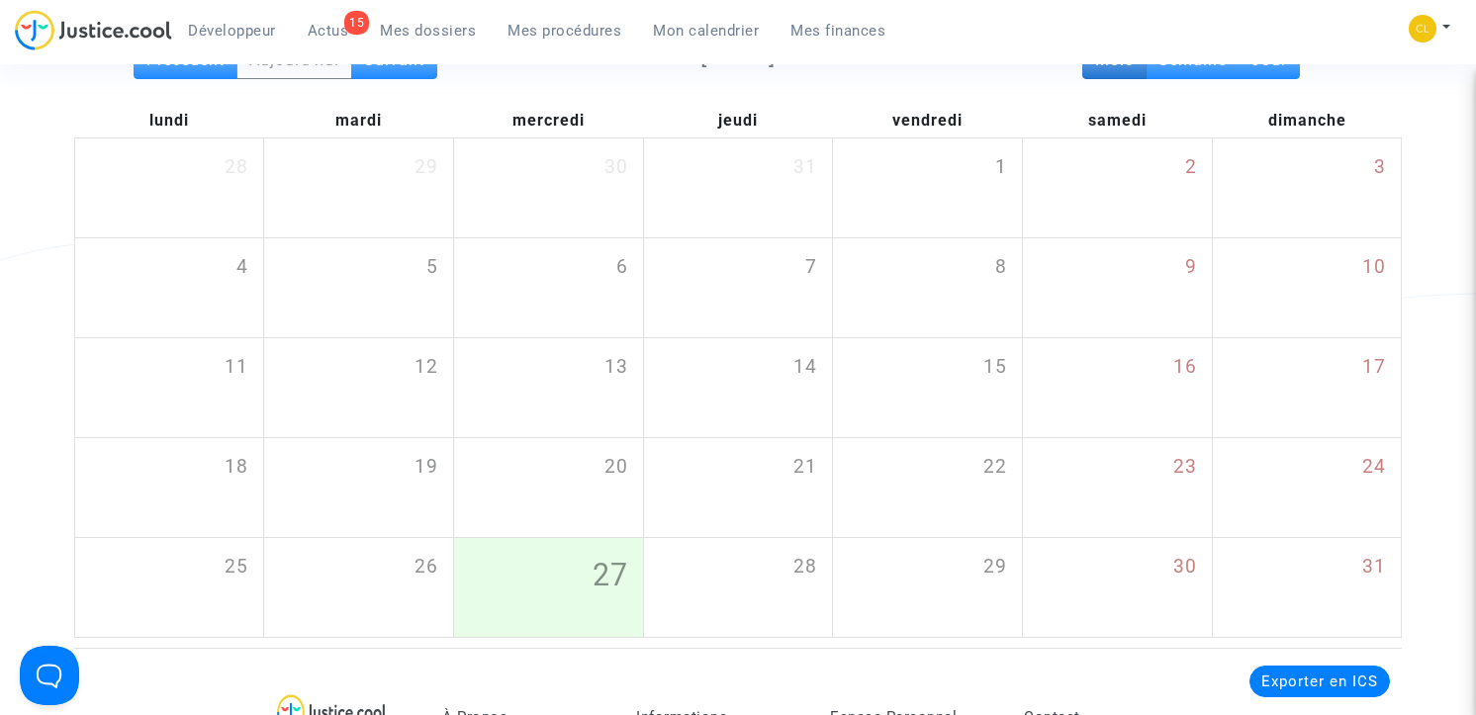
scroll to position [198, 0]
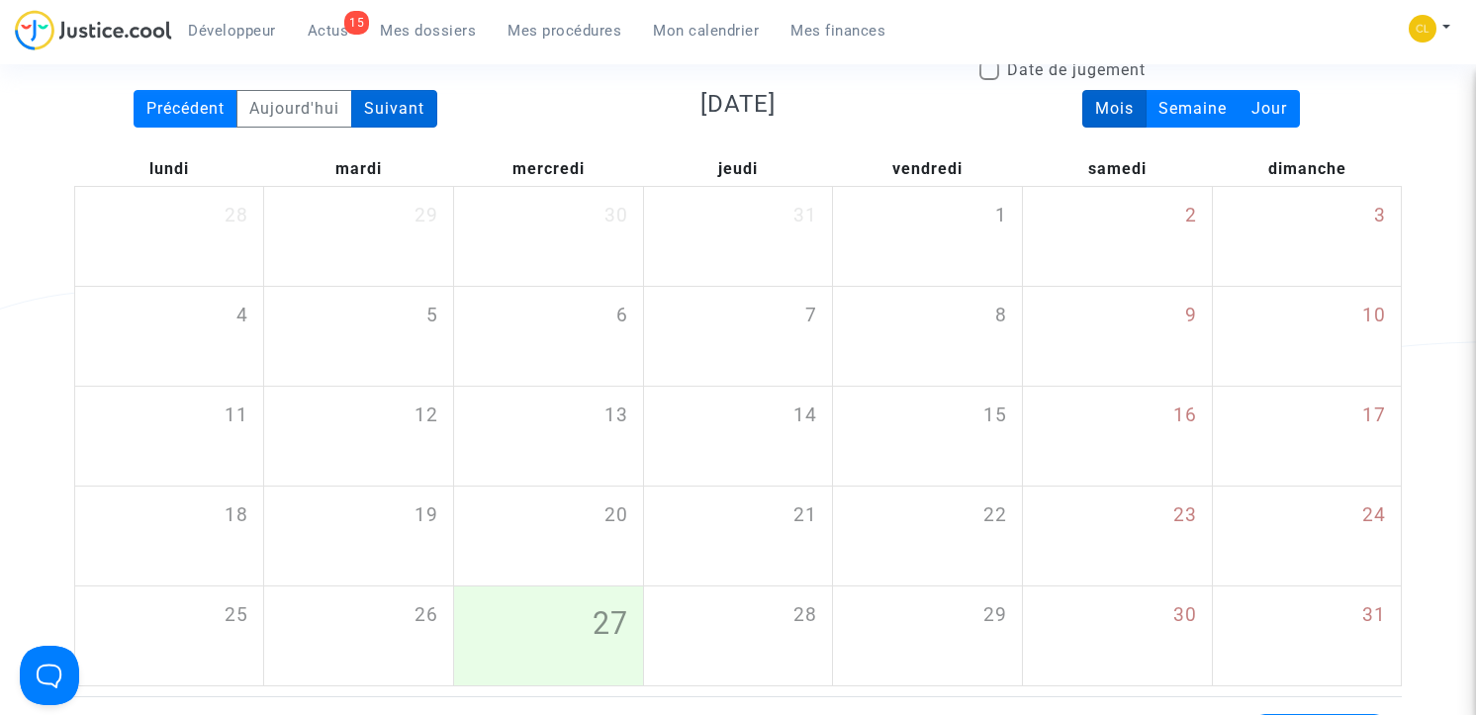
click at [400, 93] on div "Suivant" at bounding box center [394, 109] width 86 height 38
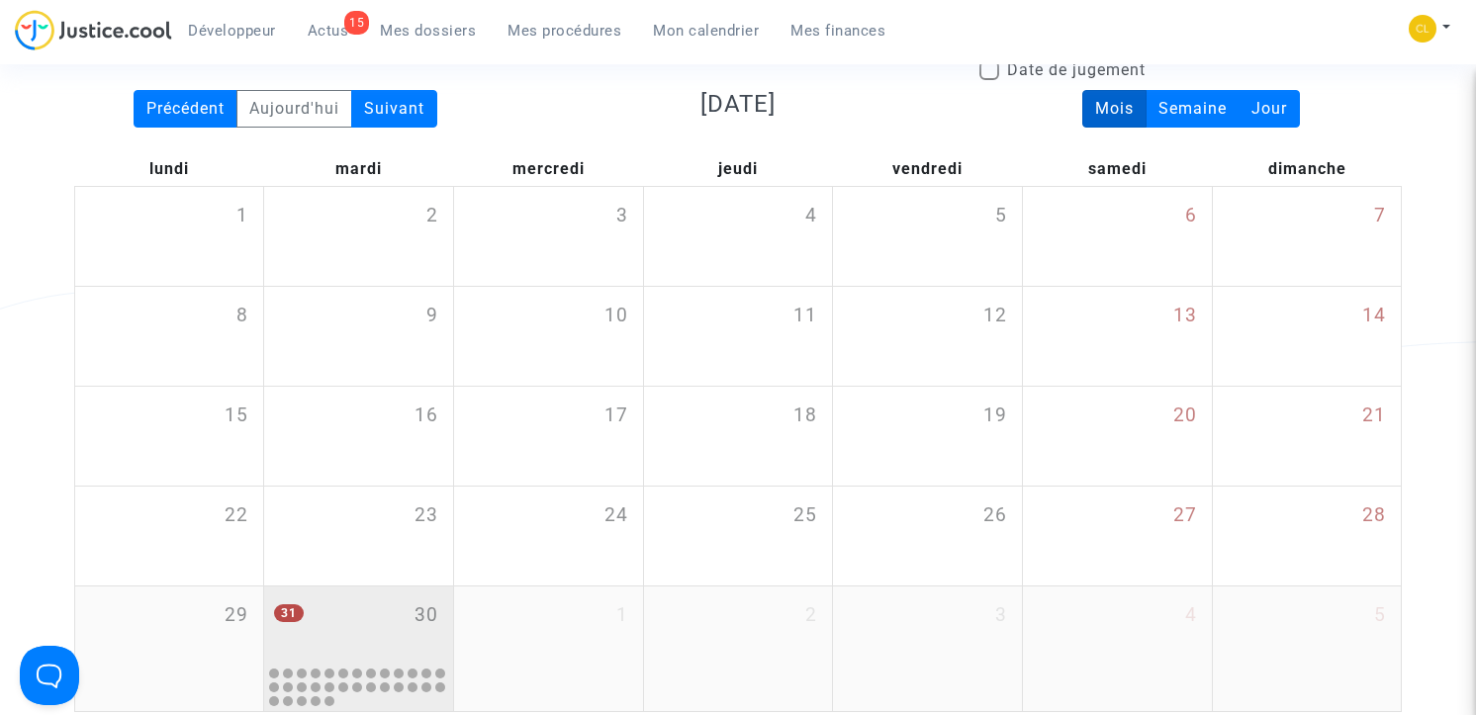
click at [351, 632] on div "31 30" at bounding box center [358, 625] width 189 height 77
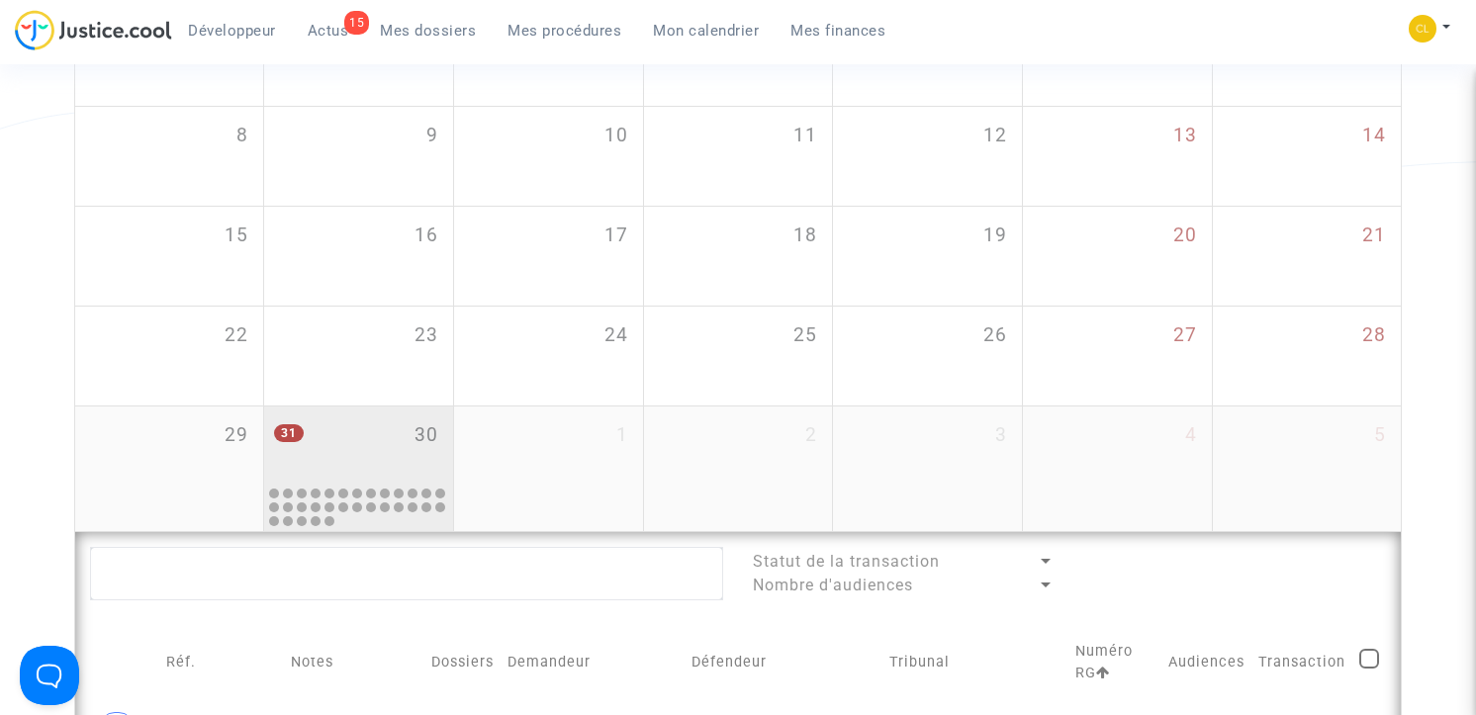
scroll to position [518, 0]
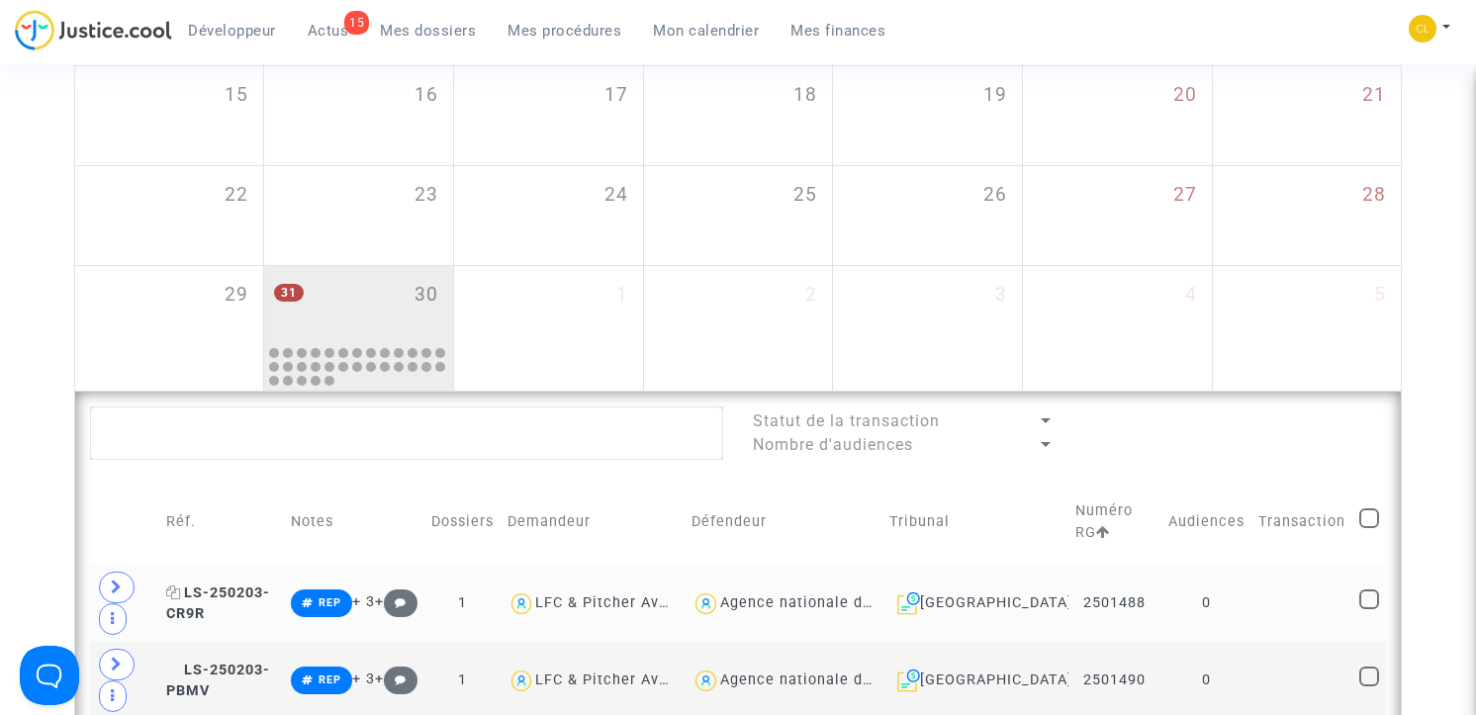
click at [235, 590] on span "LS-250203-CR9R" at bounding box center [218, 604] width 104 height 39
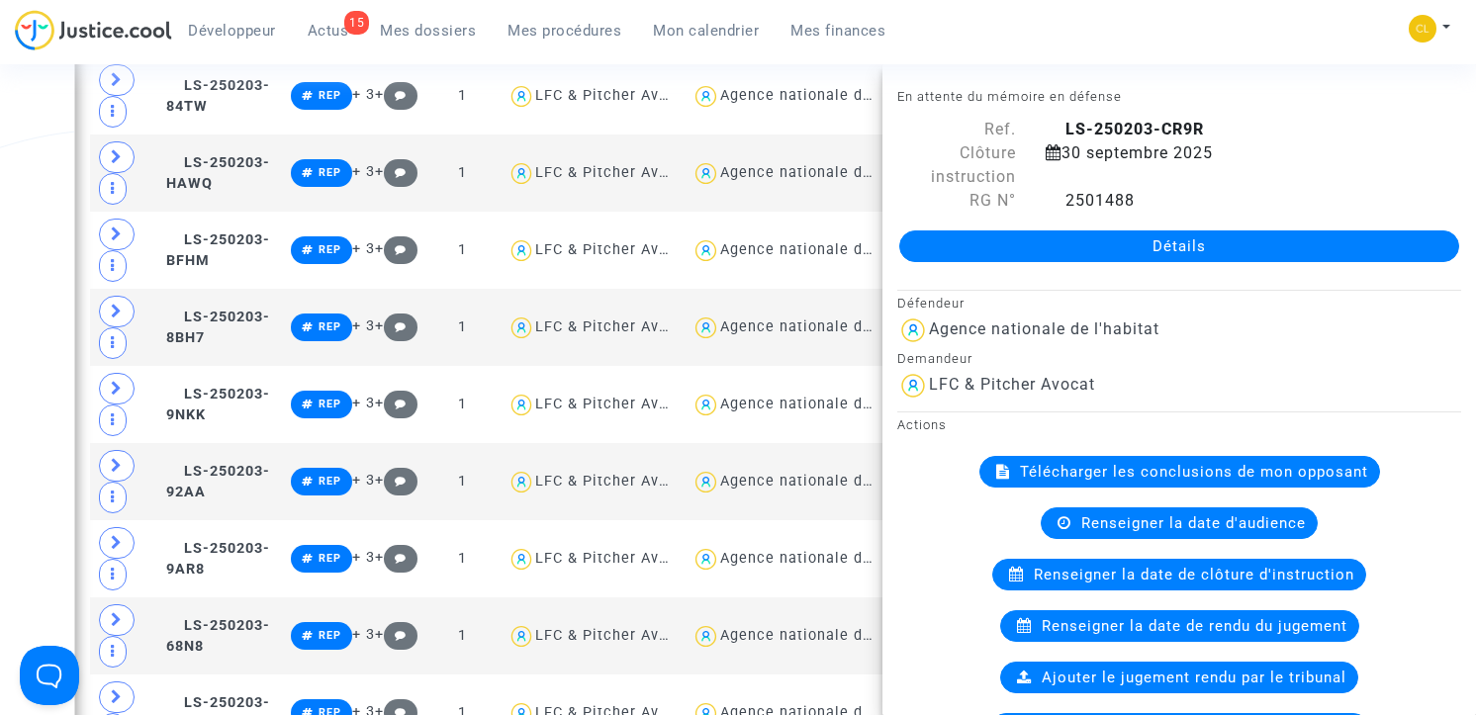
scroll to position [1198, 0]
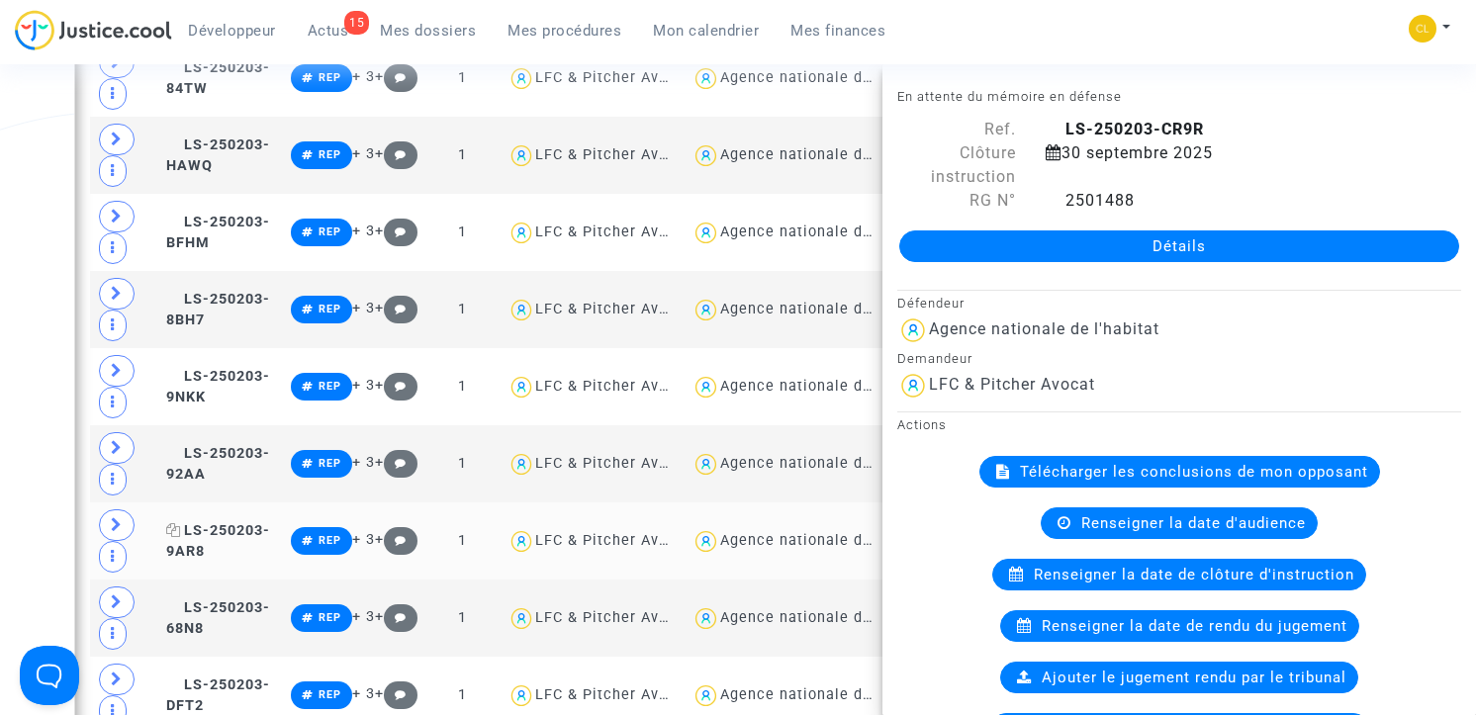
click at [233, 522] on span "LS-250203-9AR8" at bounding box center [218, 541] width 104 height 39
click at [247, 599] on span "LS-250203-68N8" at bounding box center [218, 618] width 104 height 39
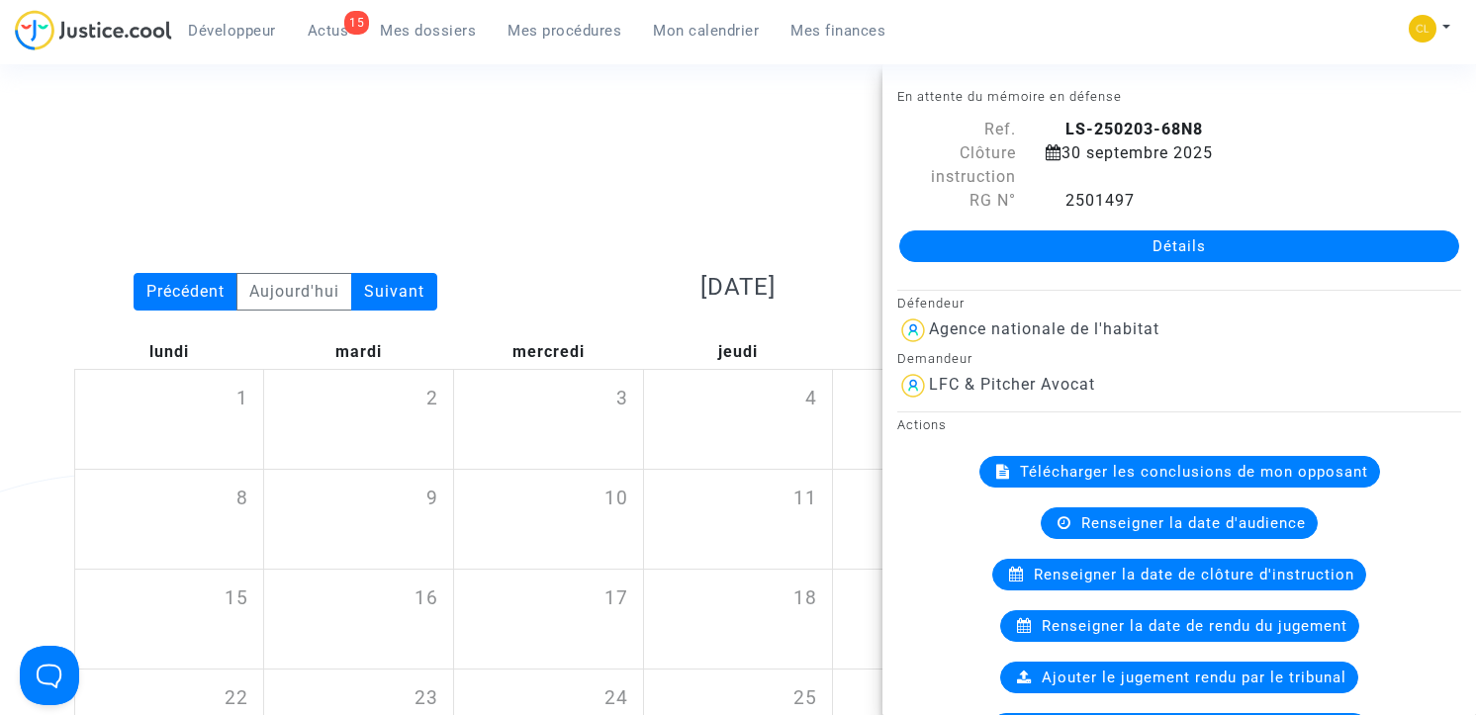
scroll to position [12, 0]
click at [566, 206] on div "Date de clôture d'instruction Date de conciliation Date d'audience Date de juge…" at bounding box center [738, 212] width 1358 height 127
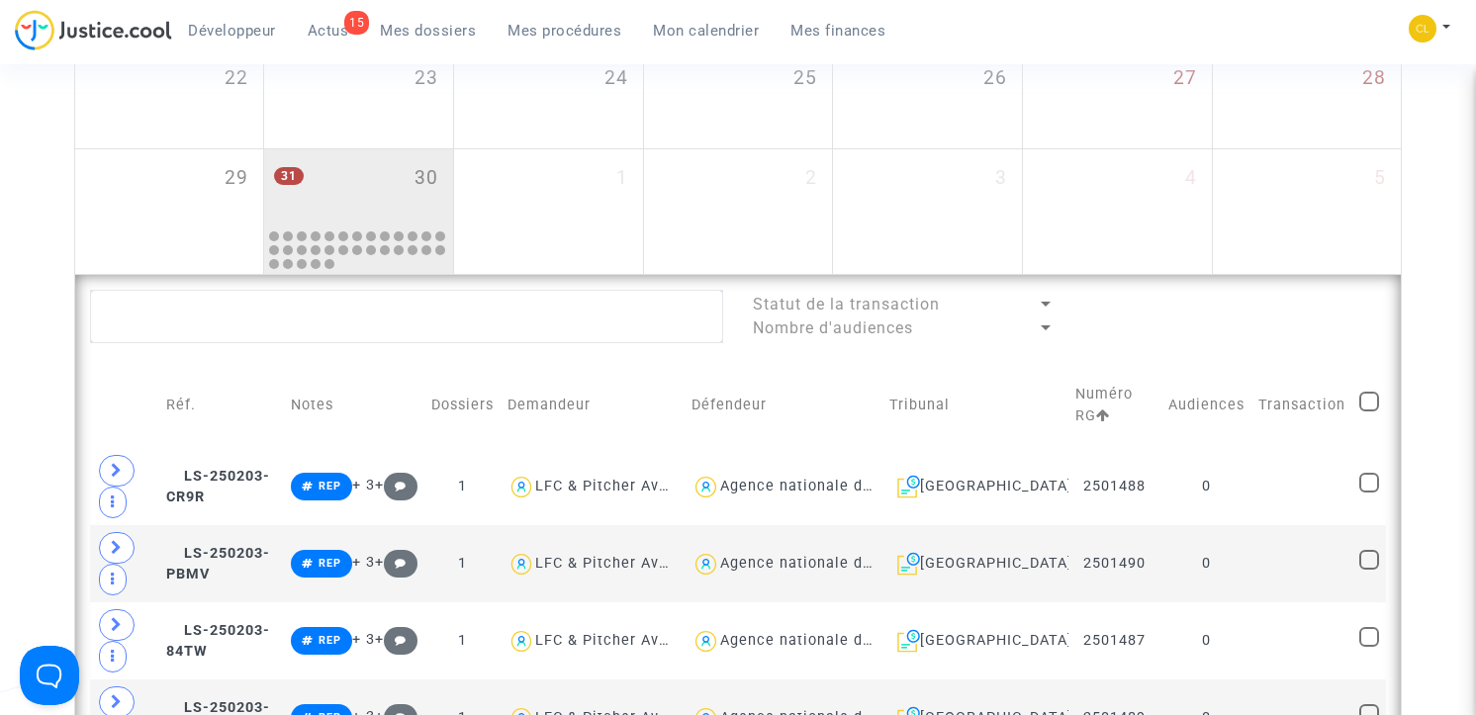
scroll to position [0, 0]
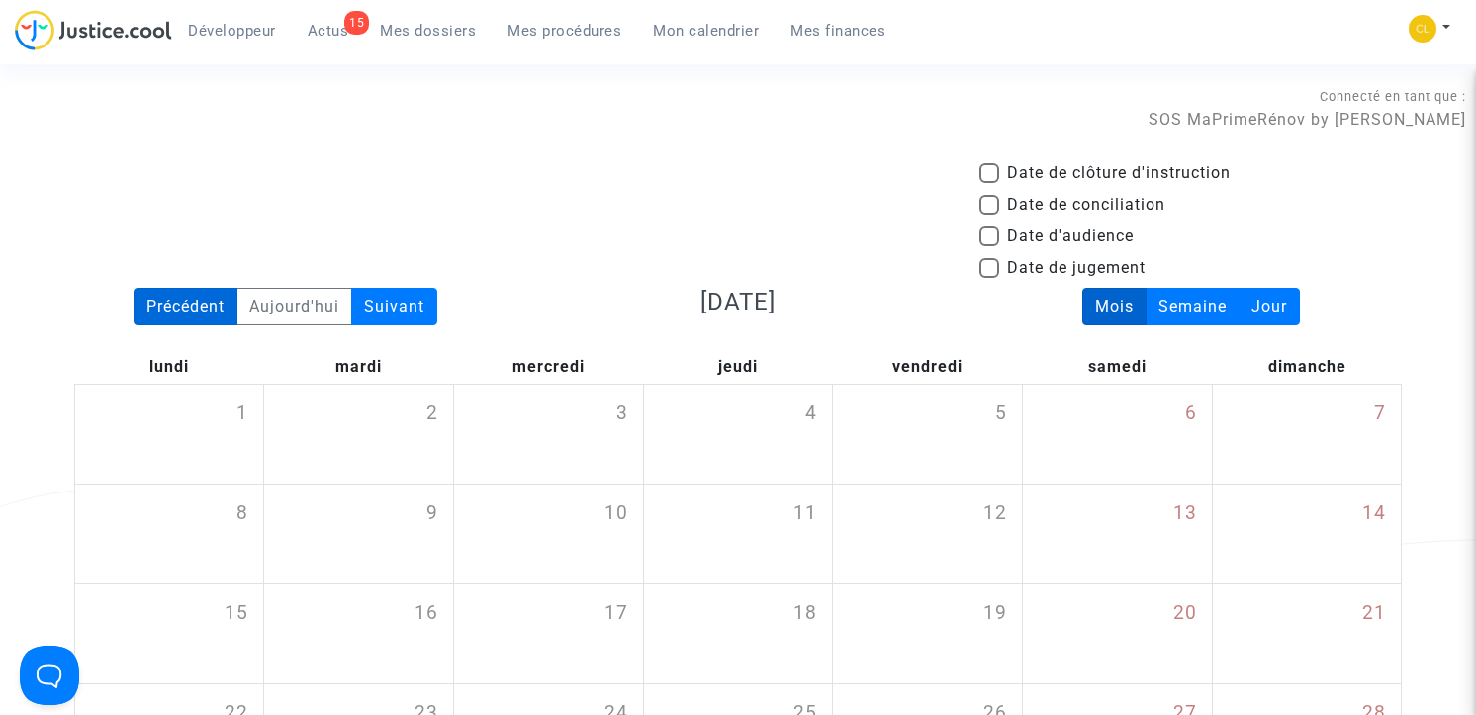
click at [210, 302] on div "Précédent" at bounding box center [186, 307] width 104 height 38
click at [395, 307] on div "Suivant" at bounding box center [394, 307] width 86 height 38
click at [412, 304] on div "Suivant" at bounding box center [394, 307] width 86 height 38
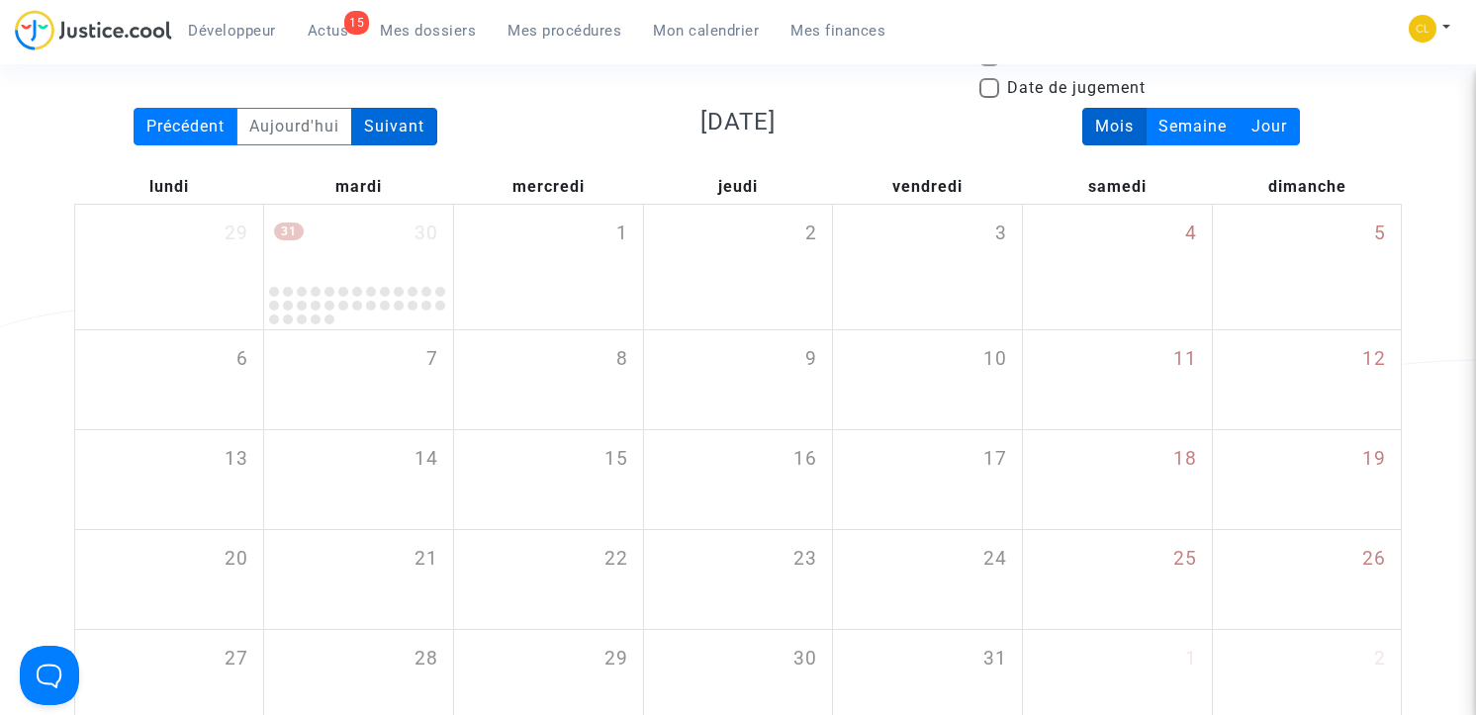
scroll to position [136, 0]
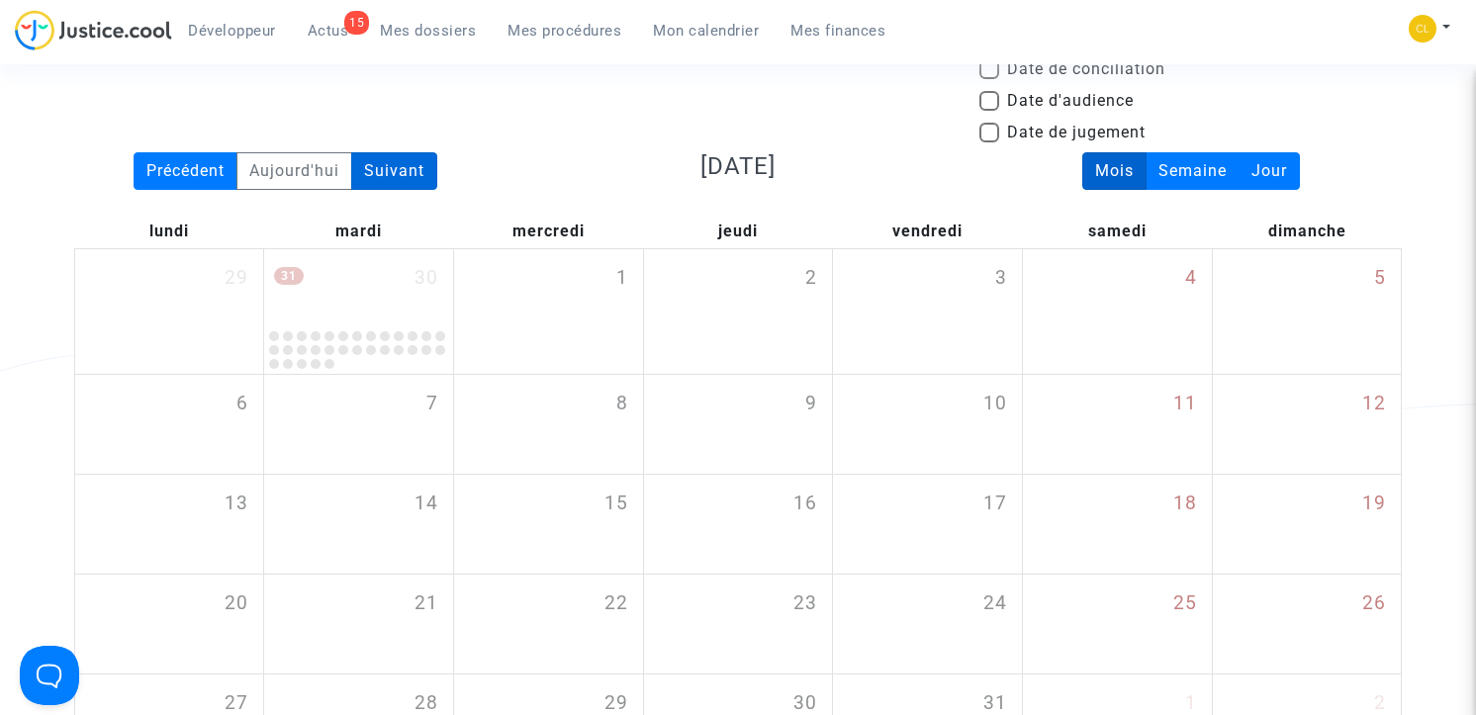
click at [413, 181] on div "Suivant" at bounding box center [394, 171] width 86 height 38
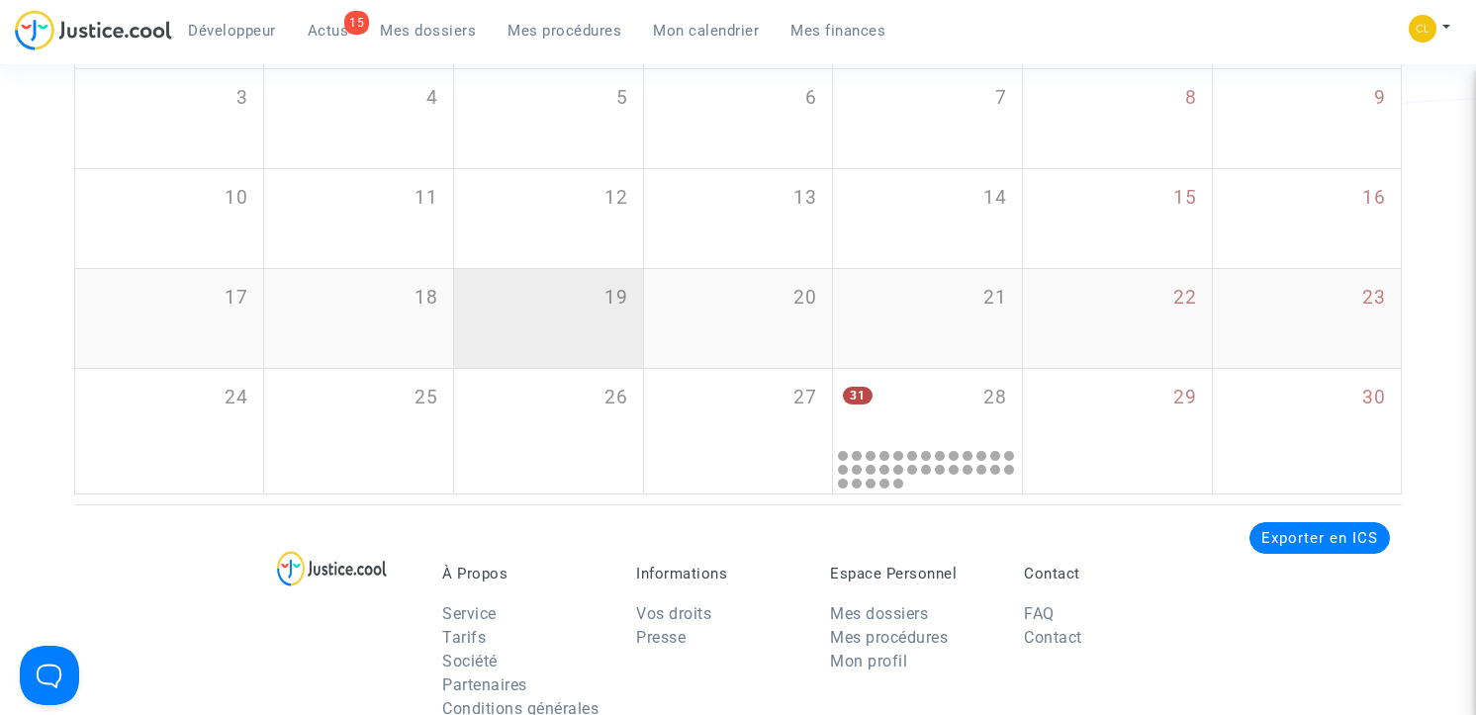
scroll to position [451, 0]
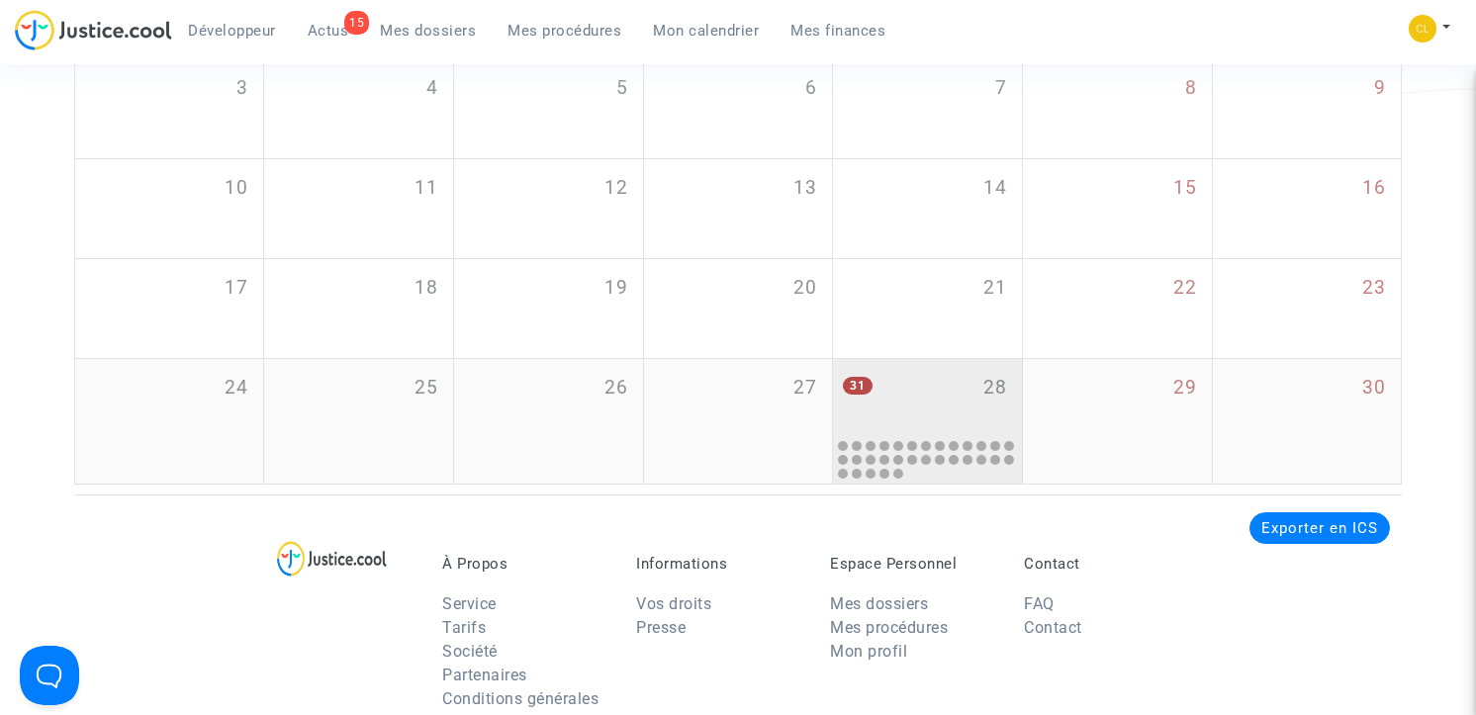
click at [957, 381] on div "31 28" at bounding box center [927, 397] width 189 height 77
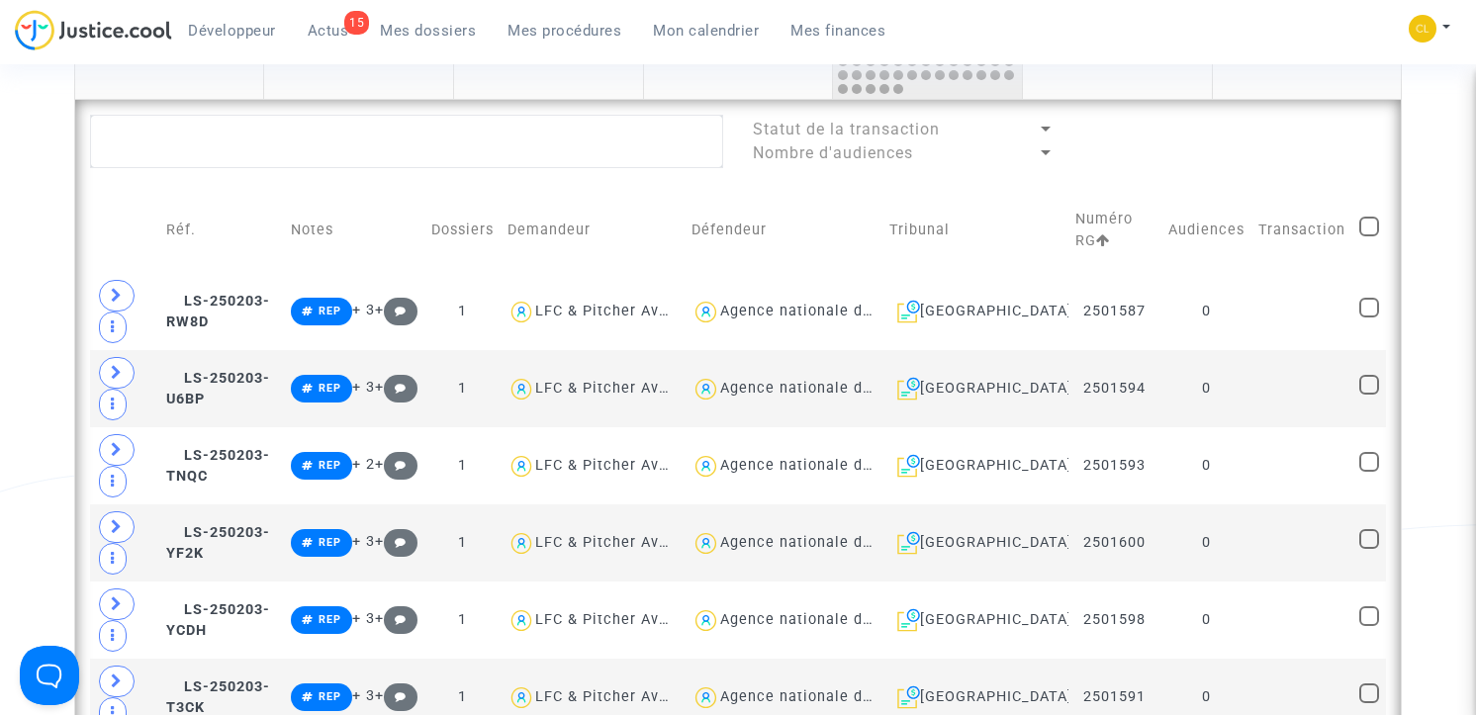
scroll to position [892, 0]
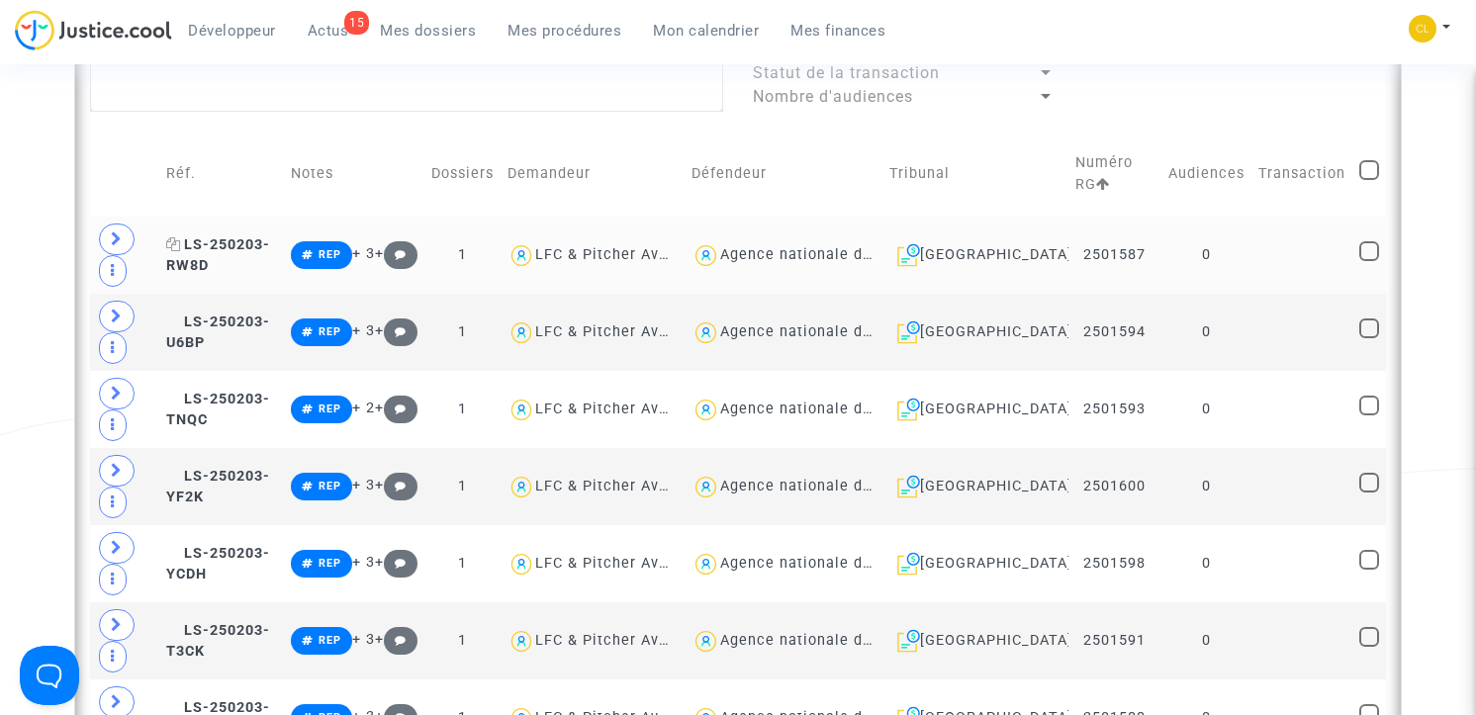
click at [237, 249] on span "LS-250203-RW8D" at bounding box center [218, 255] width 104 height 39
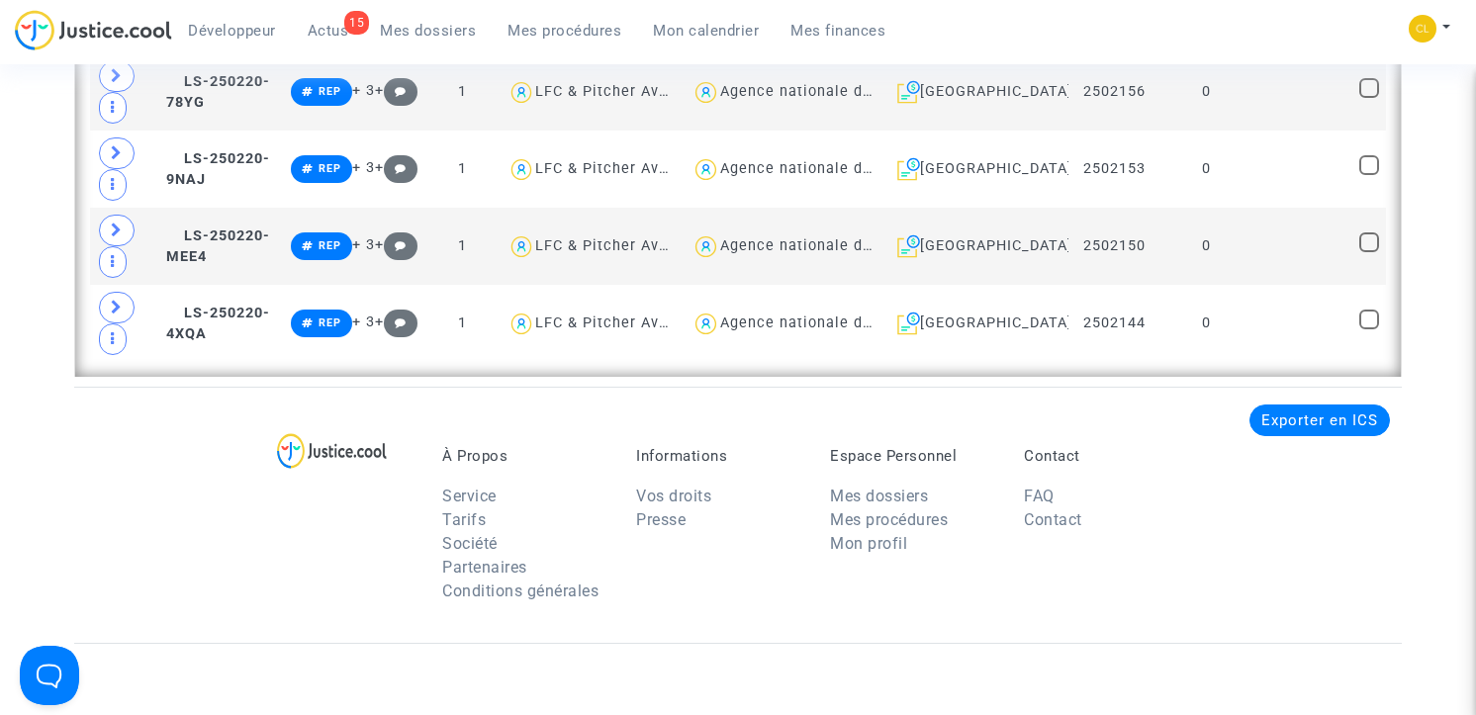
scroll to position [3237, 0]
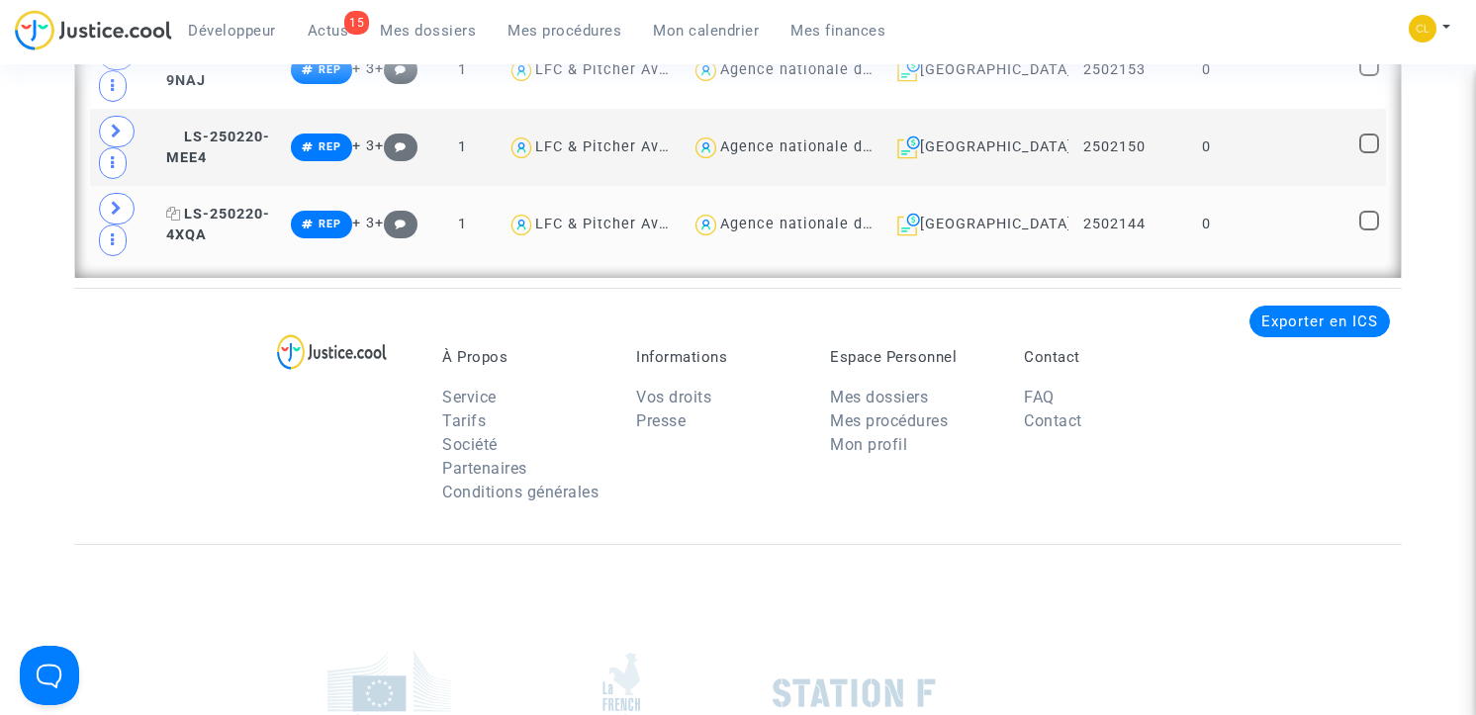
click at [242, 215] on span "LS-250220-4XQA" at bounding box center [218, 225] width 104 height 39
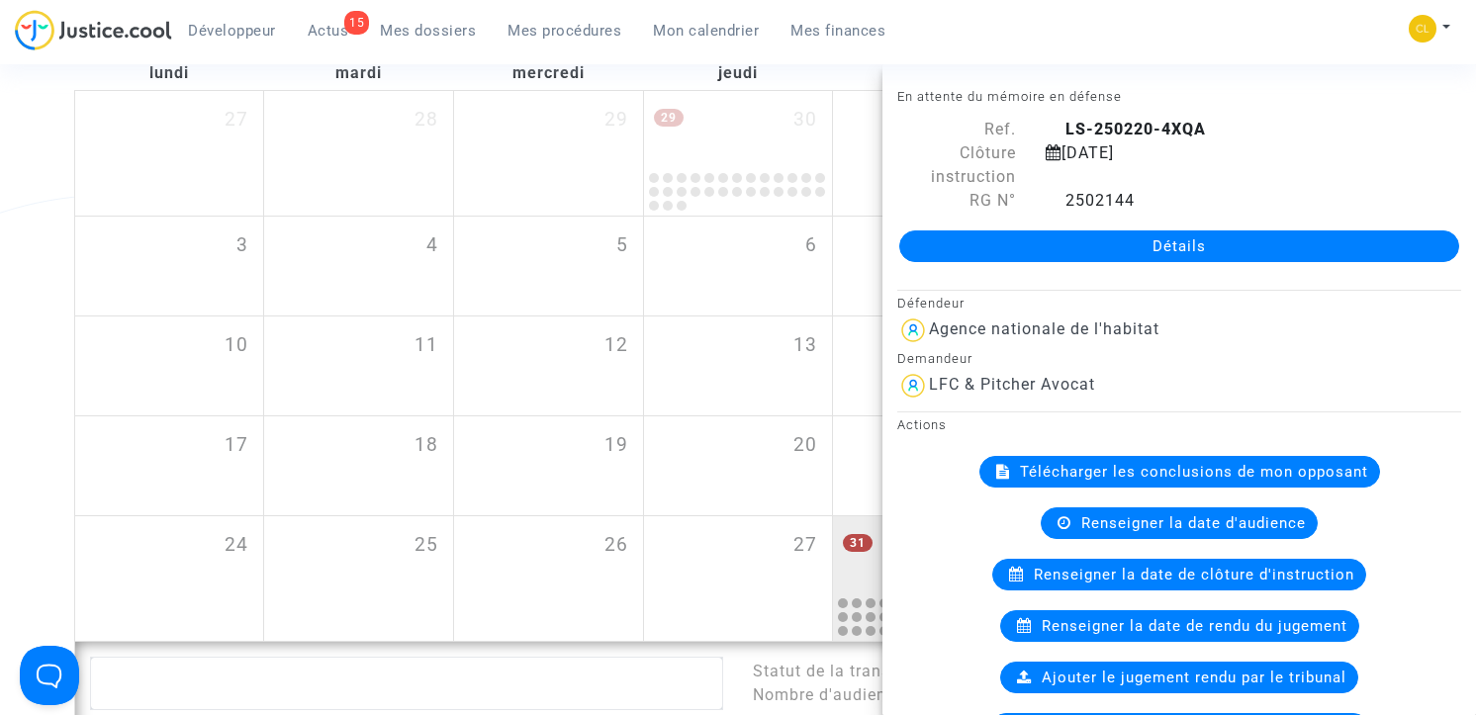
scroll to position [0, 0]
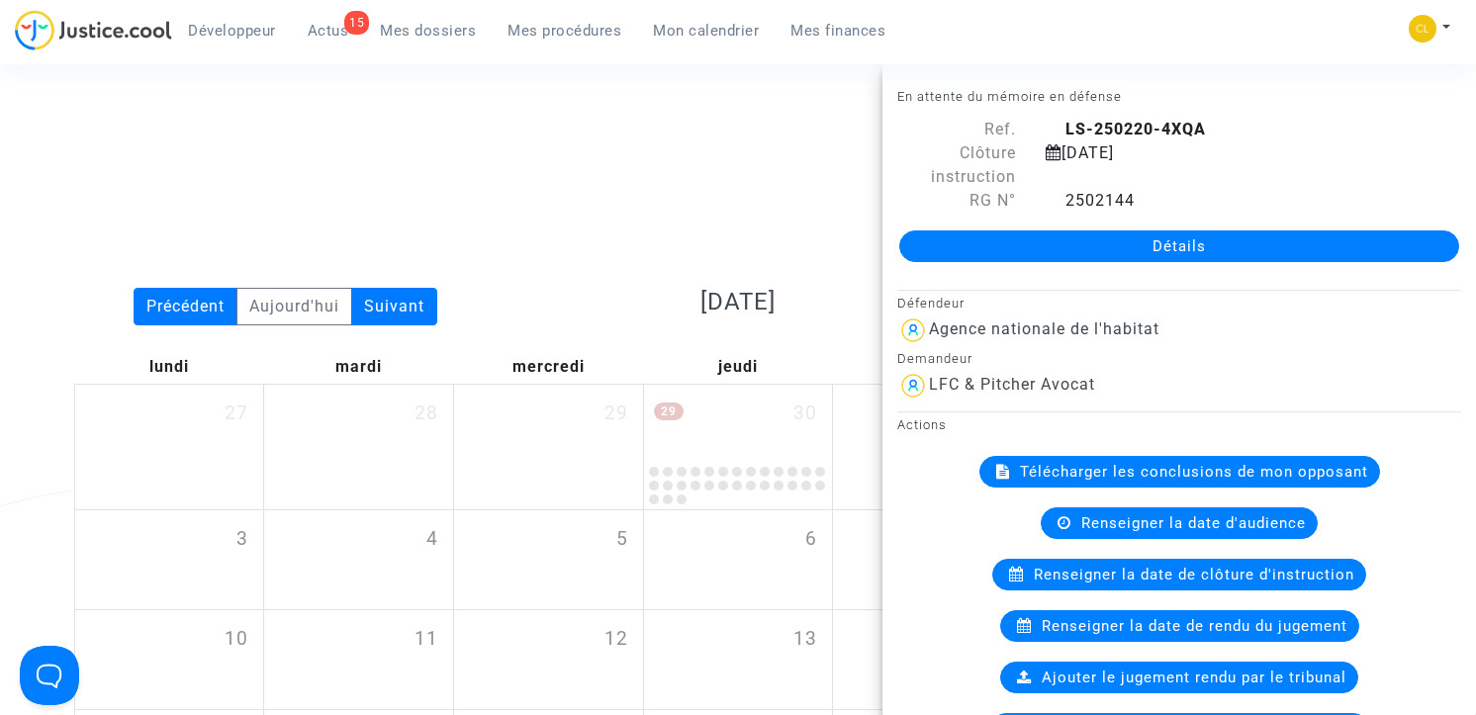
click at [202, 181] on div "Date de clôture d'instruction Date de conciliation Date d'audience Date de juge…" at bounding box center [738, 224] width 1358 height 127
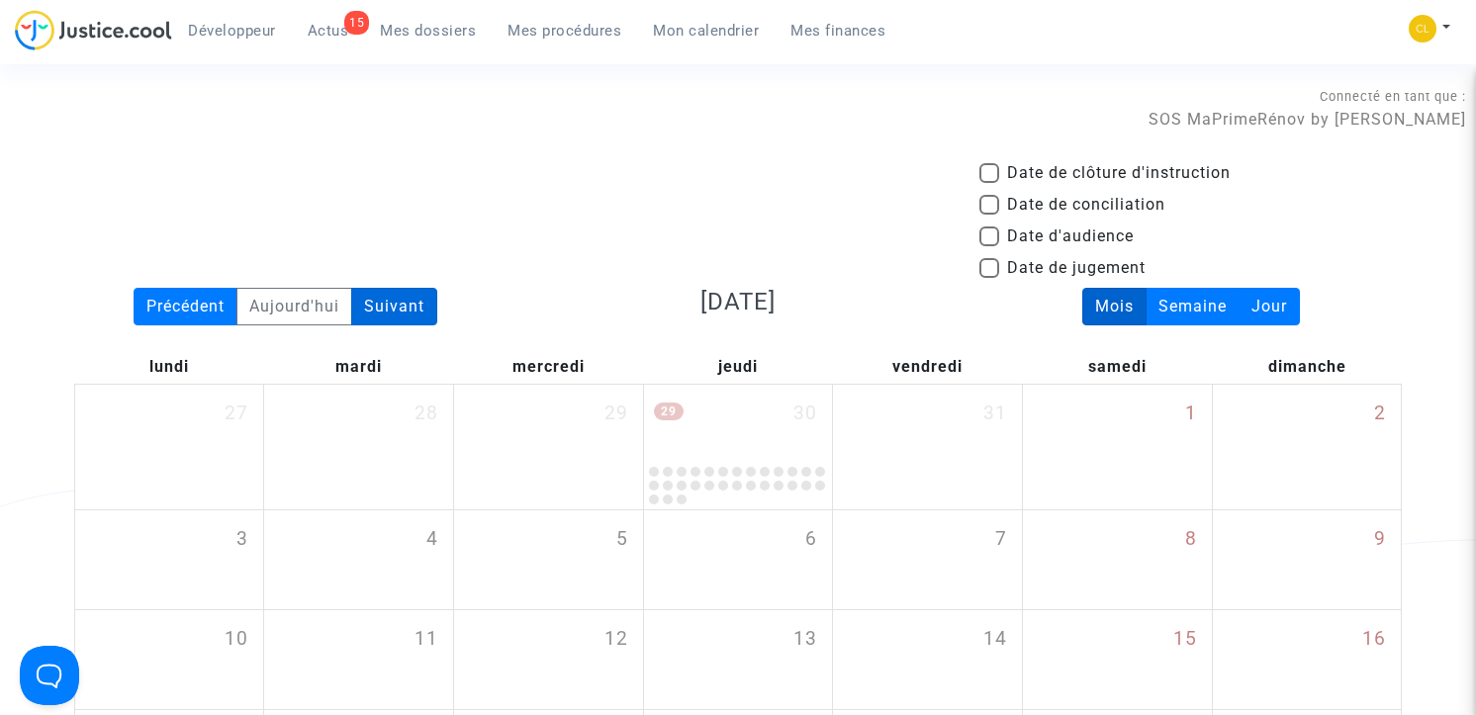
click at [410, 316] on div "Suivant" at bounding box center [394, 307] width 86 height 38
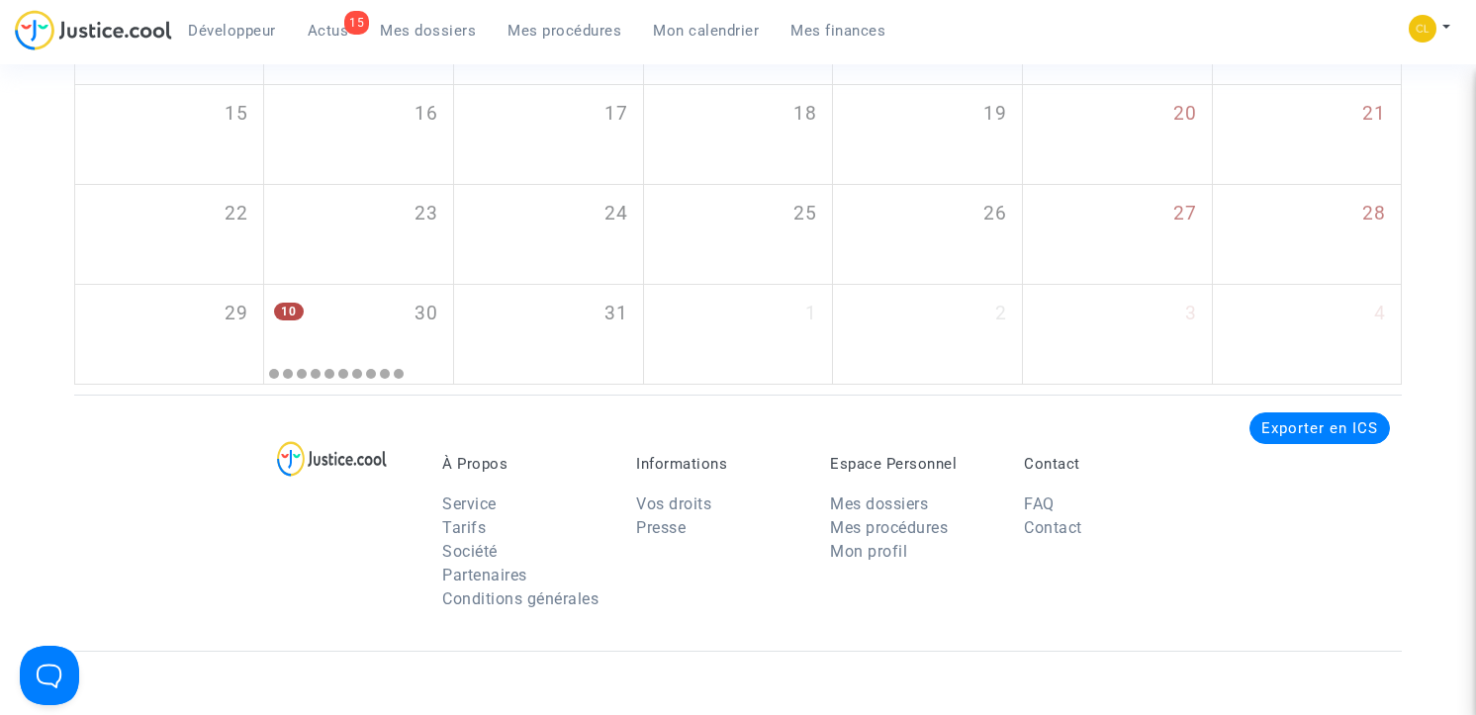
scroll to position [450, 0]
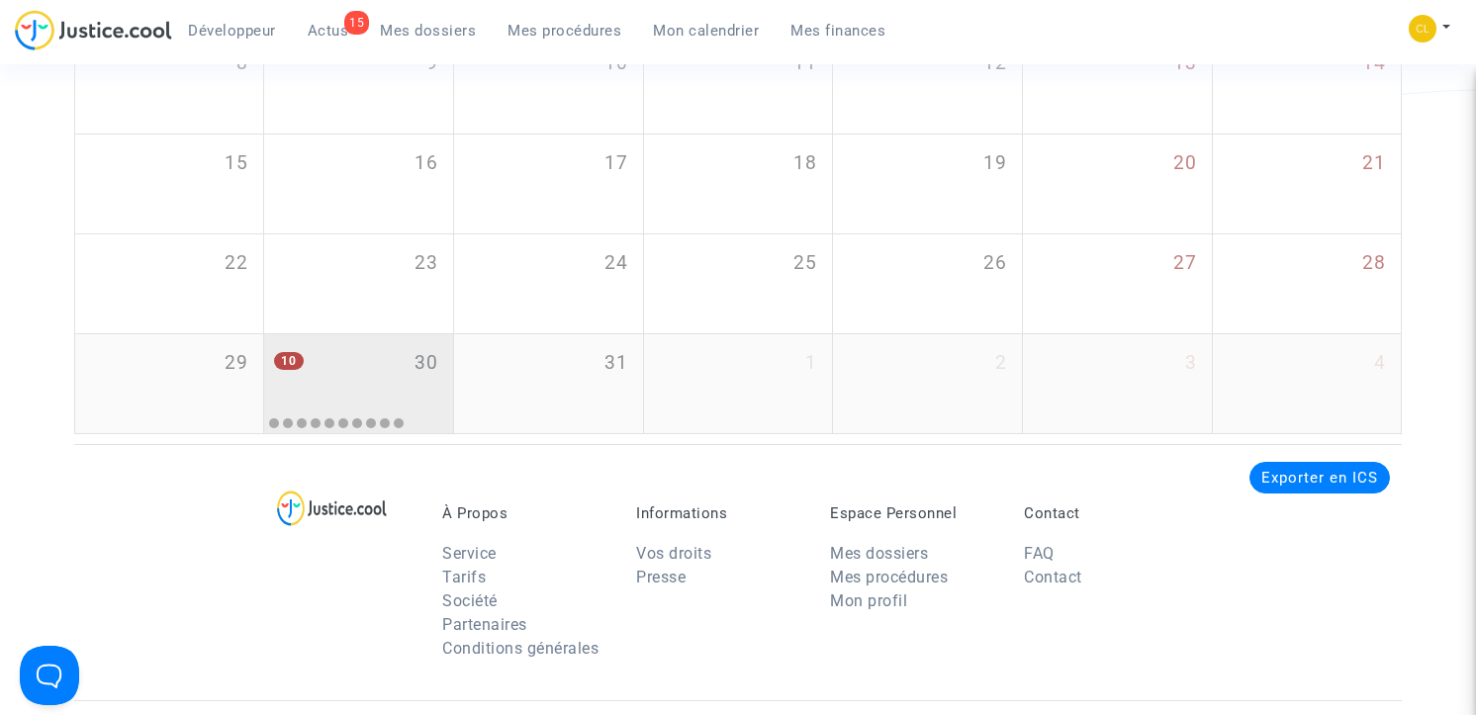
click at [351, 384] on div "10 30" at bounding box center [358, 372] width 189 height 77
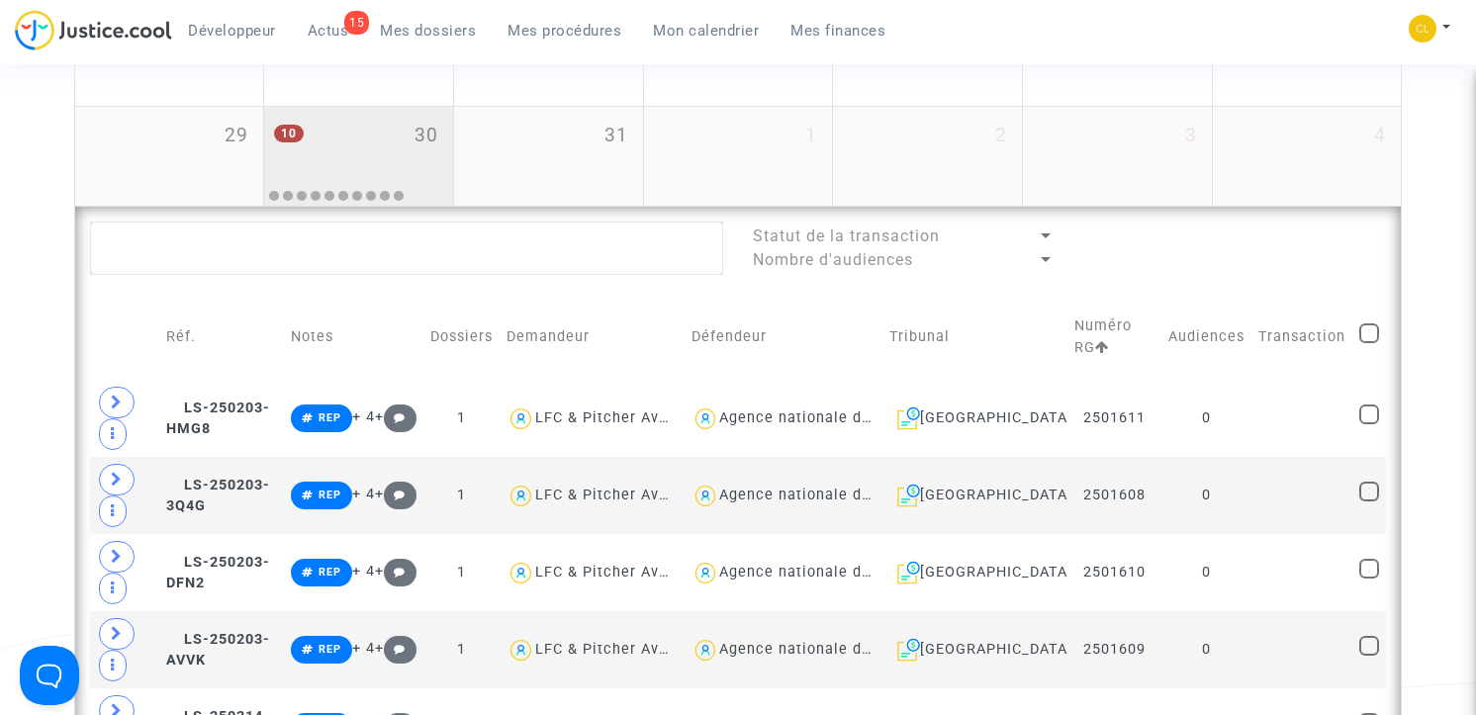
scroll to position [817, 0]
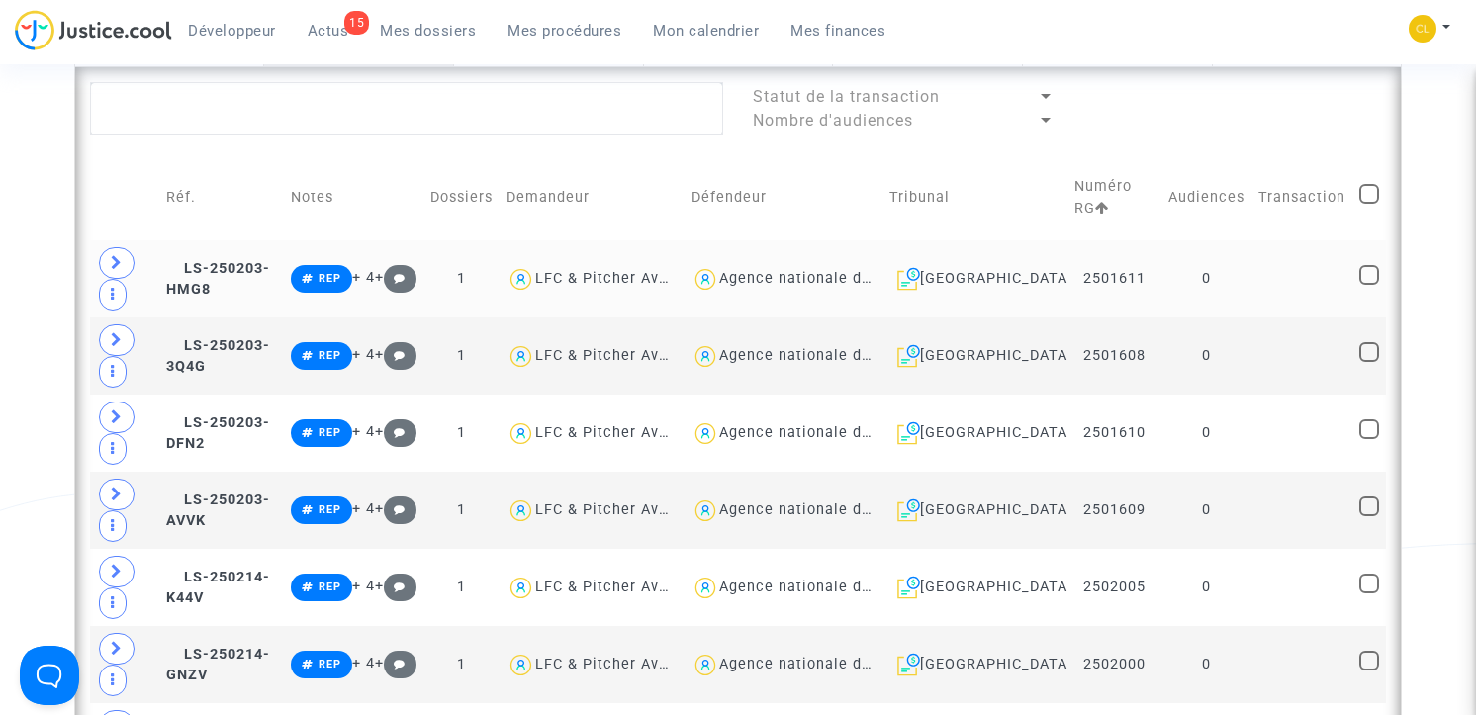
click at [236, 277] on td "LS-250203-HMG8" at bounding box center [221, 278] width 125 height 77
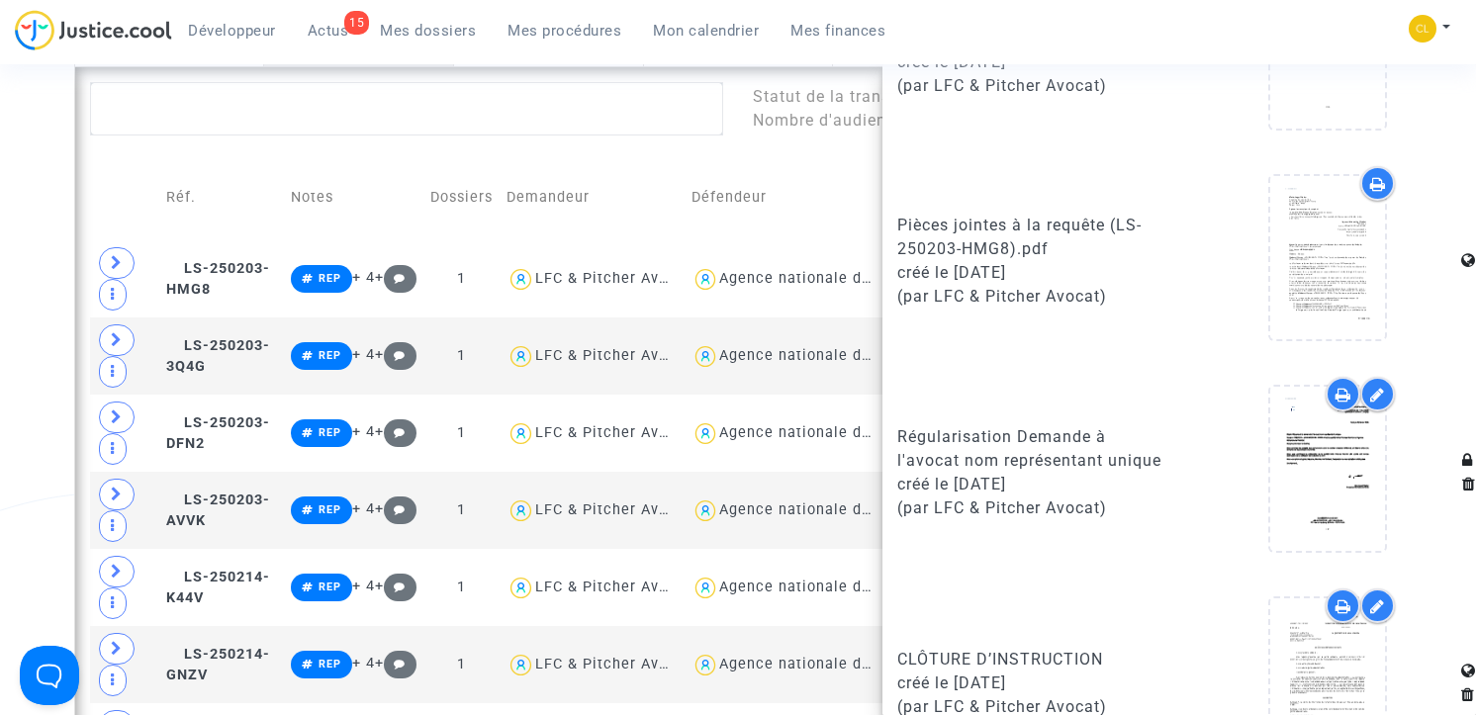
scroll to position [1602, 0]
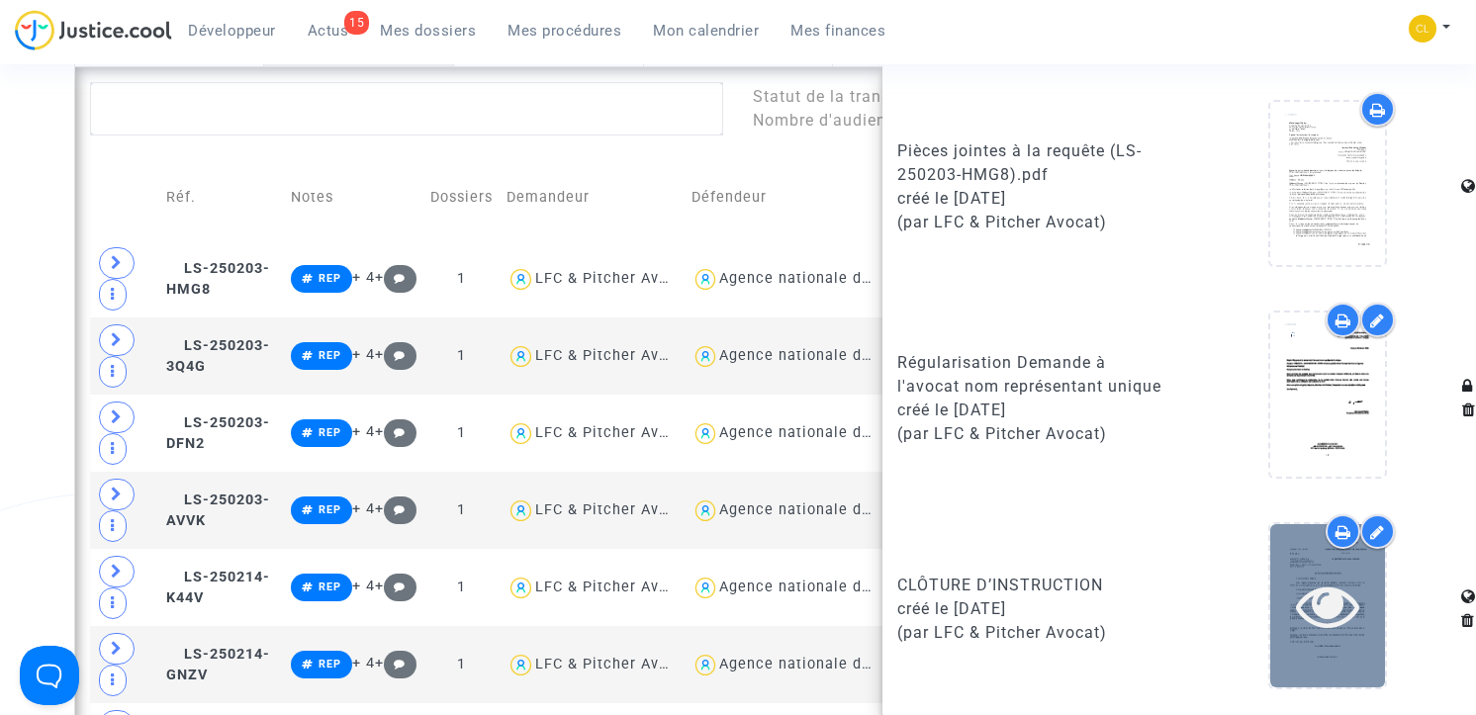
click at [1317, 600] on icon at bounding box center [1328, 605] width 64 height 63
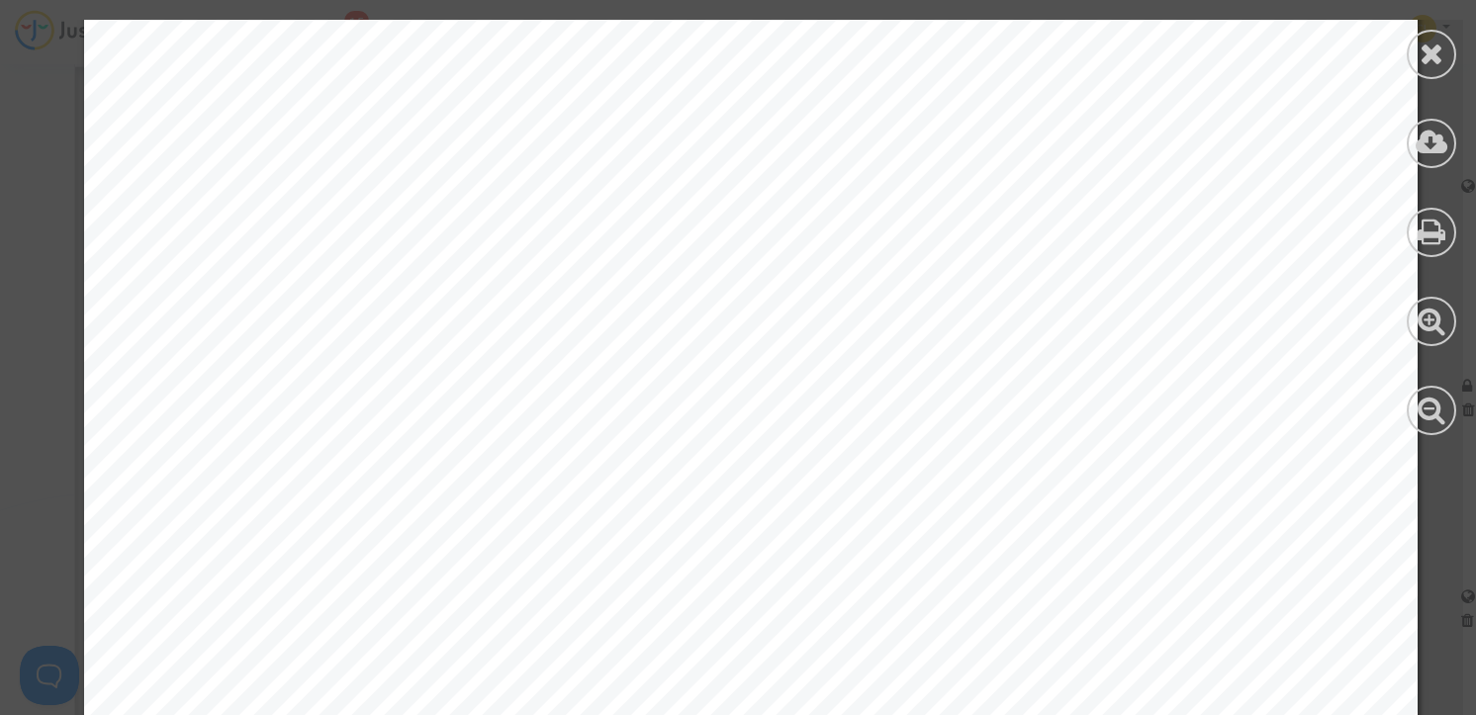
scroll to position [769, 0]
click at [1439, 49] on icon at bounding box center [1431, 54] width 25 height 30
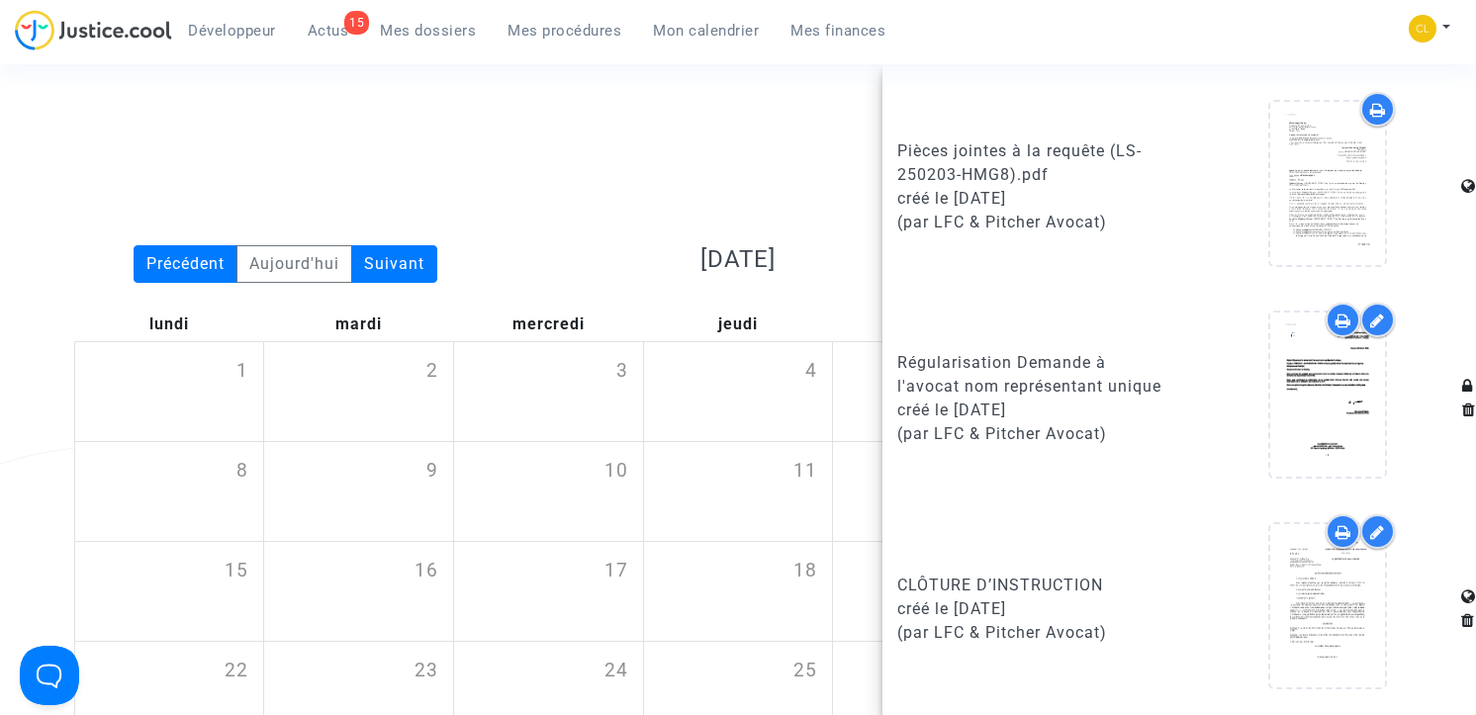
scroll to position [0, 0]
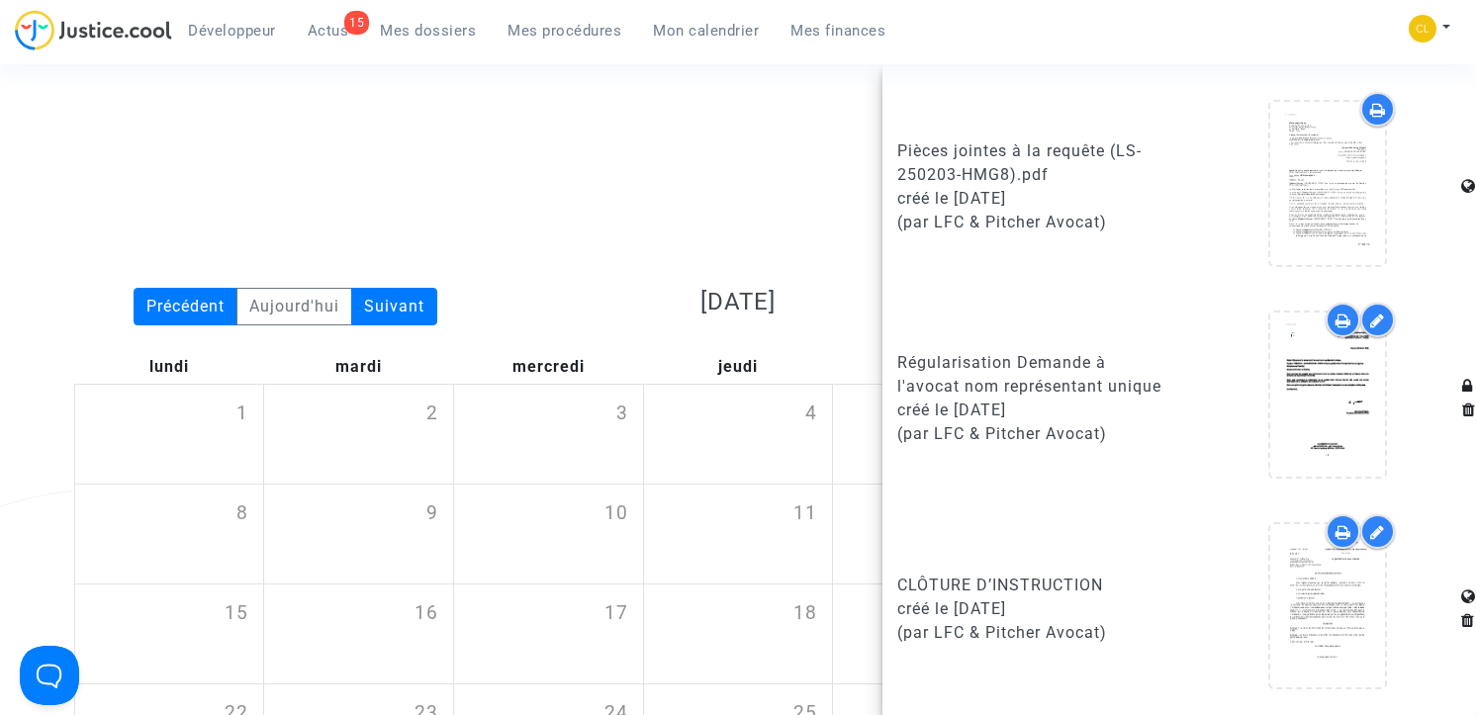
click at [577, 233] on div "Date de clôture d'instruction Date de conciliation Date d'audience Date de juge…" at bounding box center [738, 224] width 1358 height 127
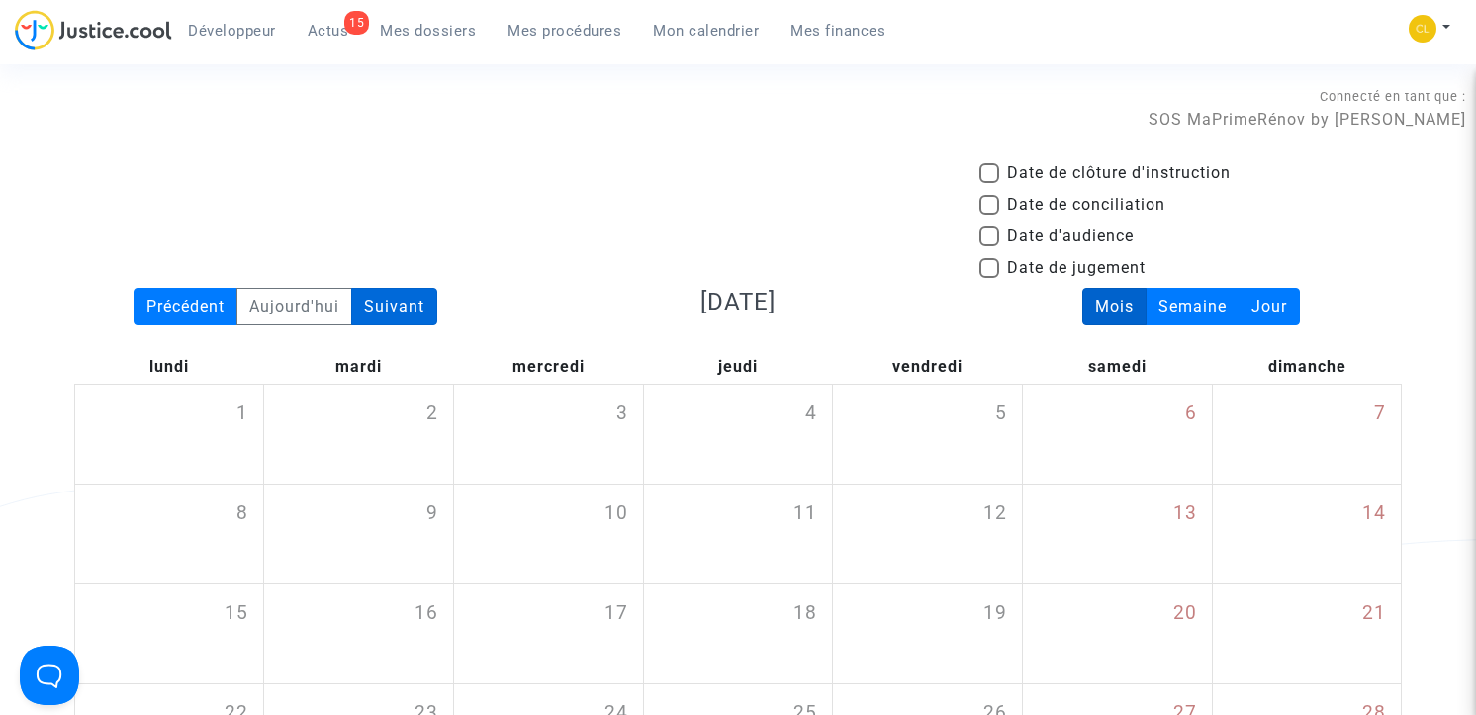
click at [400, 301] on div "Suivant" at bounding box center [394, 307] width 86 height 38
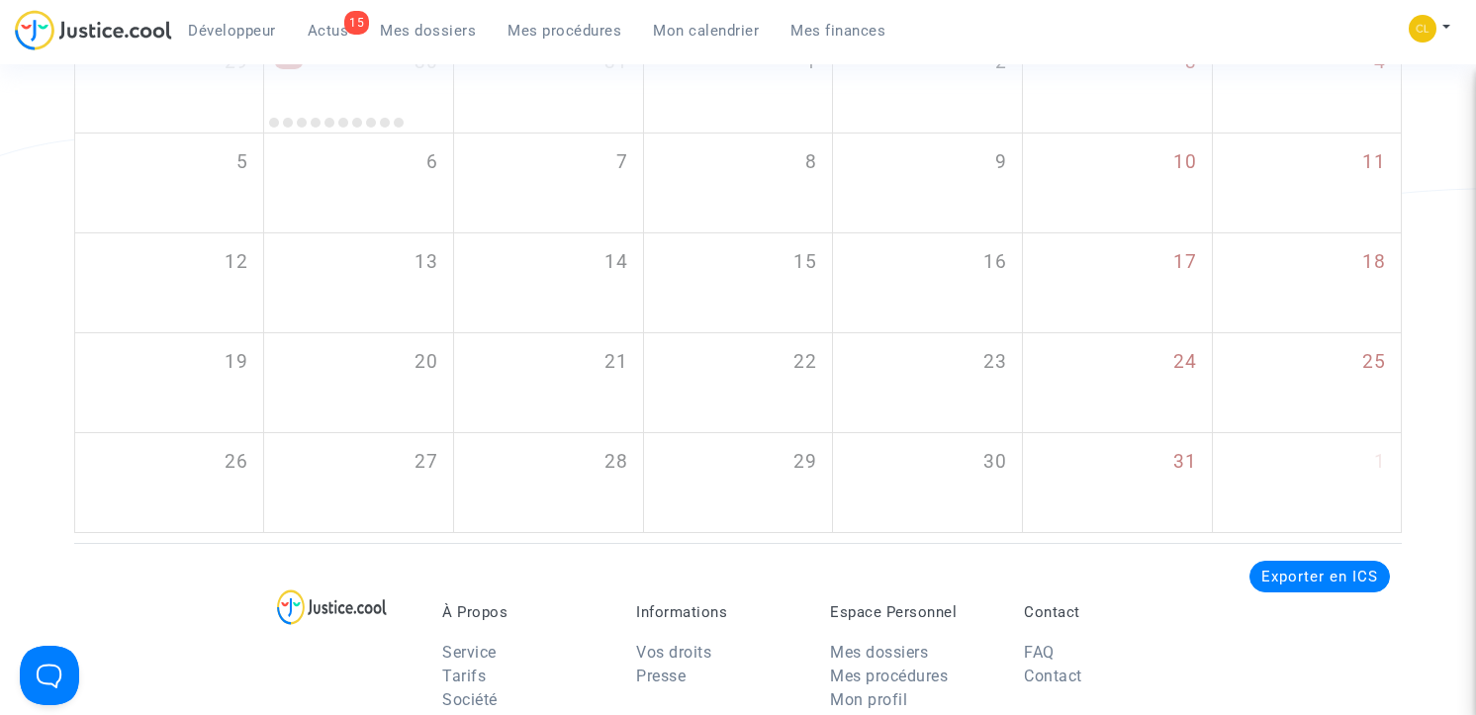
scroll to position [202, 0]
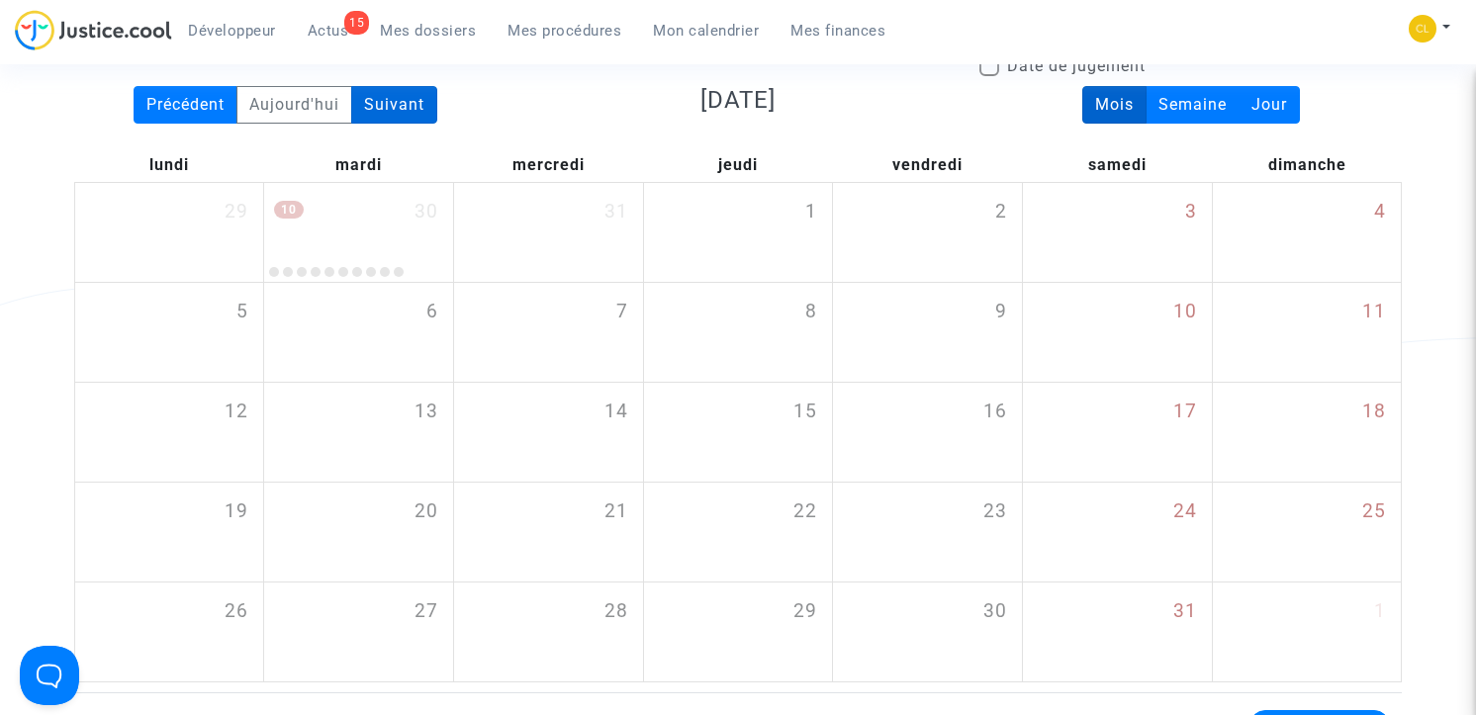
click at [408, 122] on div "Suivant" at bounding box center [394, 105] width 86 height 38
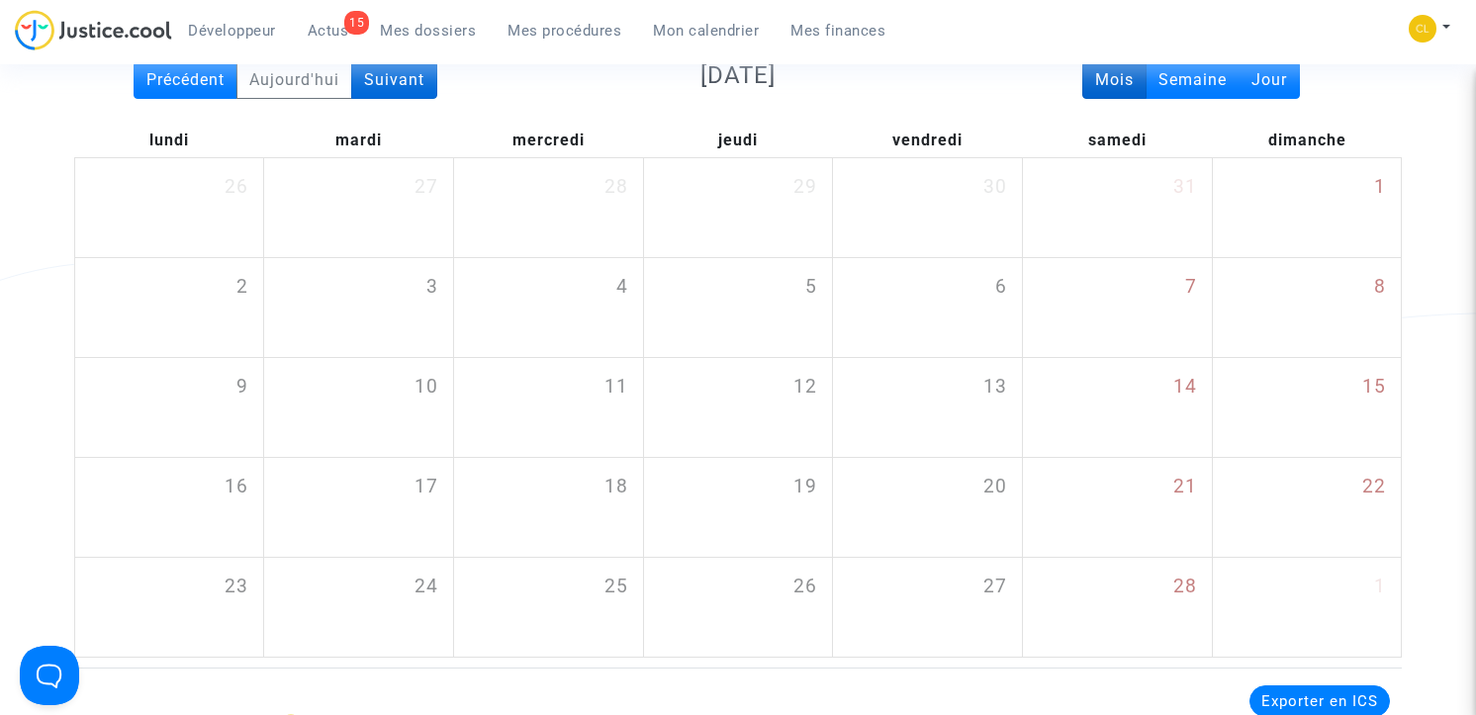
scroll to position [210, 0]
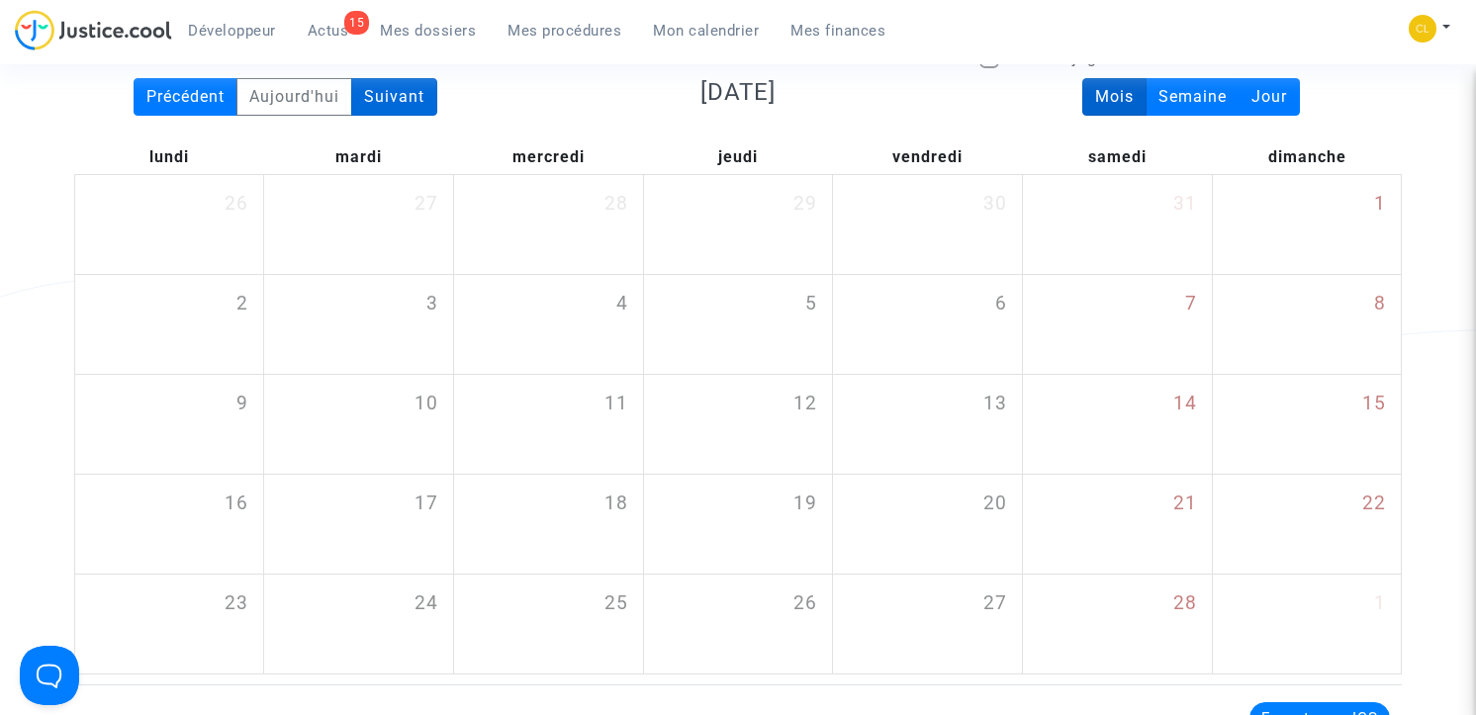
click at [403, 89] on div "Suivant" at bounding box center [394, 97] width 86 height 38
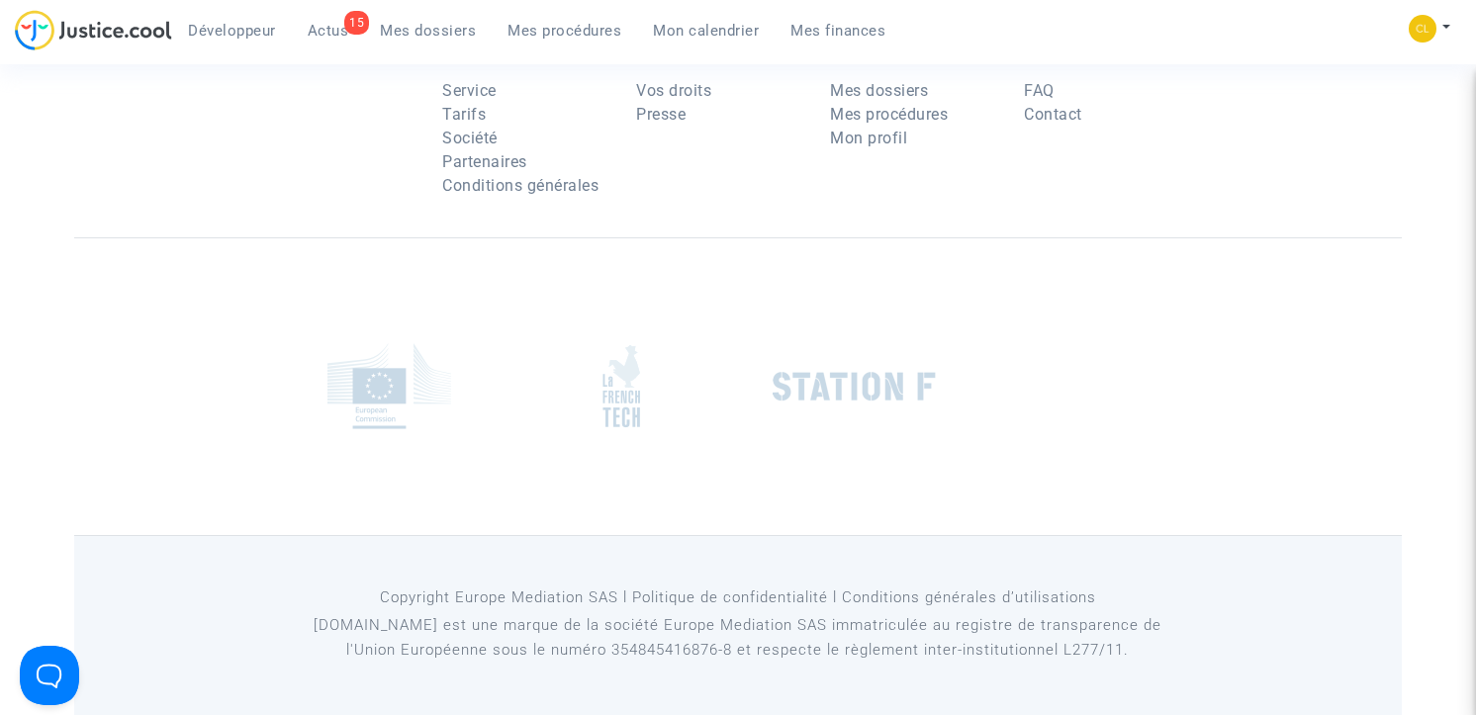
scroll to position [0, 0]
